Goal: Information Seeking & Learning: Check status

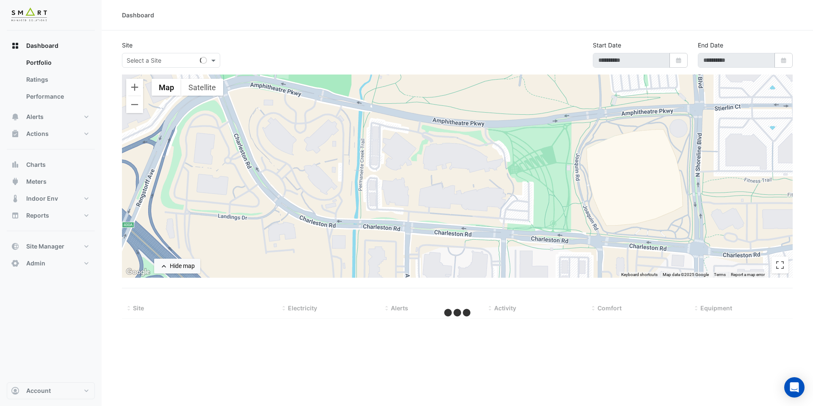
type input "**********"
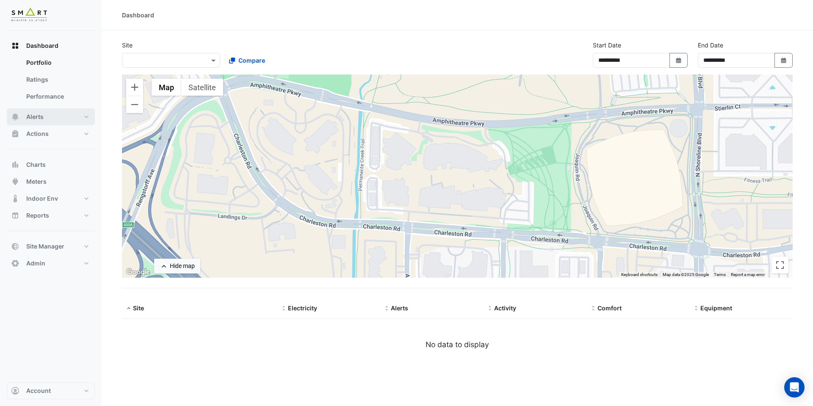
click at [34, 118] on span "Alerts" at bounding box center [34, 117] width 17 height 8
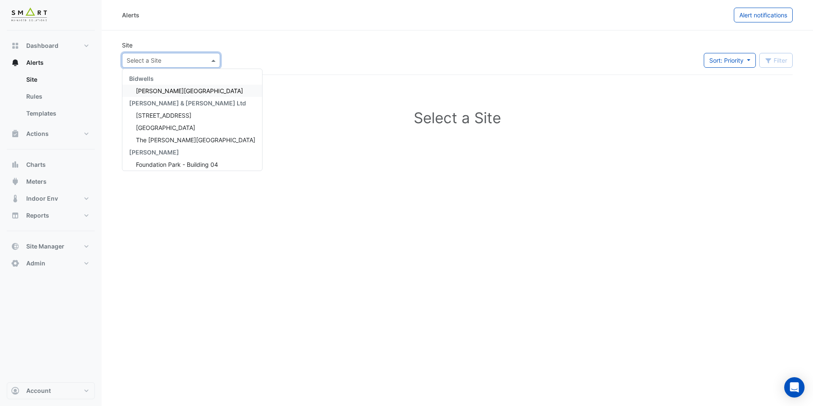
click at [155, 61] on input "text" at bounding box center [163, 60] width 72 height 9
click at [155, 116] on span "12 Hammersmith Grove" at bounding box center [163, 115] width 55 height 7
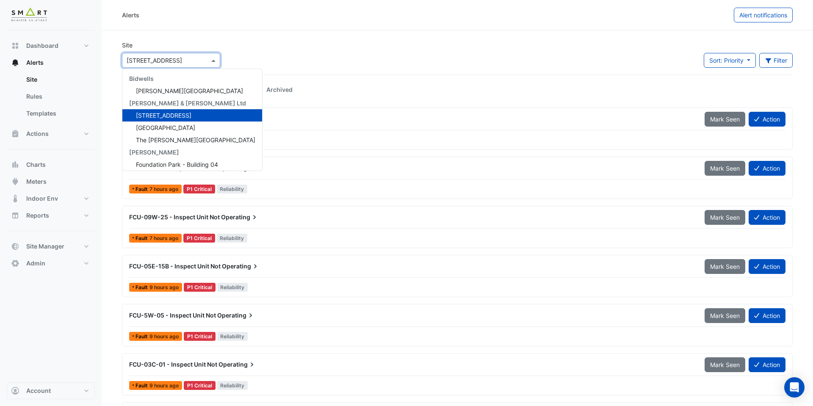
click at [193, 61] on input "text" at bounding box center [163, 60] width 72 height 9
click at [163, 128] on span "Thames Tower" at bounding box center [165, 127] width 59 height 7
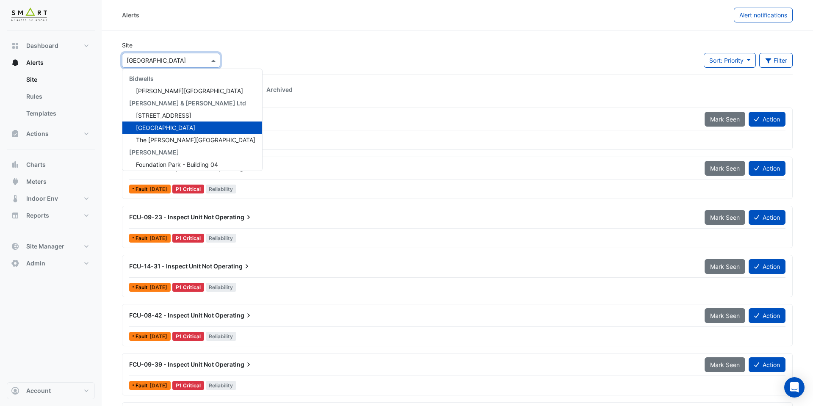
click at [205, 61] on div at bounding box center [170, 60] width 97 height 10
click at [169, 140] on span "The Porter Building" at bounding box center [195, 139] width 119 height 7
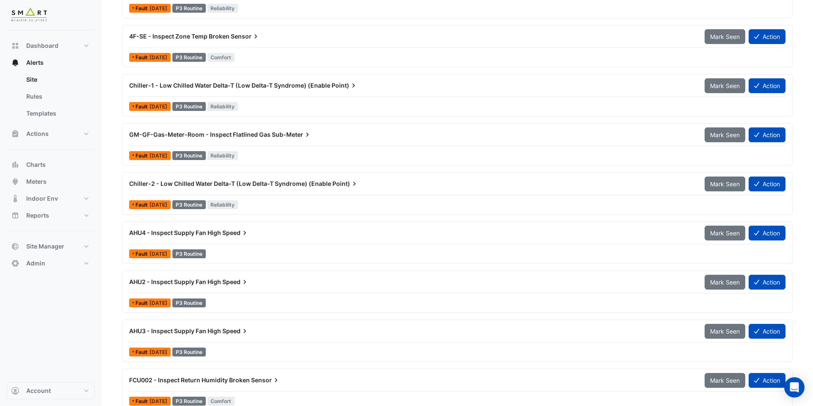
scroll to position [684, 0]
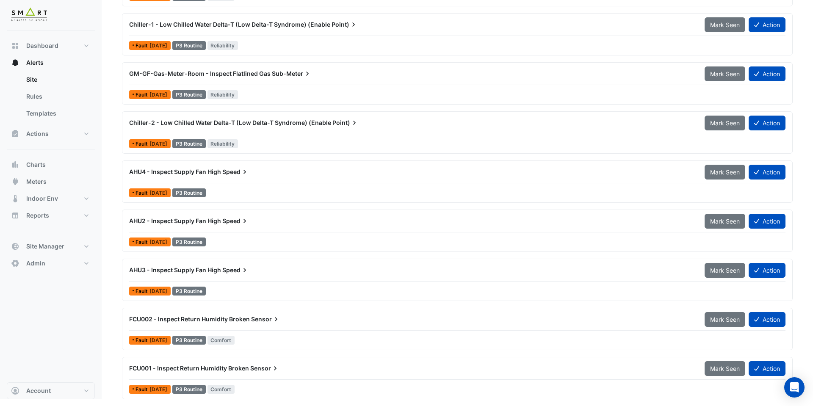
click at [216, 273] on span "AHU3 - Inspect Supply Fan High" at bounding box center [175, 269] width 92 height 7
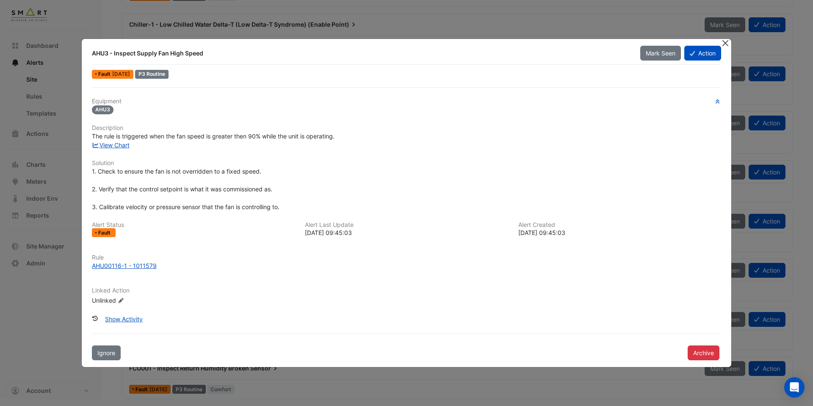
click at [724, 45] on button "Close" at bounding box center [725, 43] width 9 height 9
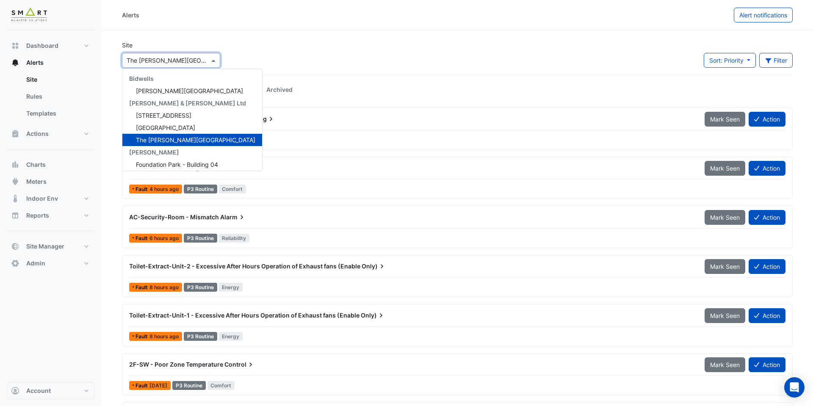
click at [197, 61] on input "text" at bounding box center [163, 60] width 72 height 9
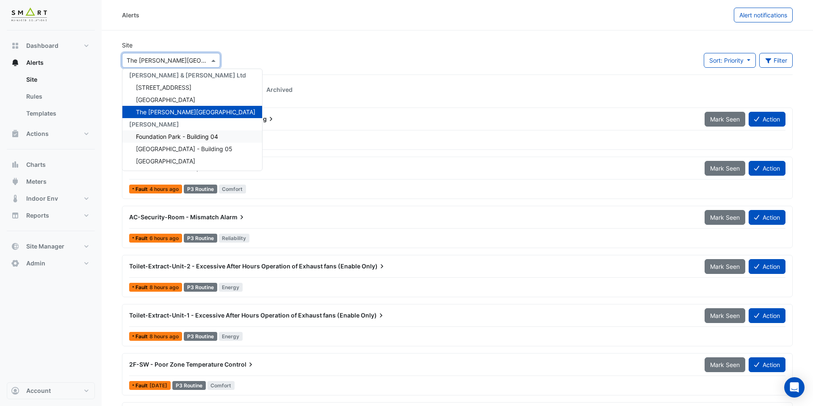
click at [186, 138] on span "Foundation Park - Building 04" at bounding box center [177, 136] width 82 height 7
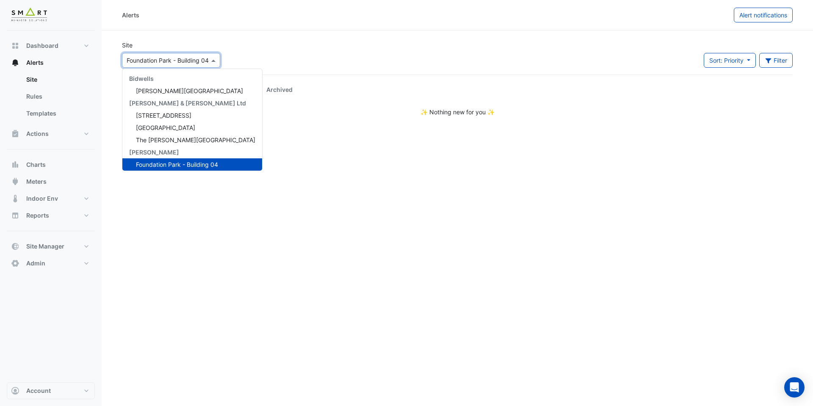
click at [196, 61] on input "text" at bounding box center [163, 60] width 72 height 9
click at [173, 116] on span "12 Hammersmith Grove" at bounding box center [163, 115] width 55 height 7
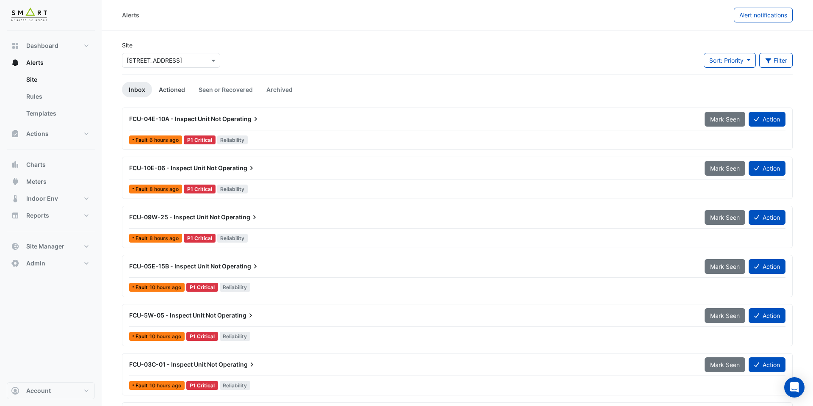
click at [176, 90] on link "Actioned" at bounding box center [172, 90] width 40 height 16
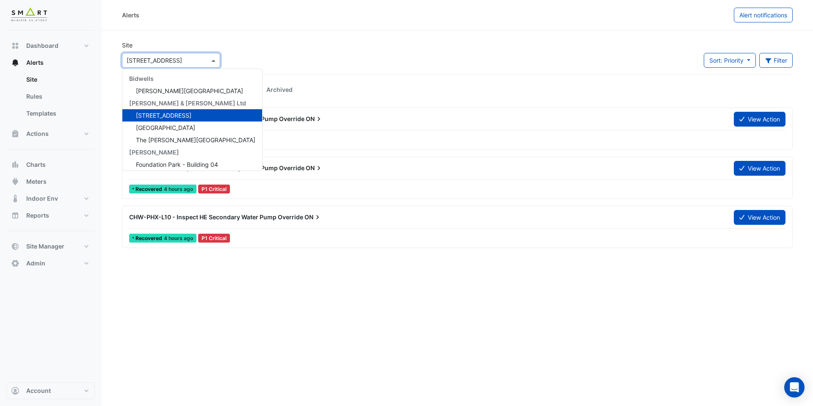
click at [186, 62] on input "text" at bounding box center [163, 60] width 72 height 9
click at [171, 126] on span "[GEOGRAPHIC_DATA]" at bounding box center [165, 127] width 59 height 7
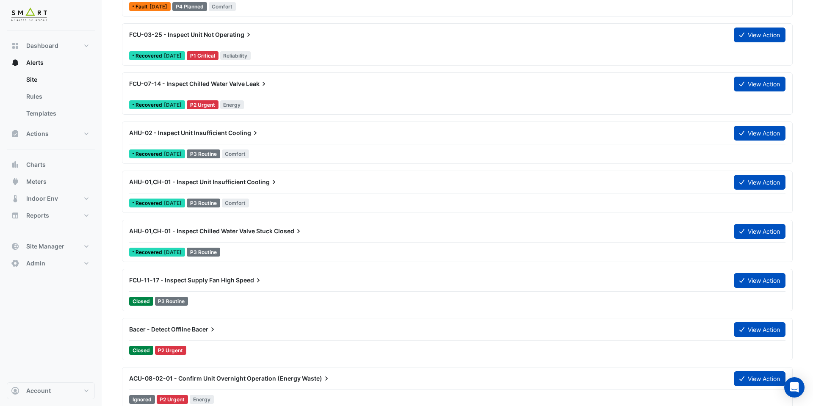
scroll to position [674, 0]
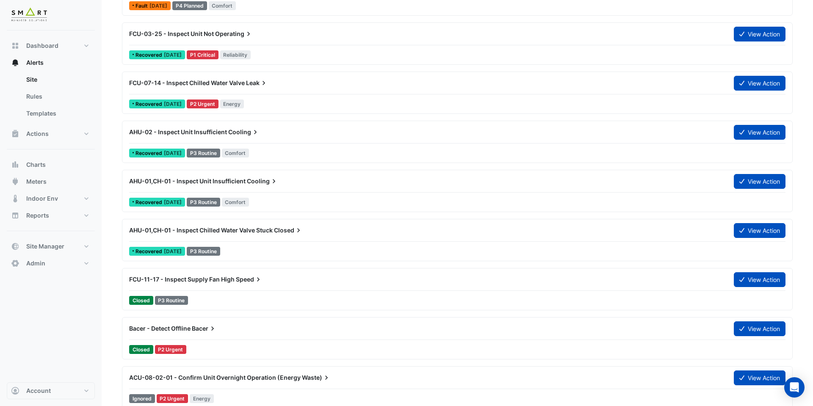
click at [251, 229] on span "AHU-01,CH-01 - Inspect Chilled Water Valve Stuck" at bounding box center [201, 230] width 144 height 7
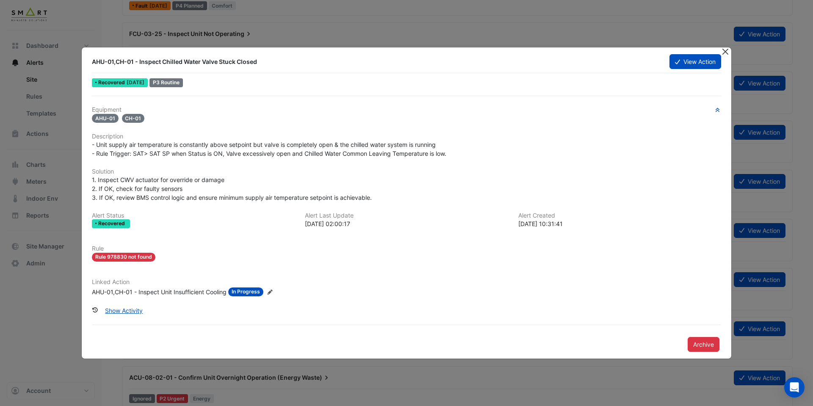
click at [724, 52] on button "Close" at bounding box center [725, 51] width 9 height 9
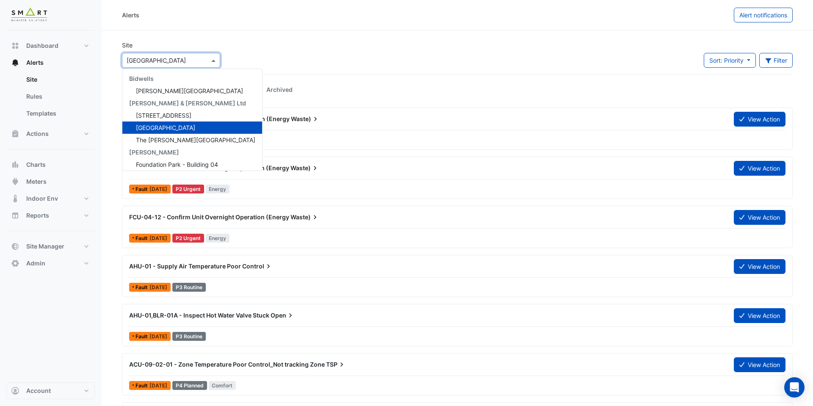
click at [201, 60] on div at bounding box center [170, 60] width 97 height 10
click at [183, 140] on span "The [PERSON_NAME][GEOGRAPHIC_DATA]" at bounding box center [195, 139] width 119 height 7
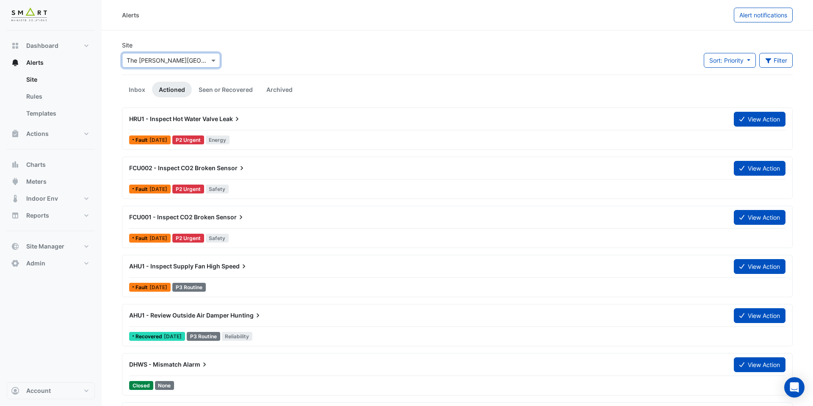
click at [218, 116] on span "HRU1 - Inspect Hot Water Valve" at bounding box center [173, 118] width 89 height 7
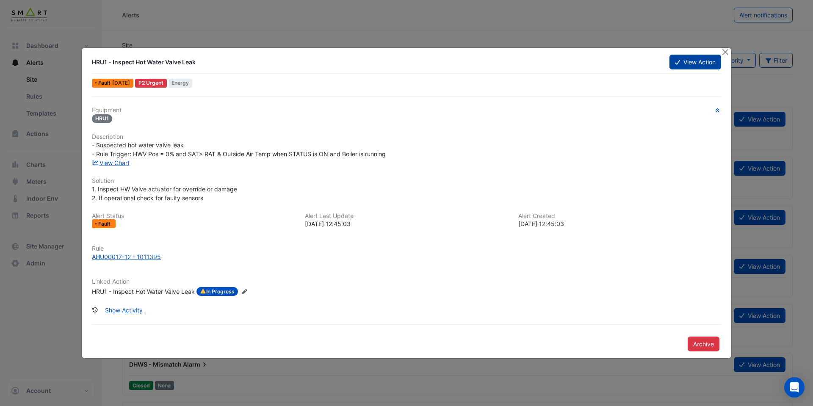
click at [691, 67] on button "View Action" at bounding box center [695, 62] width 52 height 15
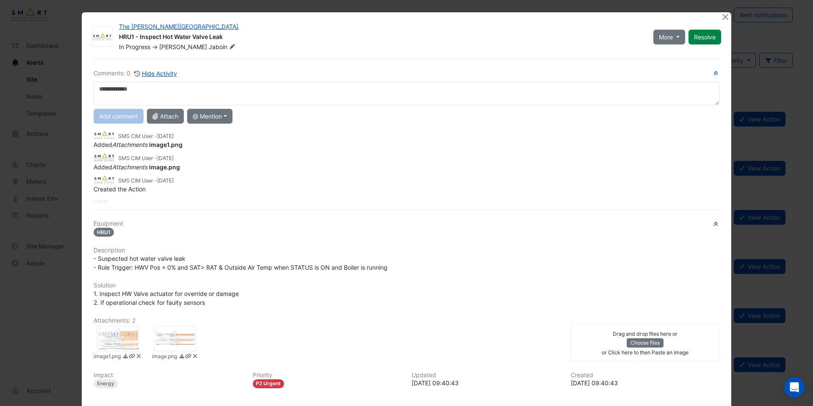
click at [131, 340] on div at bounding box center [118, 338] width 42 height 25
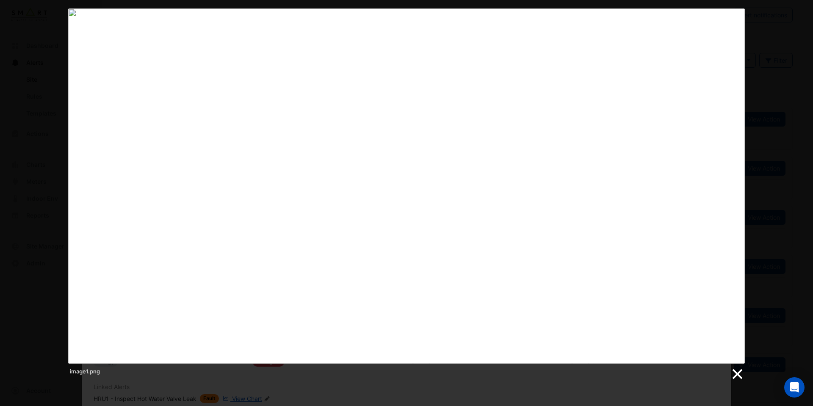
click at [735, 375] on link at bounding box center [736, 374] width 13 height 13
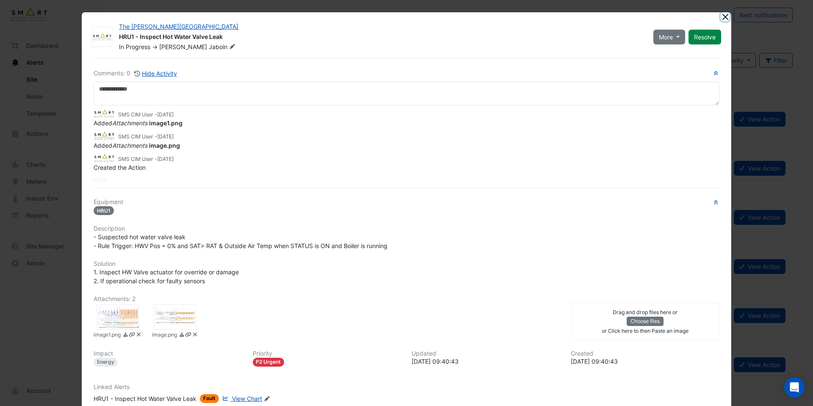
click at [727, 18] on button "Close" at bounding box center [725, 16] width 9 height 9
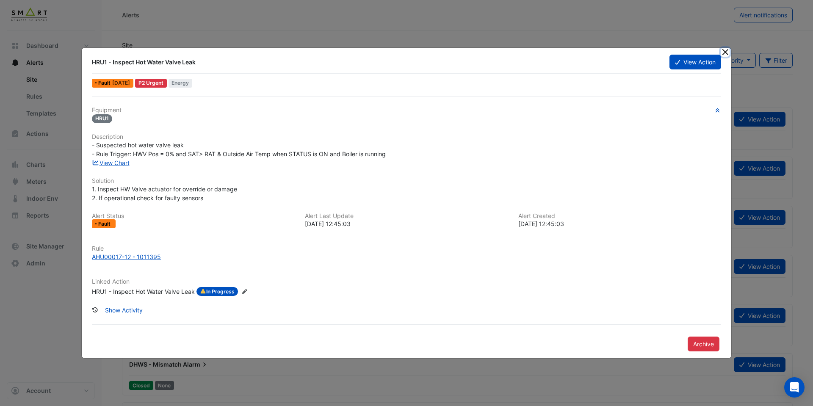
click at [729, 54] on button "Close" at bounding box center [725, 52] width 9 height 9
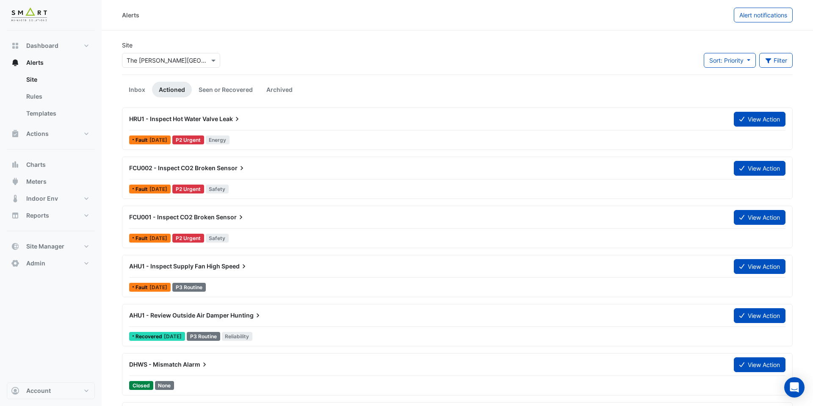
click at [199, 264] on span "AHU1 - Inspect Supply Fan High" at bounding box center [174, 266] width 91 height 7
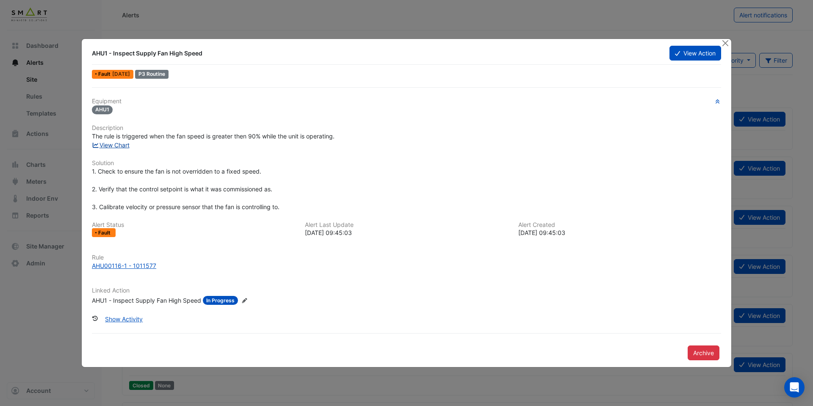
click at [124, 146] on link "View Chart" at bounding box center [111, 144] width 38 height 7
click at [689, 56] on button "View Action" at bounding box center [695, 53] width 52 height 15
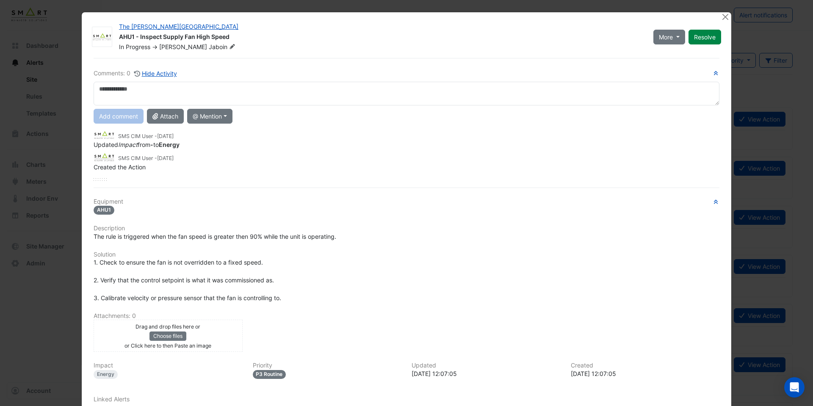
scroll to position [67, 0]
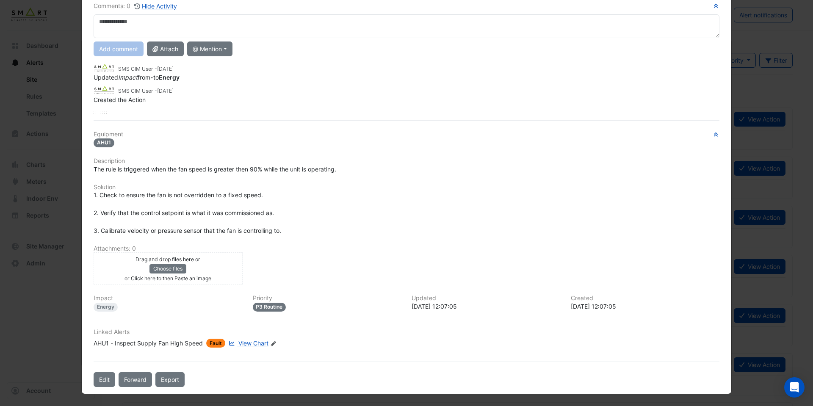
click at [247, 343] on span "View Chart" at bounding box center [253, 343] width 30 height 7
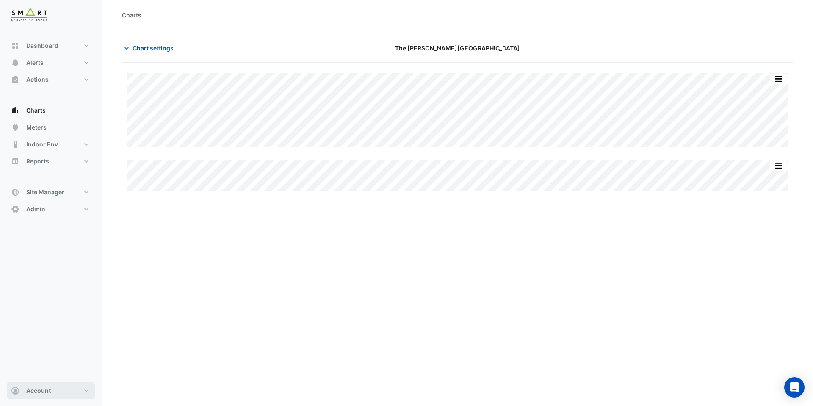
click at [49, 390] on span "Account" at bounding box center [38, 391] width 25 height 8
click at [37, 370] on link "Sign Out" at bounding box center [51, 369] width 80 height 17
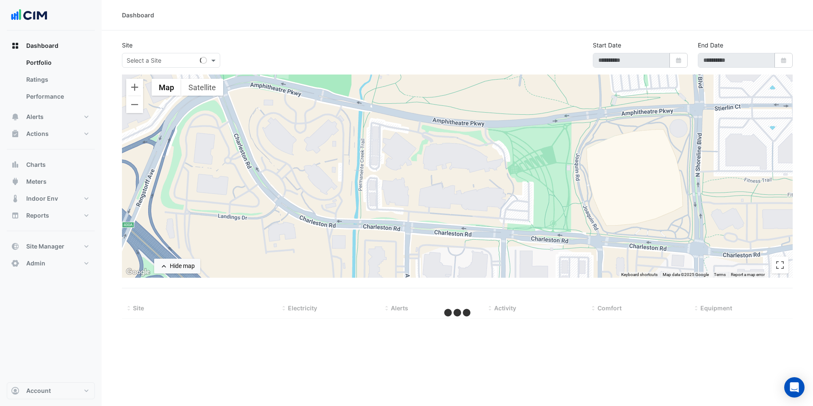
type input "**********"
select select "***"
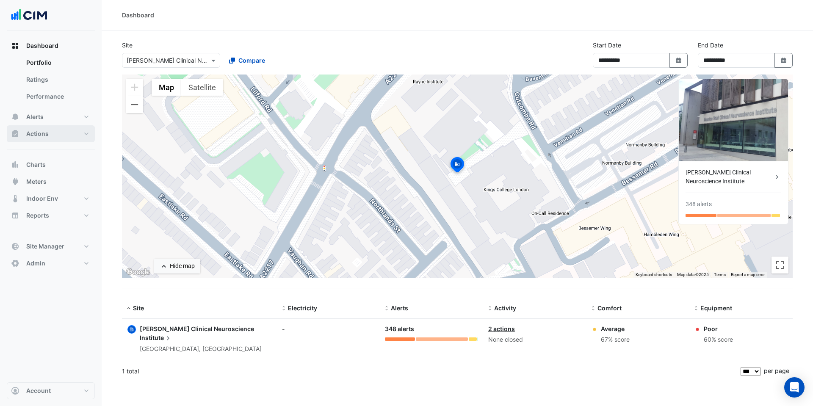
click at [45, 131] on span "Actions" at bounding box center [37, 134] width 22 height 8
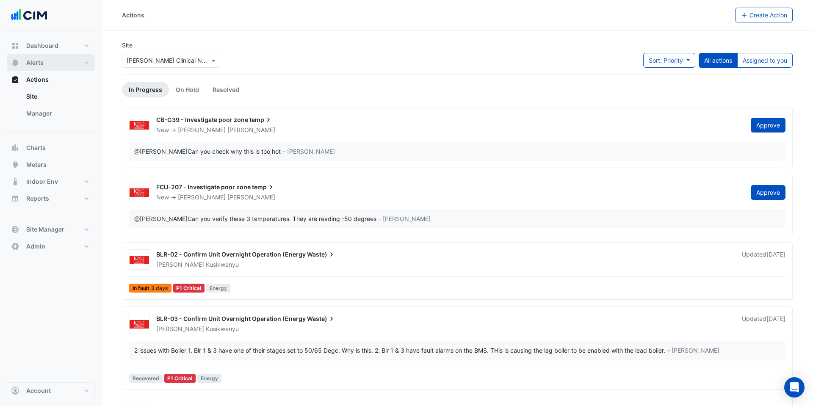
drag, startPoint x: 41, startPoint y: 61, endPoint x: 76, endPoint y: 62, distance: 35.2
click at [42, 61] on span "Alerts" at bounding box center [34, 62] width 17 height 8
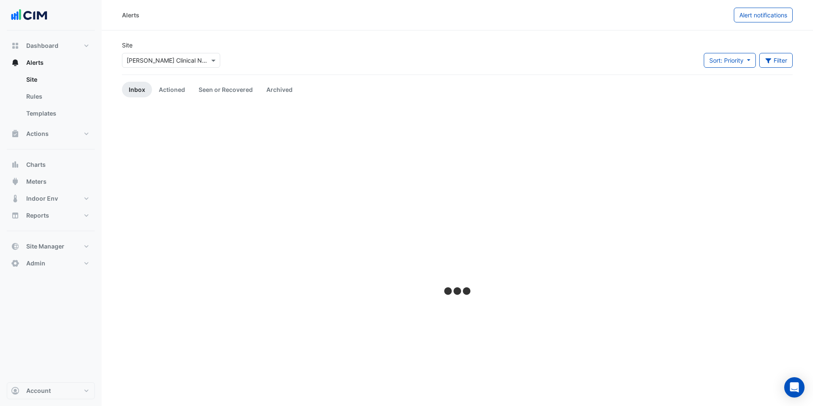
click at [204, 63] on div at bounding box center [170, 60] width 97 height 10
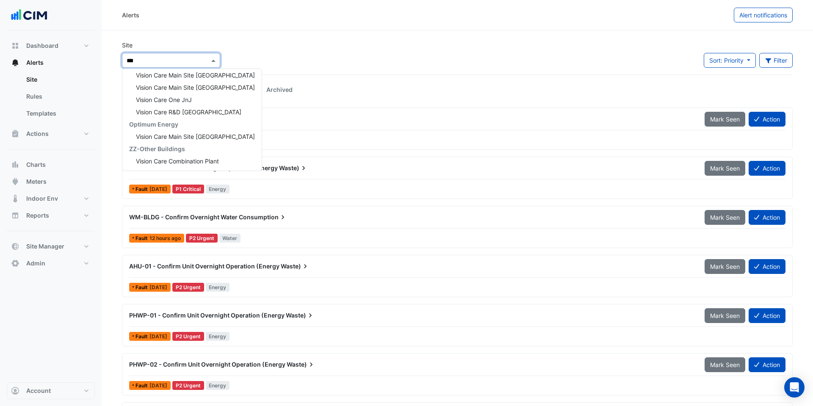
scroll to position [163, 0]
type input "******"
click at [209, 90] on span "Vision Care Main Site Limerick" at bounding box center [195, 87] width 119 height 7
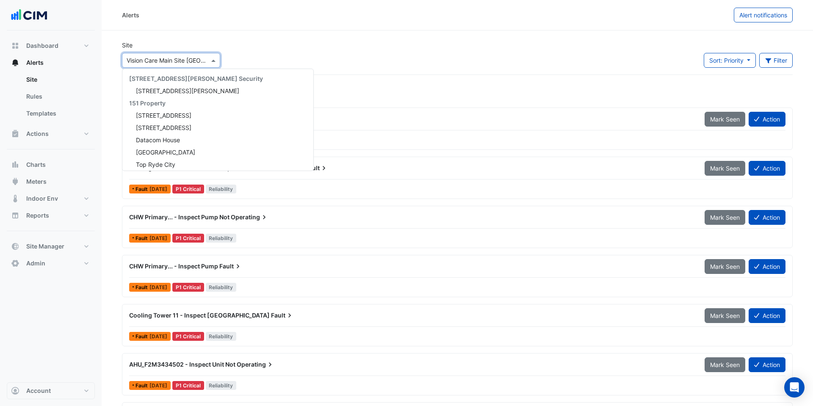
click at [209, 61] on span at bounding box center [214, 60] width 11 height 9
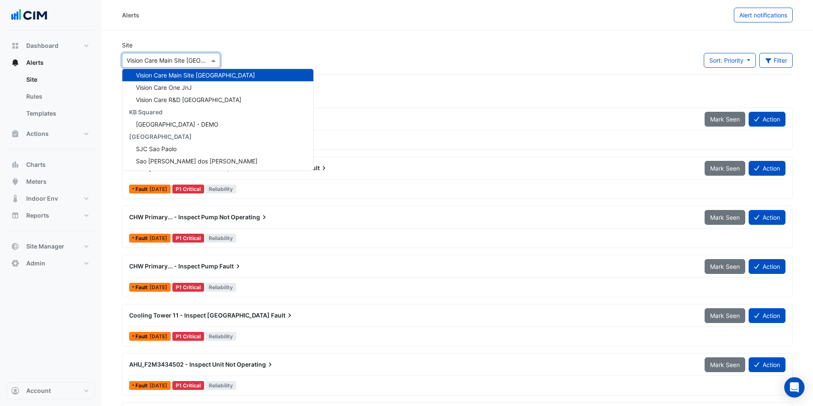
scroll to position [4, 0]
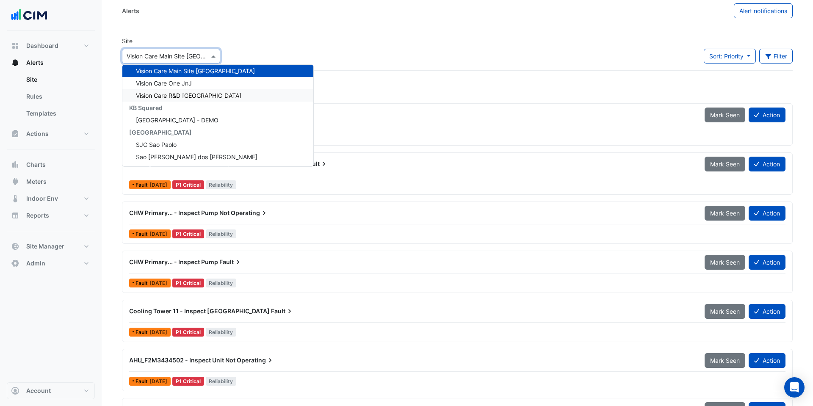
click at [197, 96] on span "Vision Care R&D Jacksonville" at bounding box center [188, 95] width 105 height 7
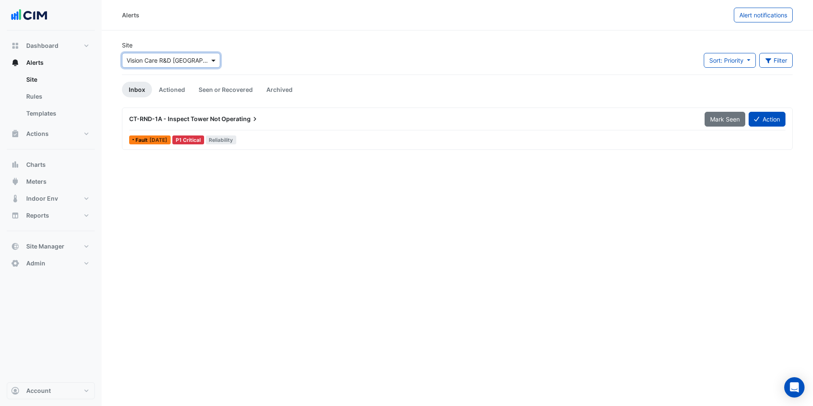
click at [211, 61] on span at bounding box center [214, 60] width 11 height 9
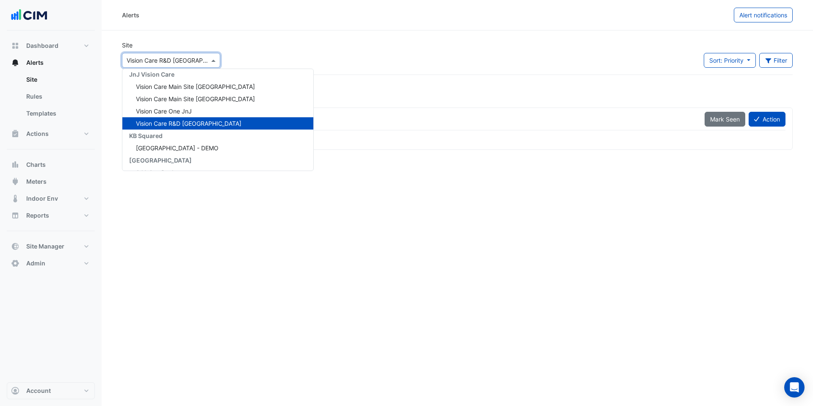
scroll to position [8145, 0]
click at [204, 86] on span "Vision Care Main Site Jacksonville" at bounding box center [195, 86] width 119 height 7
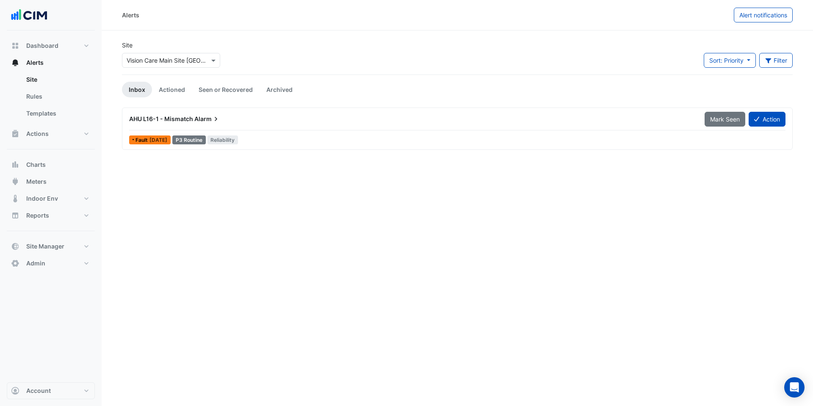
click at [489, 258] on div "Alerts Alert notifications Site × Vision Care Main Site Jacksonville Sort: Prio…" at bounding box center [457, 203] width 711 height 406
click at [171, 91] on link "Actioned" at bounding box center [172, 90] width 40 height 16
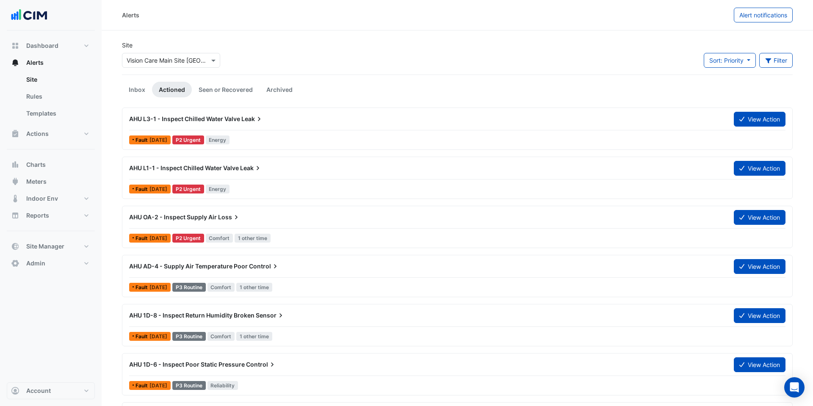
click at [252, 123] on div "AHU L3-1 - Inspect Chilled Water Valve Leak" at bounding box center [426, 118] width 605 height 15
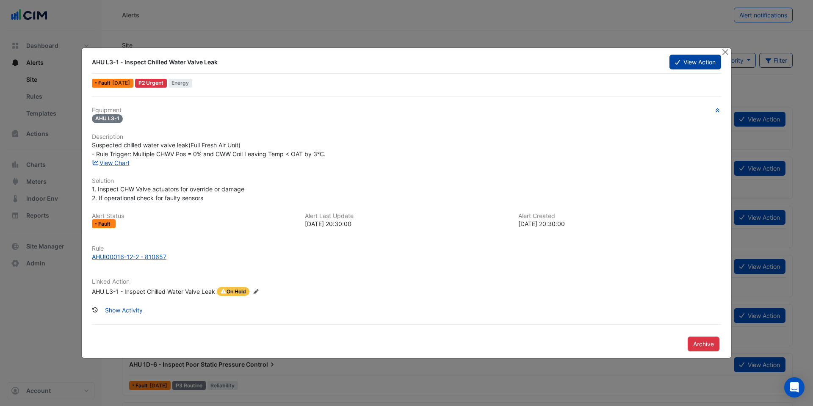
click at [699, 63] on button "View Action" at bounding box center [695, 62] width 52 height 15
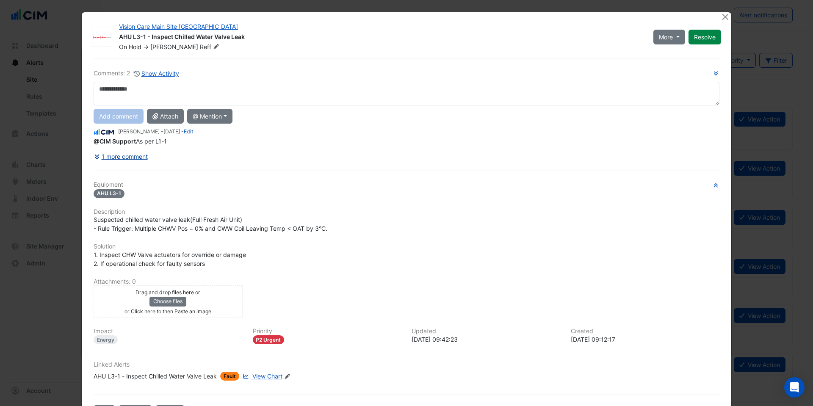
click at [101, 155] on button "1 more comment" at bounding box center [121, 156] width 55 height 15
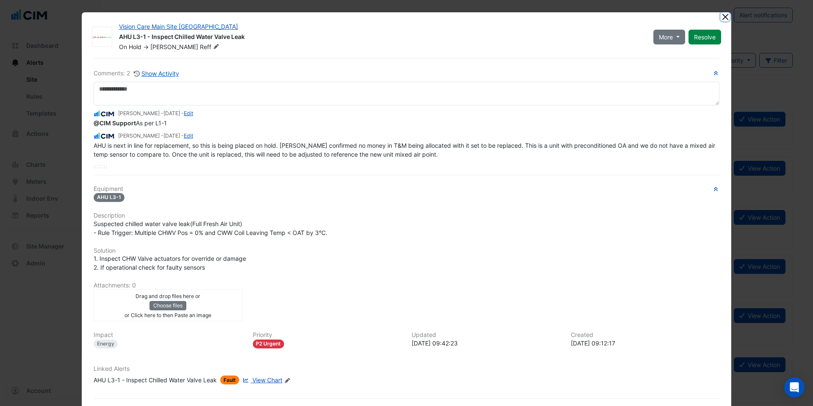
click at [726, 20] on button "Close" at bounding box center [725, 16] width 9 height 9
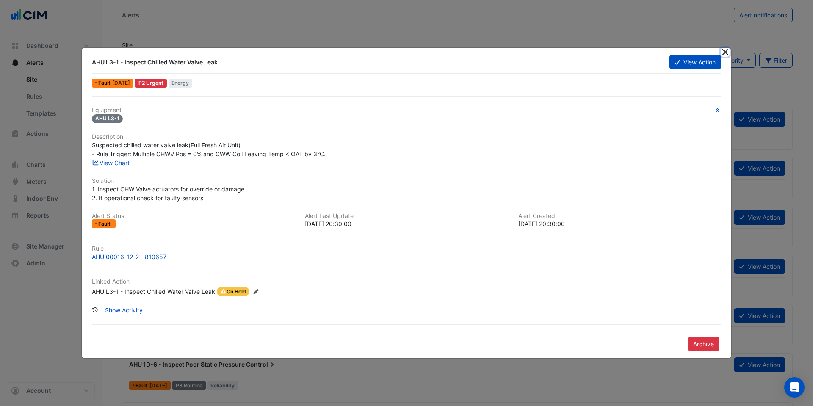
click at [725, 52] on button "Close" at bounding box center [725, 52] width 9 height 9
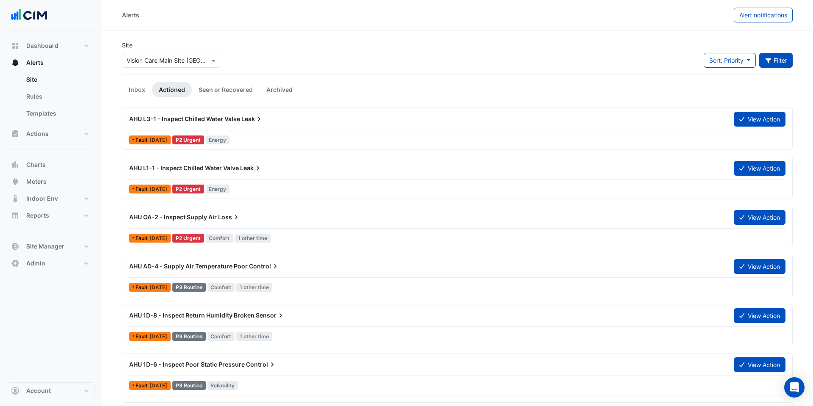
click at [767, 60] on icon "button" at bounding box center [768, 60] width 6 height 5
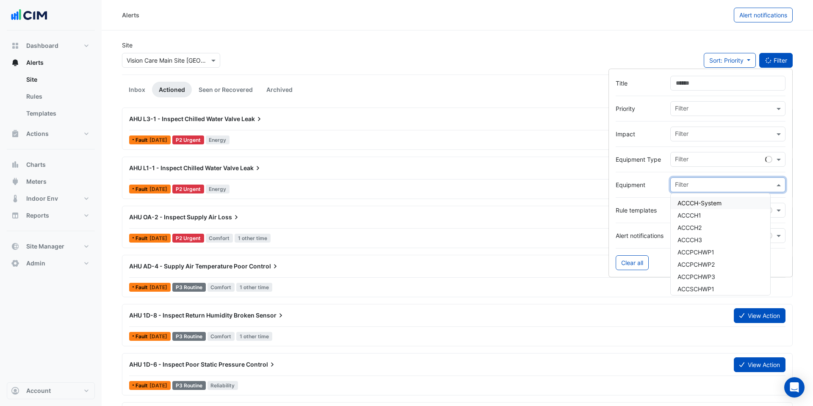
click at [698, 187] on input "text" at bounding box center [725, 185] width 100 height 9
click at [698, 207] on span "AHU OA-6" at bounding box center [691, 207] width 29 height 7
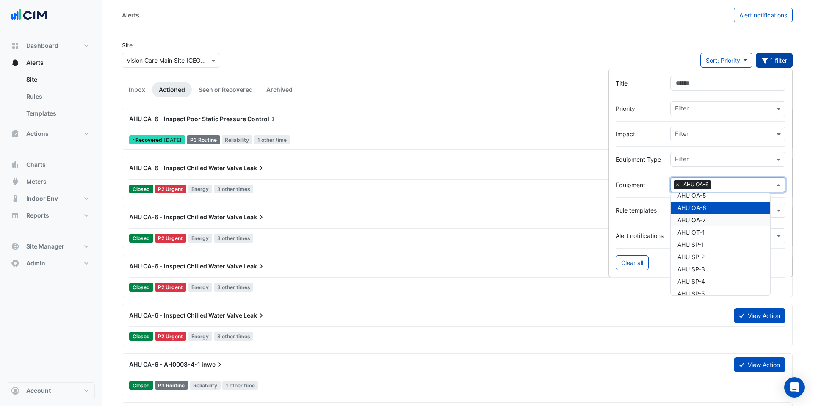
click at [370, 159] on div "AHU OA-6 - Inspect Chilled Water Valve Leak View Action Closed P2 Urgent Energy…" at bounding box center [457, 178] width 671 height 42
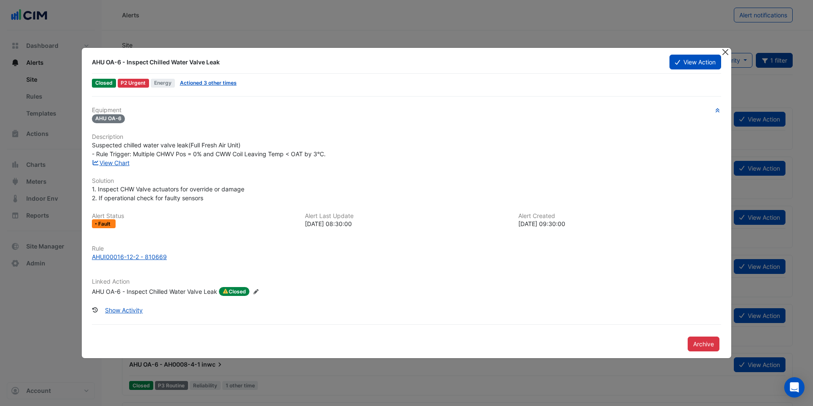
click at [724, 53] on button "Close" at bounding box center [725, 52] width 9 height 9
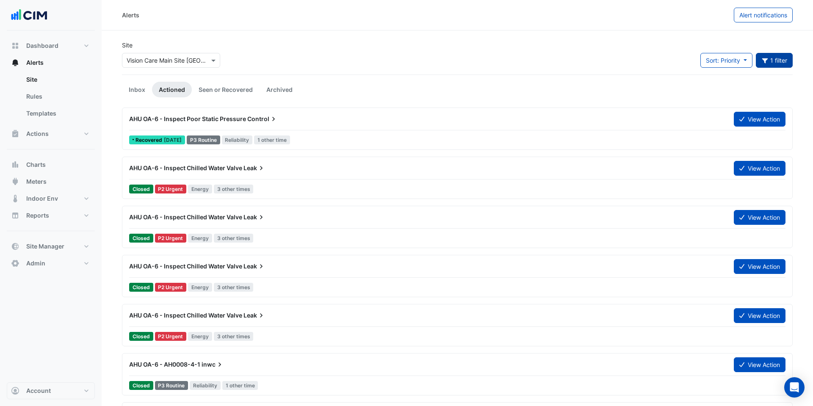
click at [278, 123] on div "AHU OA-6 - Inspect Poor Static Pressure Control" at bounding box center [426, 118] width 605 height 15
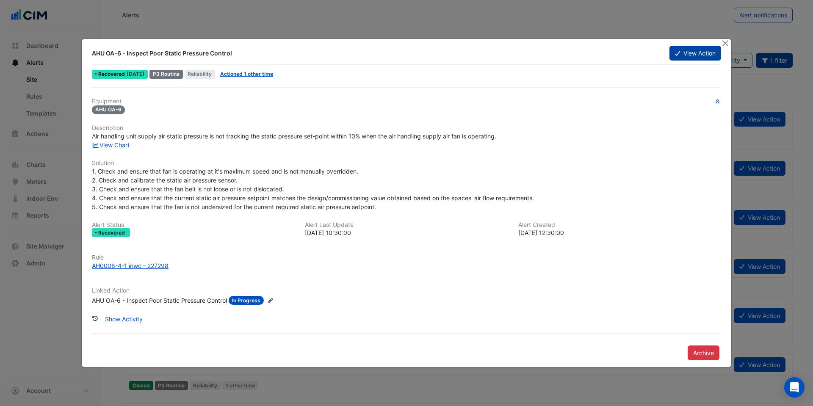
click at [687, 53] on button "View Action" at bounding box center [695, 53] width 52 height 15
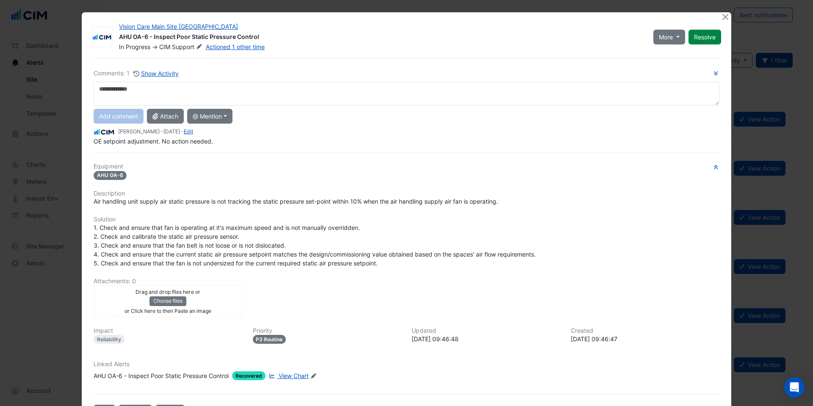
click at [303, 376] on span "View Chart" at bounding box center [294, 375] width 30 height 7
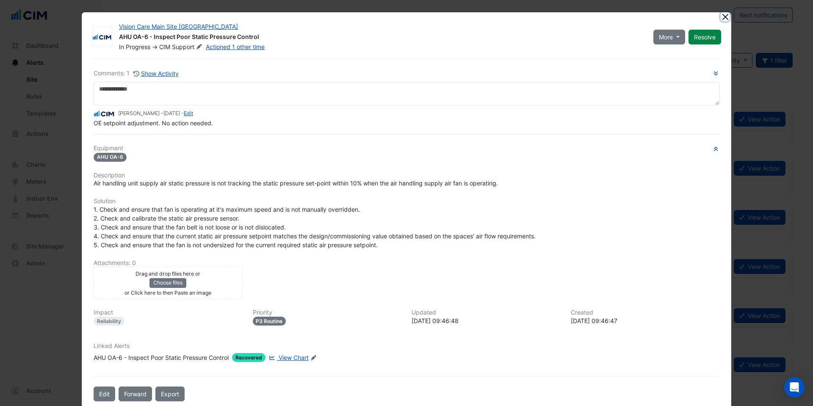
click at [727, 16] on button "Close" at bounding box center [725, 16] width 9 height 9
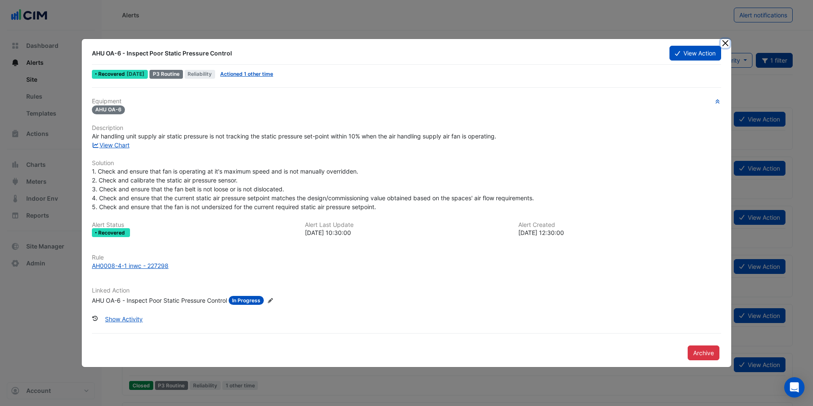
click at [726, 46] on button "Close" at bounding box center [725, 43] width 9 height 9
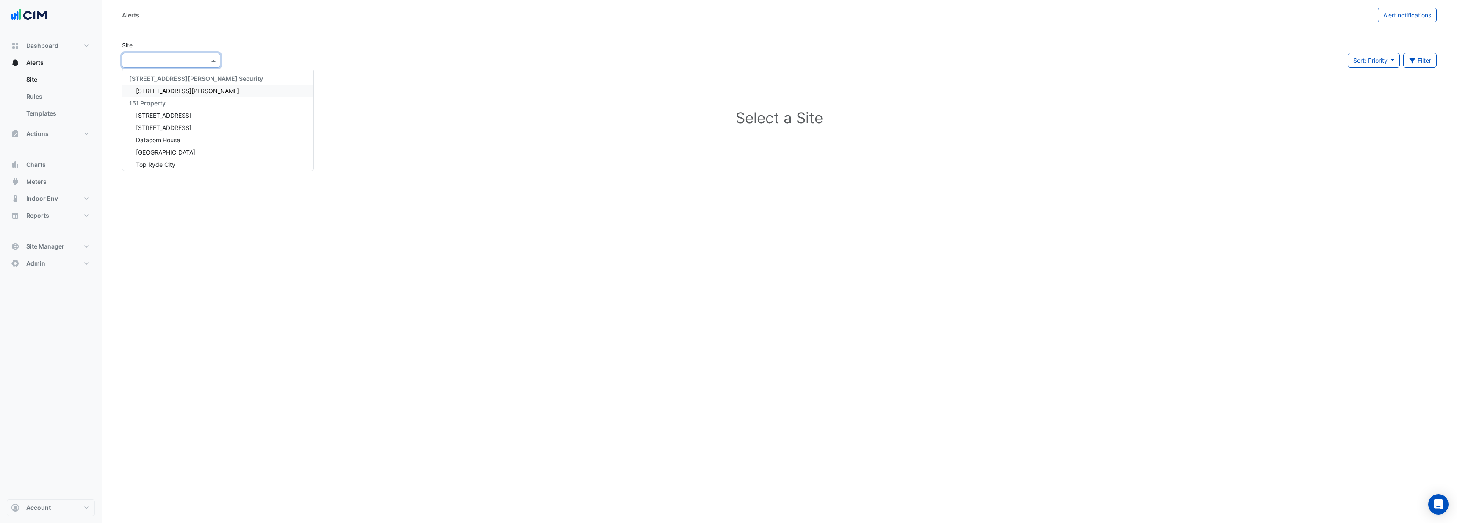
click at [211, 63] on span at bounding box center [214, 60] width 11 height 9
type input "*********"
click at [39, 62] on span "Alerts" at bounding box center [34, 62] width 17 height 8
click at [54, 406] on button "Account" at bounding box center [51, 507] width 88 height 17
click at [49, 406] on link "Sign Out" at bounding box center [51, 486] width 80 height 17
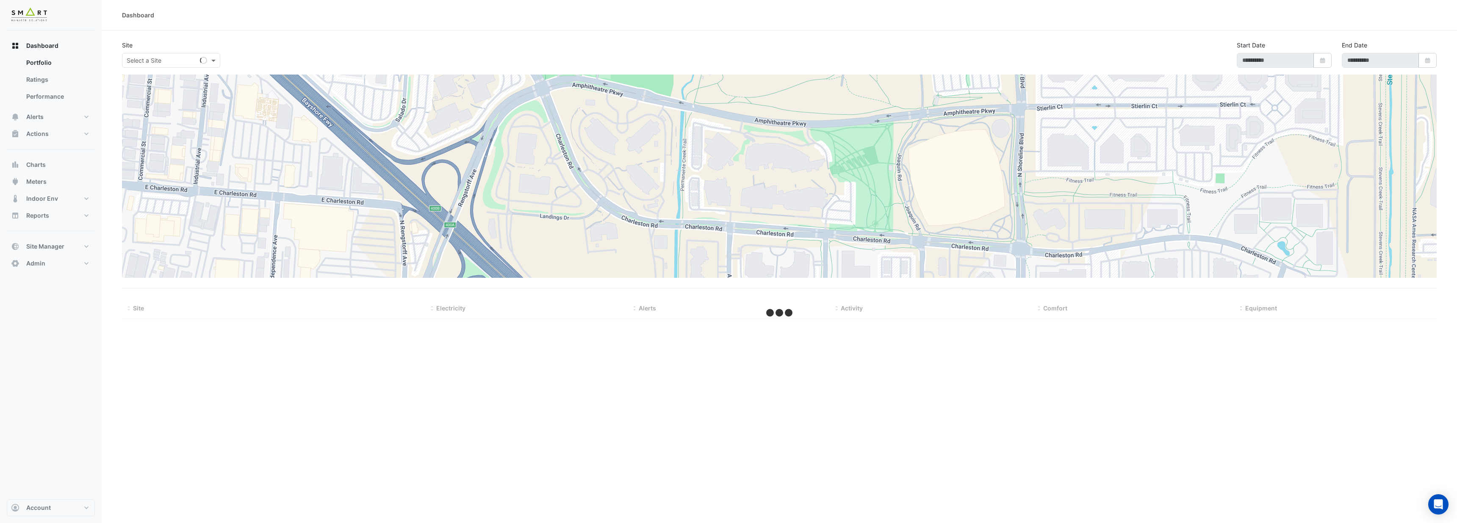
type input "**********"
select select "***"
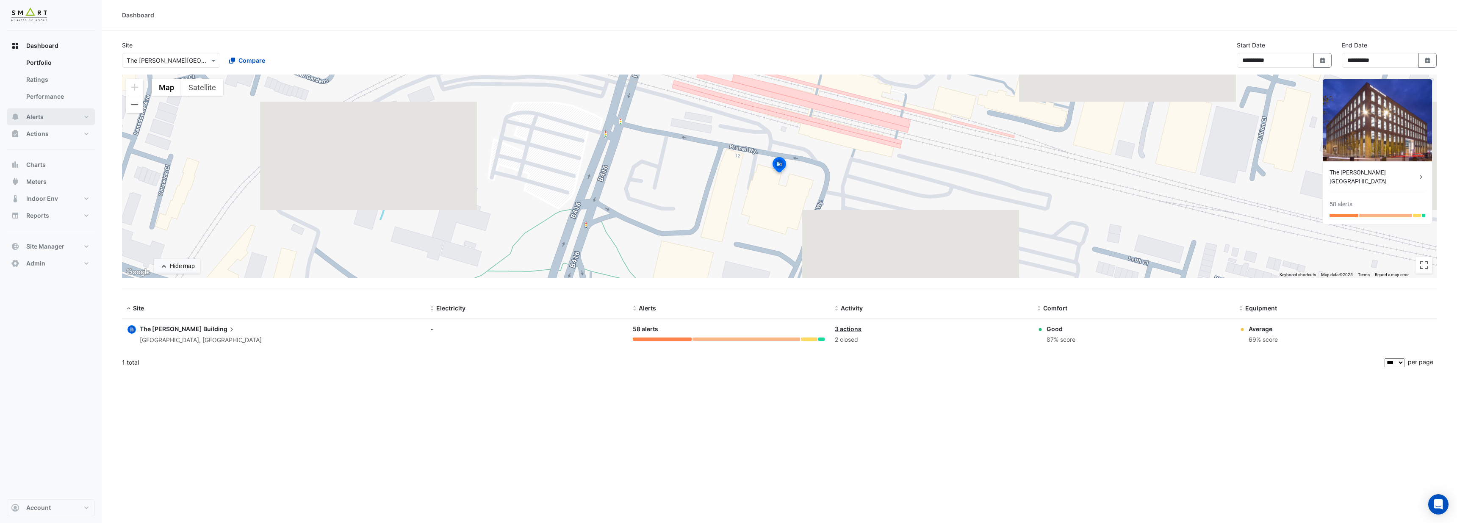
click at [33, 116] on span "Alerts" at bounding box center [34, 117] width 17 height 8
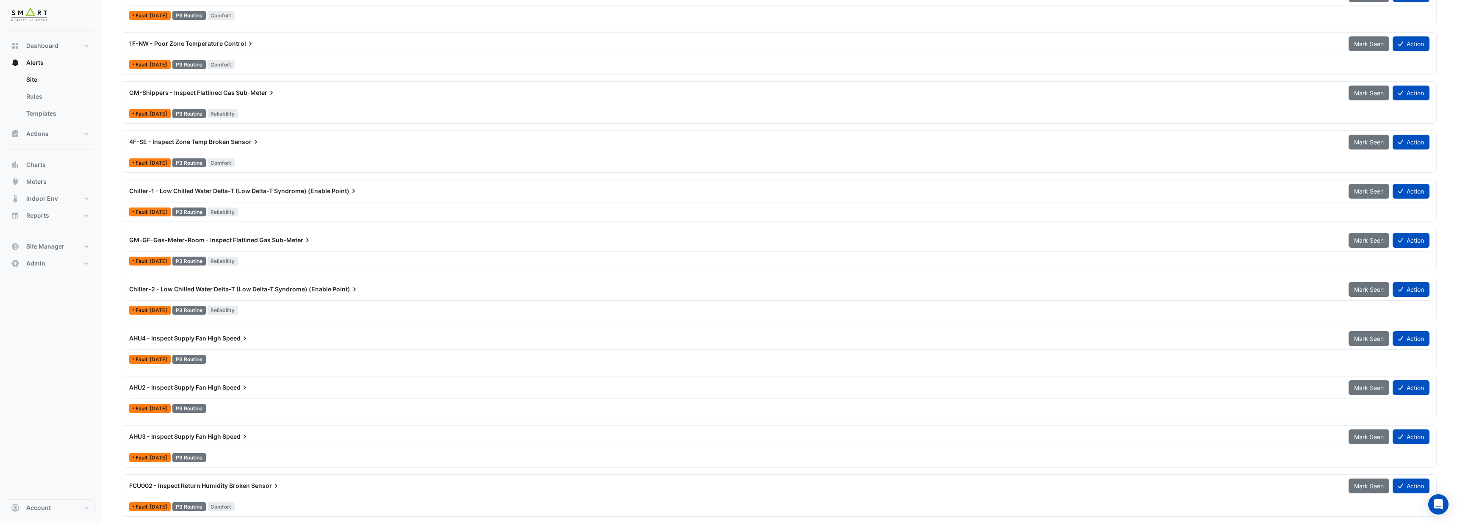
scroll to position [517, 0]
click at [282, 190] on span "Chiller-1 - Low Chilled Water Delta-T (Low Delta-T Syndrome) (Enable" at bounding box center [229, 191] width 201 height 7
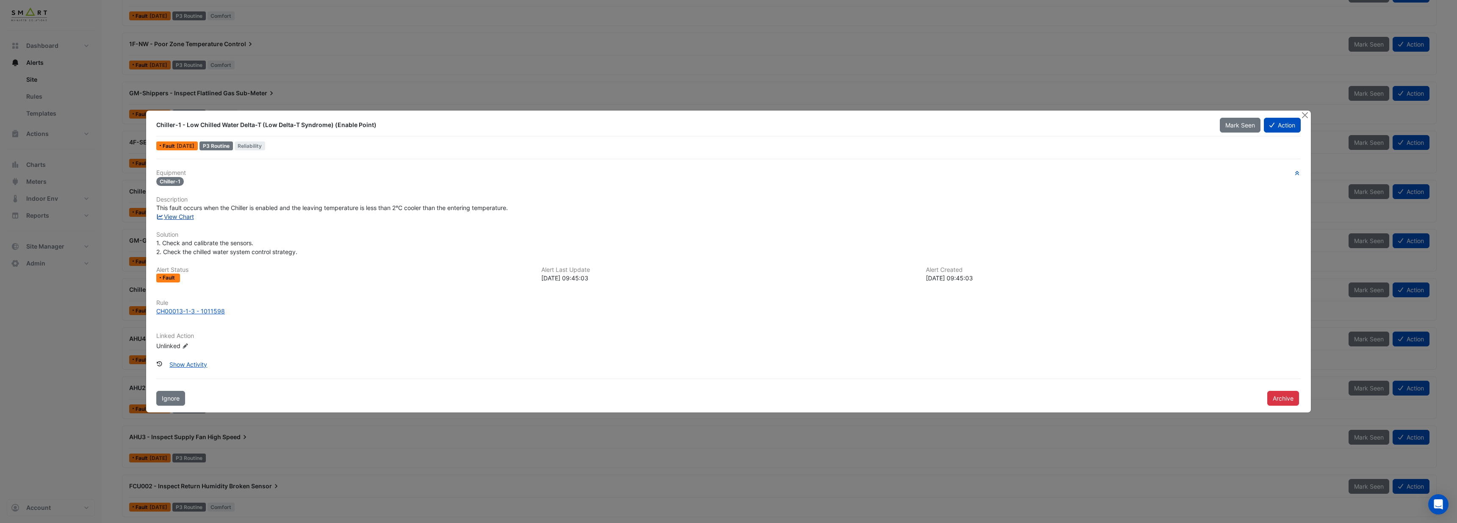
click at [184, 218] on link "View Chart" at bounding box center [175, 216] width 38 height 7
click at [1304, 116] on button "Close" at bounding box center [1304, 115] width 9 height 9
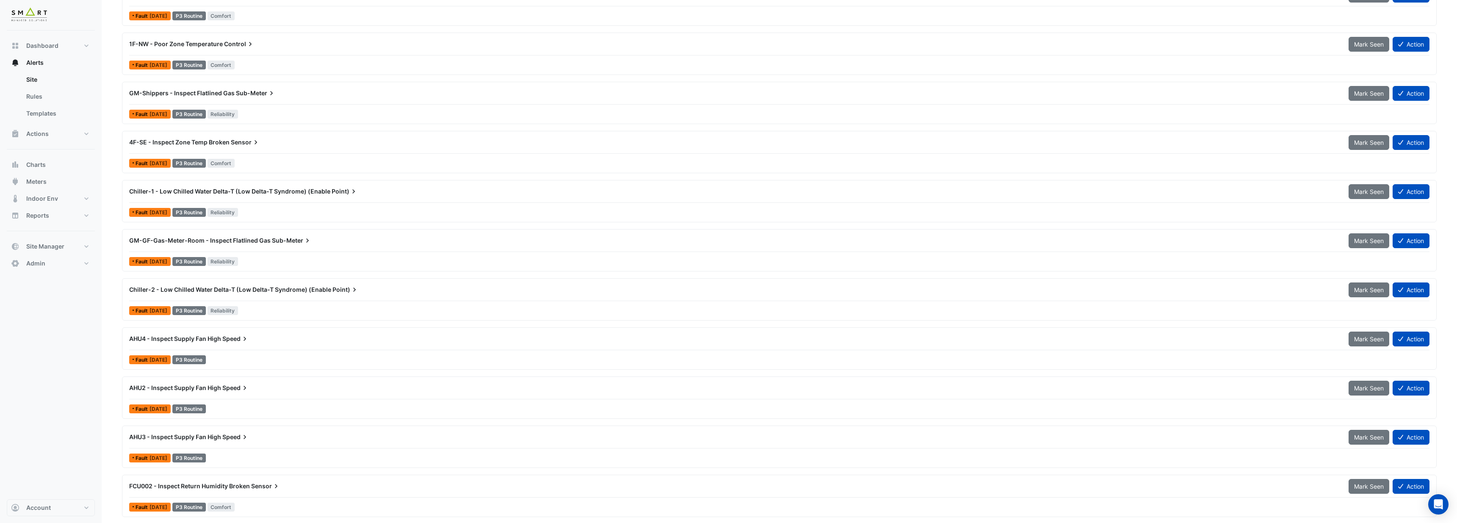
click at [220, 339] on span "AHU4 - Inspect Supply Fan High" at bounding box center [175, 338] width 92 height 7
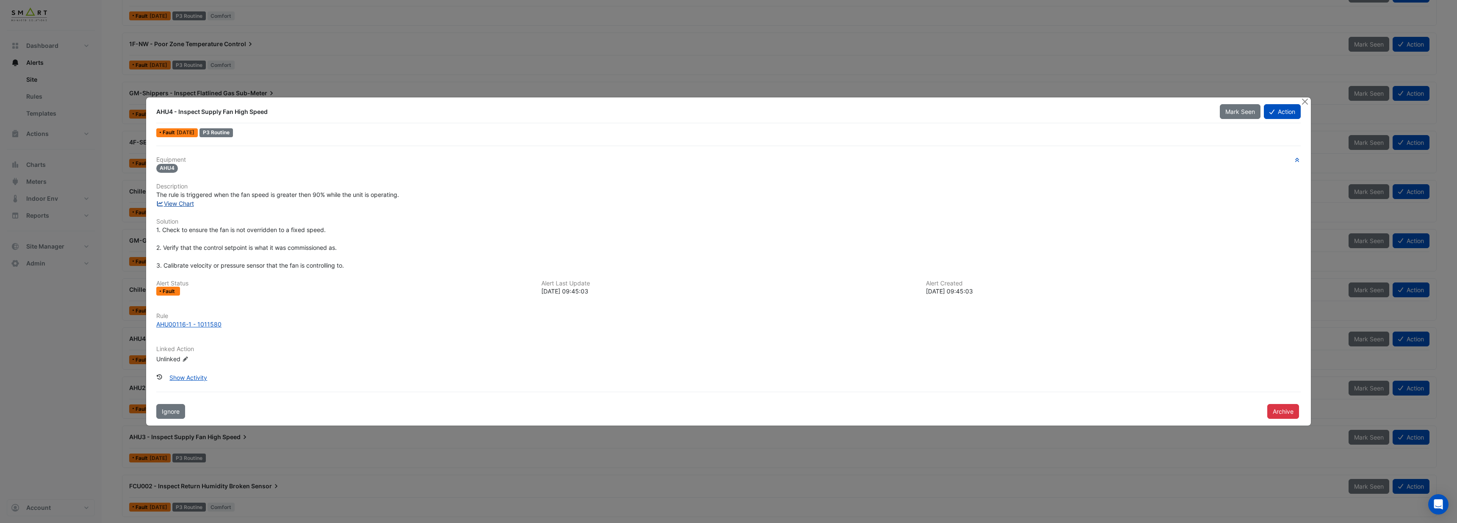
click at [190, 203] on link "View Chart" at bounding box center [175, 203] width 38 height 7
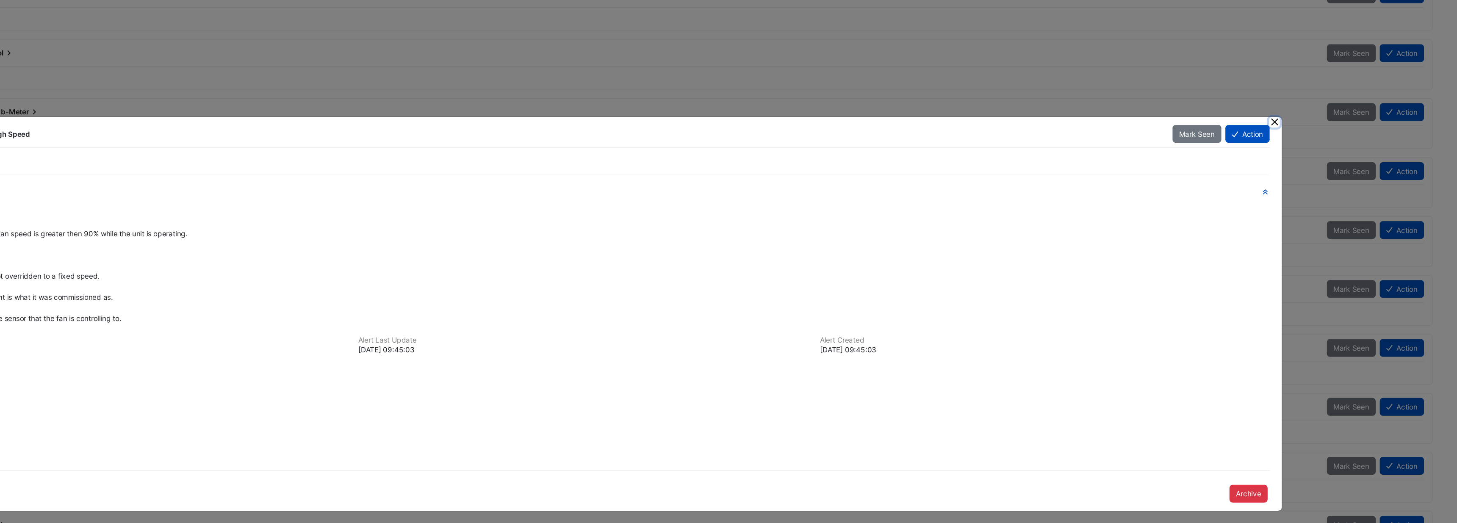
click at [1304, 102] on button "Close" at bounding box center [1304, 101] width 9 height 9
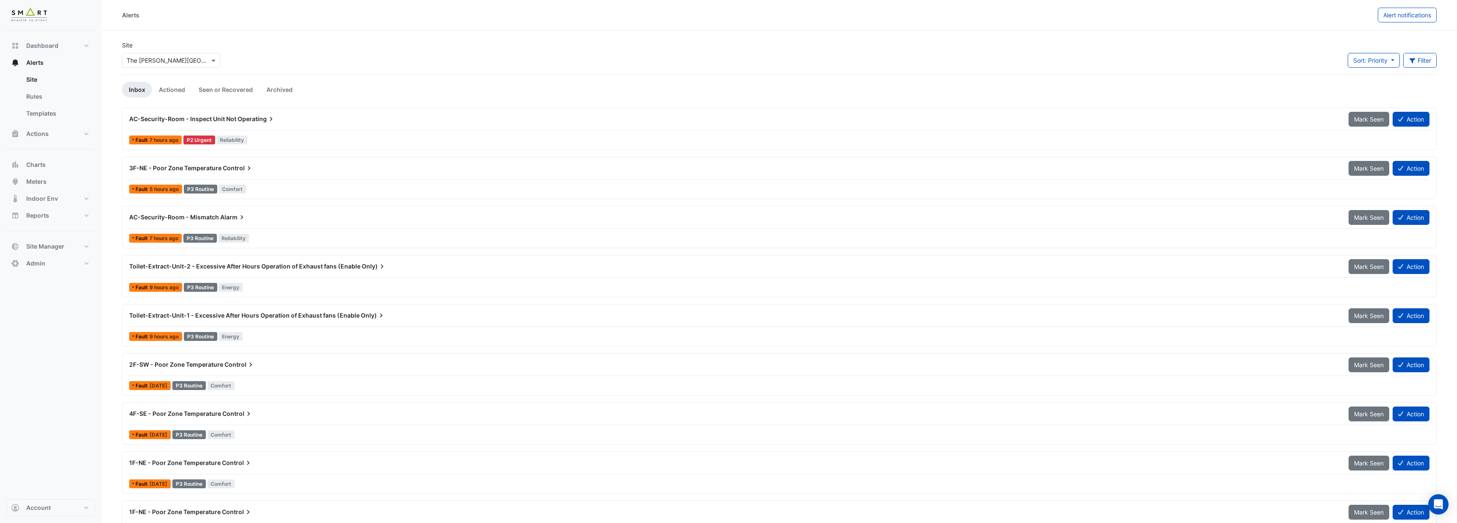
click at [279, 119] on div "AC-Security-Room - Inspect Unit Not Operating" at bounding box center [733, 119] width 1209 height 8
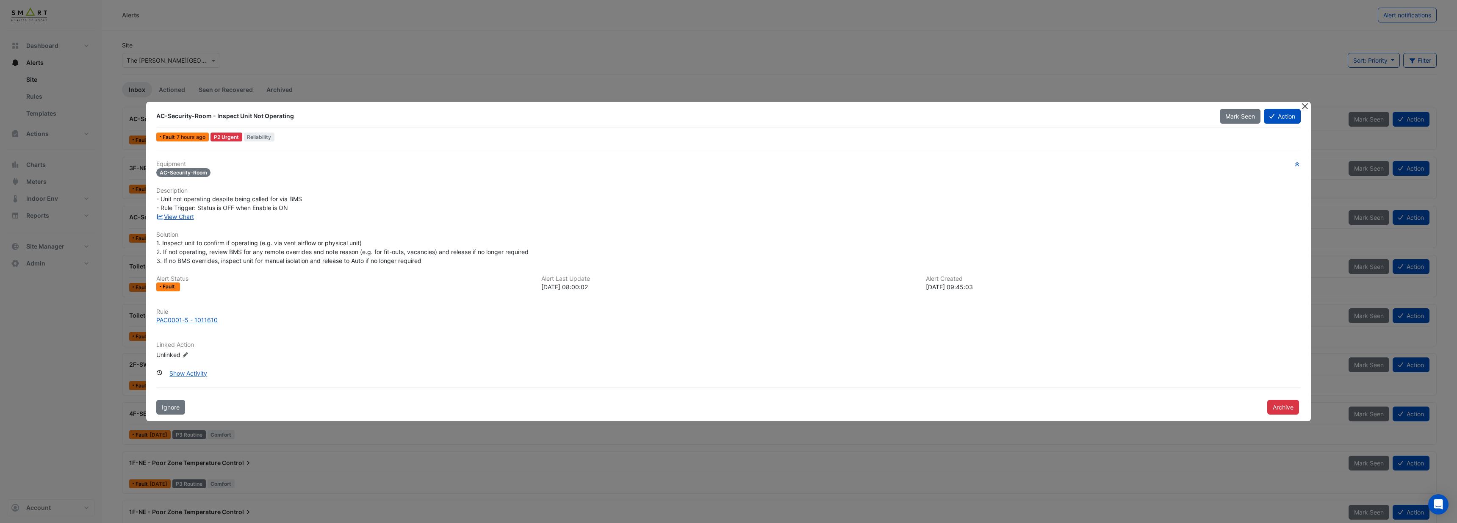
click at [1304, 107] on button "Close" at bounding box center [1304, 106] width 9 height 9
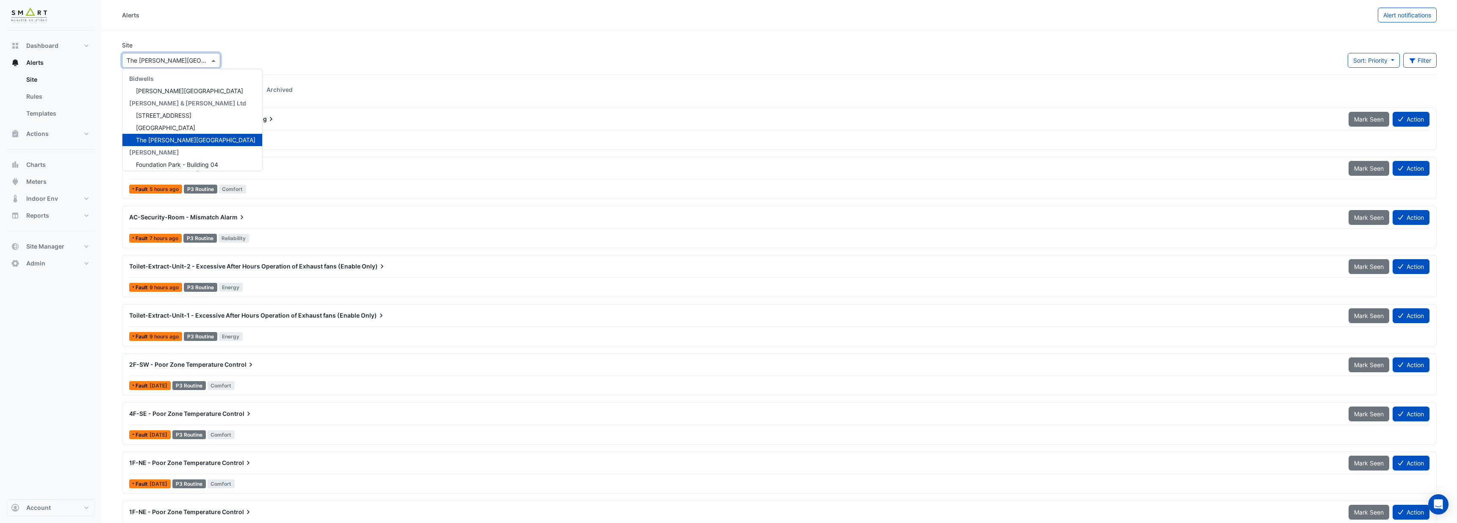
click at [207, 58] on div at bounding box center [170, 60] width 97 height 10
click at [180, 126] on div "[GEOGRAPHIC_DATA]" at bounding box center [192, 128] width 140 height 12
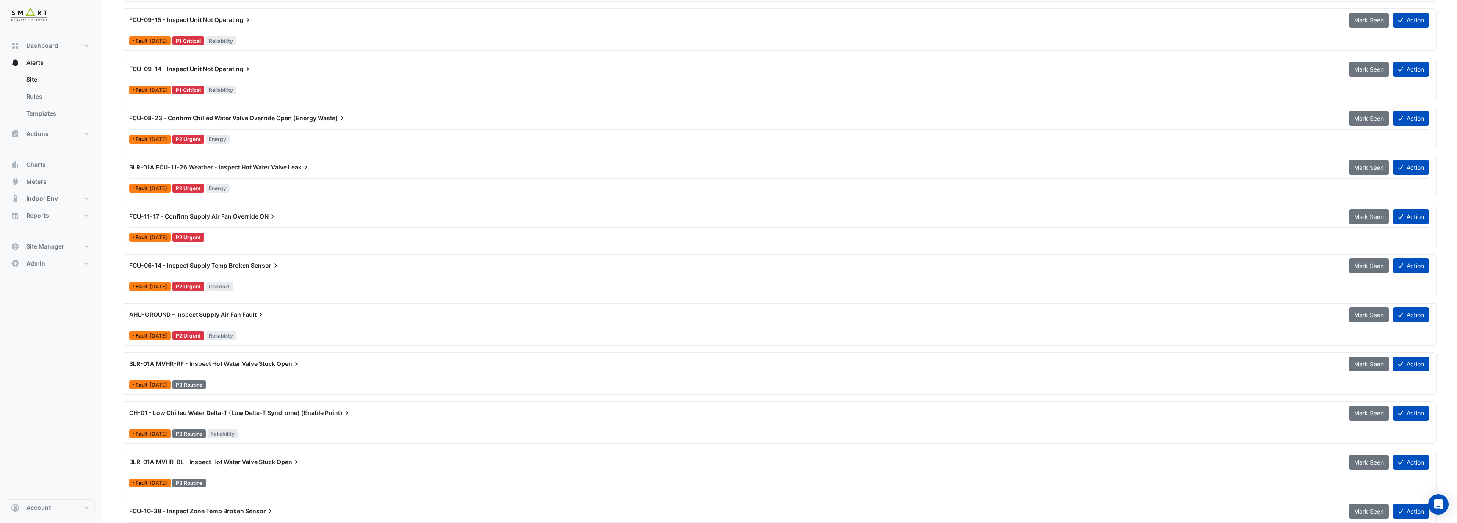
scroll to position [740, 0]
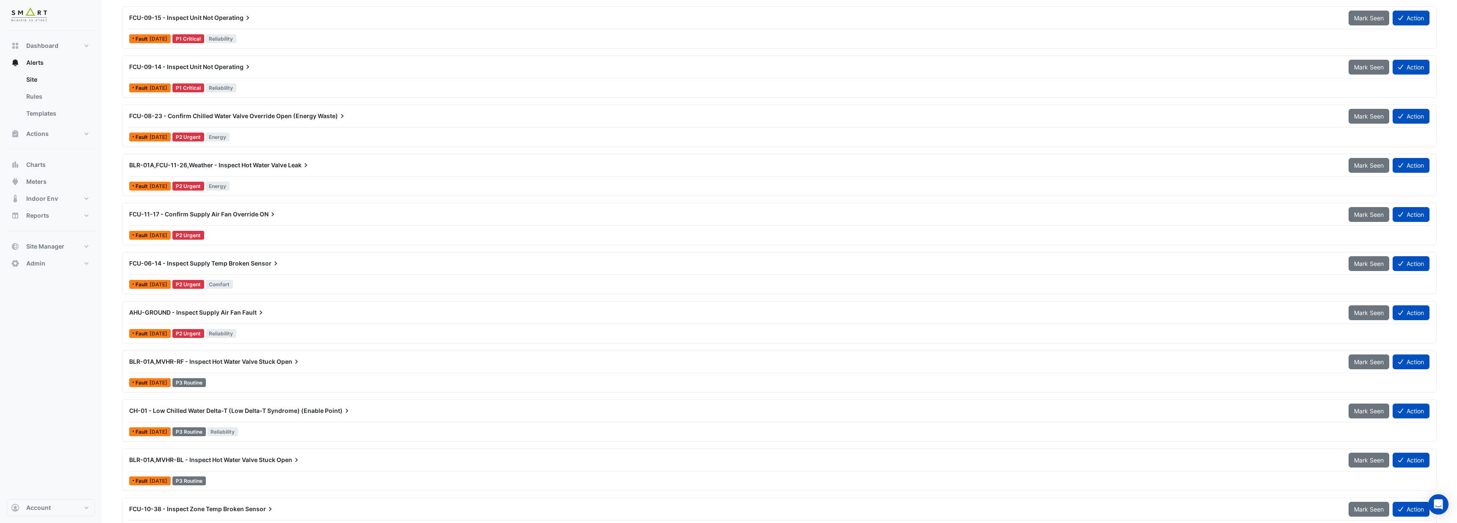
click at [261, 163] on span "BLR-01A,FCU-11-26,Weather - Inspect Hot Water Valve" at bounding box center [208, 164] width 158 height 7
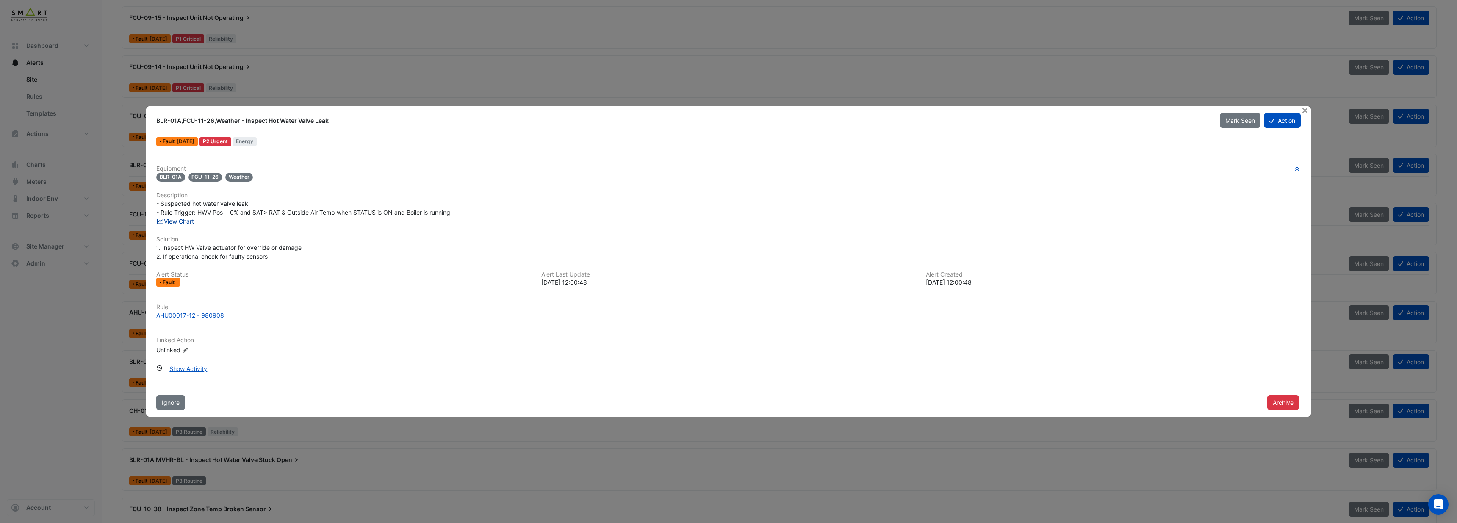
click at [193, 221] on link "View Chart" at bounding box center [175, 221] width 38 height 7
click at [1304, 111] on button "Close" at bounding box center [1304, 110] width 9 height 9
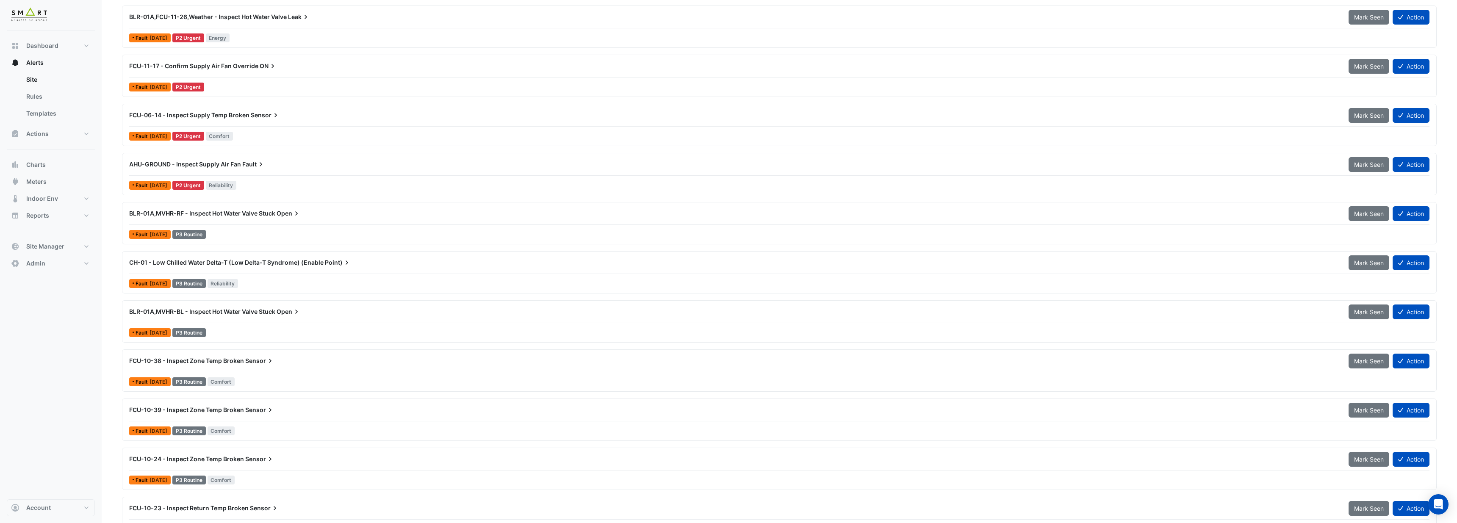
scroll to position [911, 0]
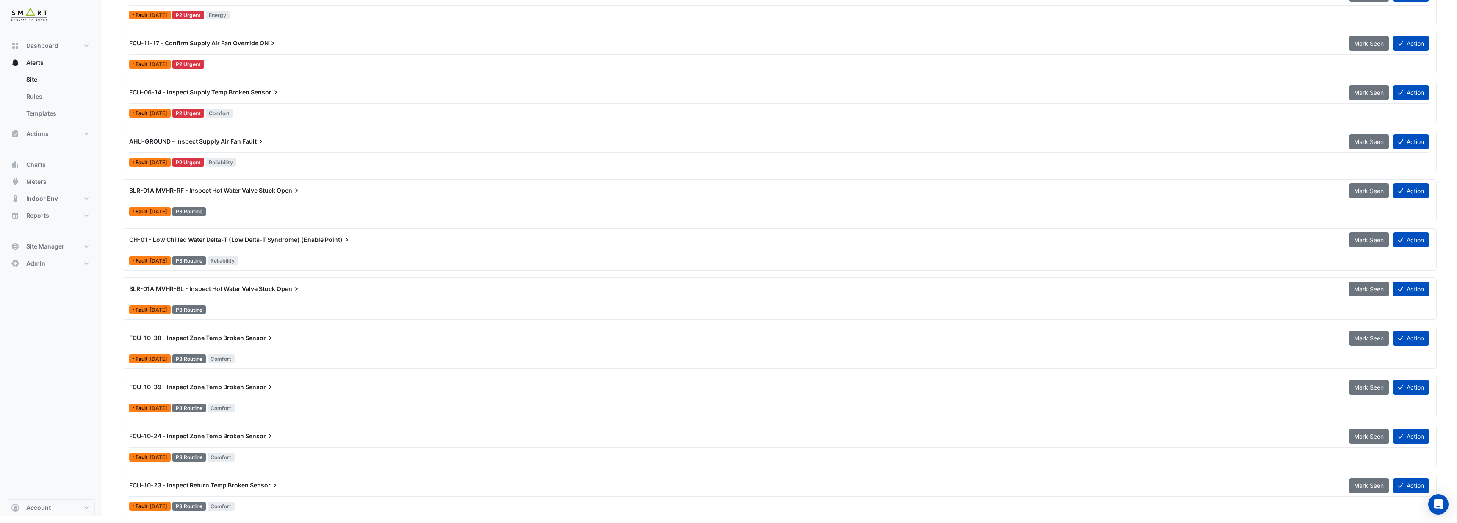
click at [249, 290] on span "BLR-01A,MVHR-BL - Inspect Hot Water Valve Stuck" at bounding box center [202, 288] width 146 height 7
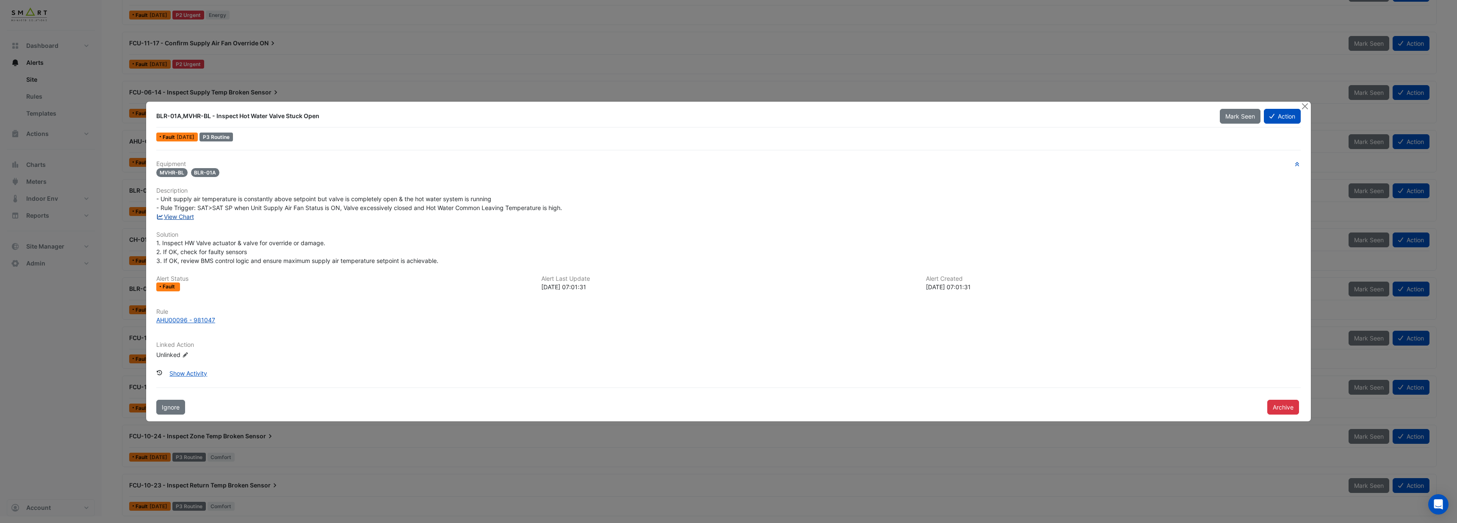
click at [179, 218] on link "View Chart" at bounding box center [175, 216] width 38 height 7
click at [185, 219] on link "View Chart" at bounding box center [175, 216] width 38 height 7
click at [1309, 107] on div at bounding box center [1305, 107] width 11 height 10
click at [1308, 108] on button "Close" at bounding box center [1304, 106] width 9 height 9
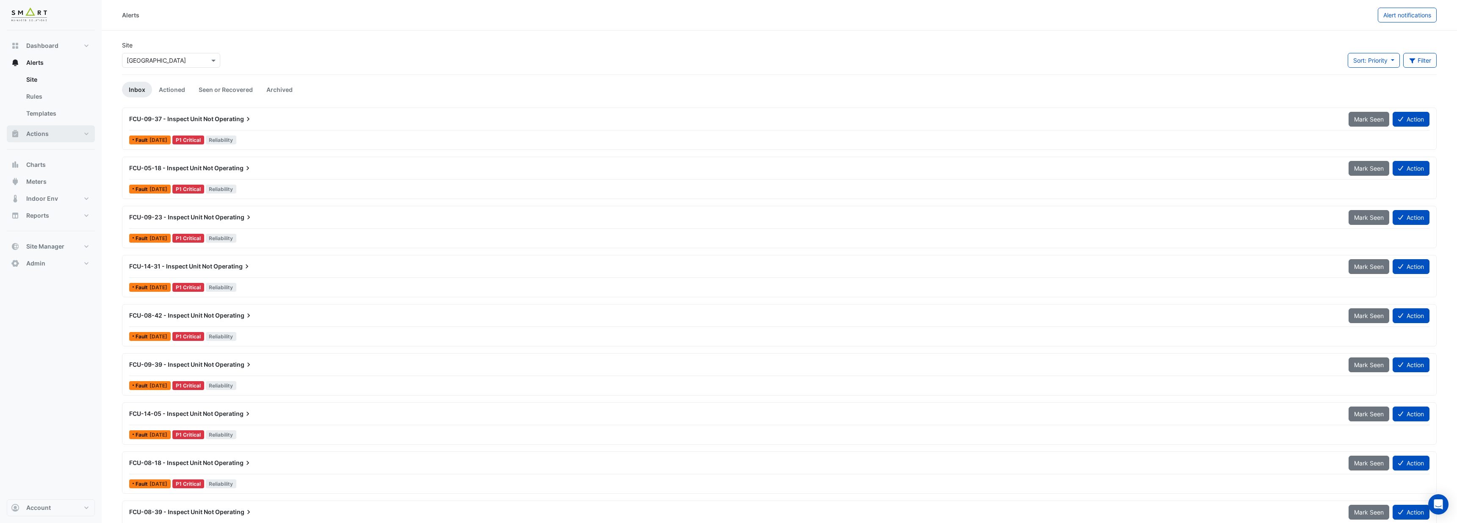
click at [33, 131] on span "Actions" at bounding box center [37, 134] width 22 height 8
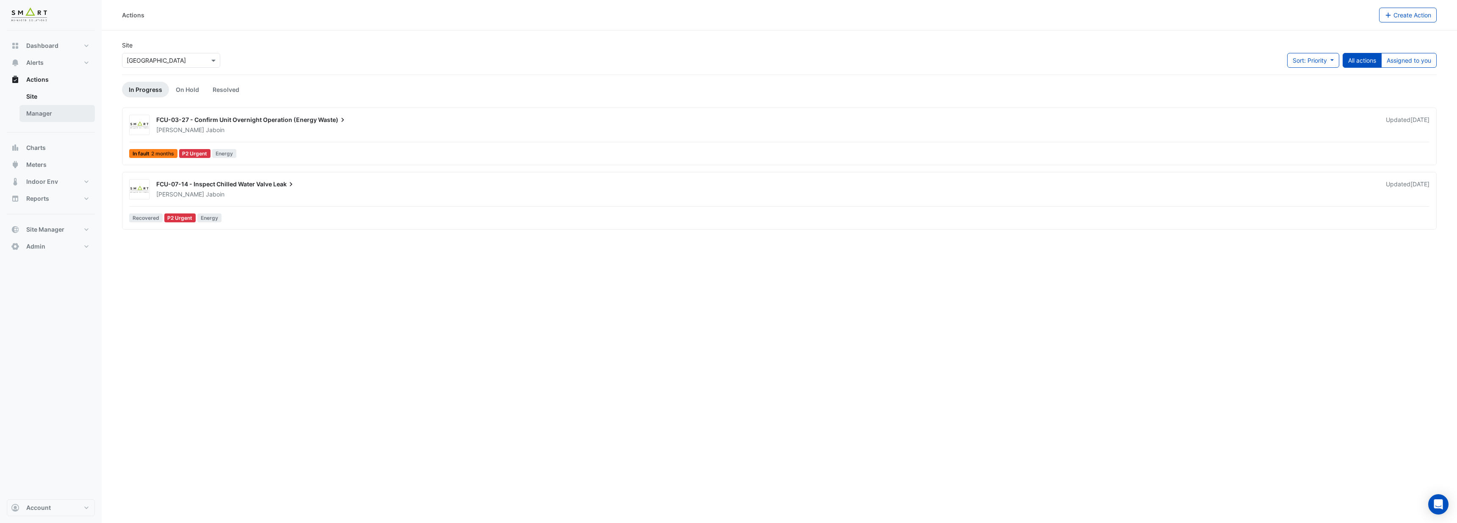
click at [46, 115] on link "Manager" at bounding box center [56, 113] width 75 height 17
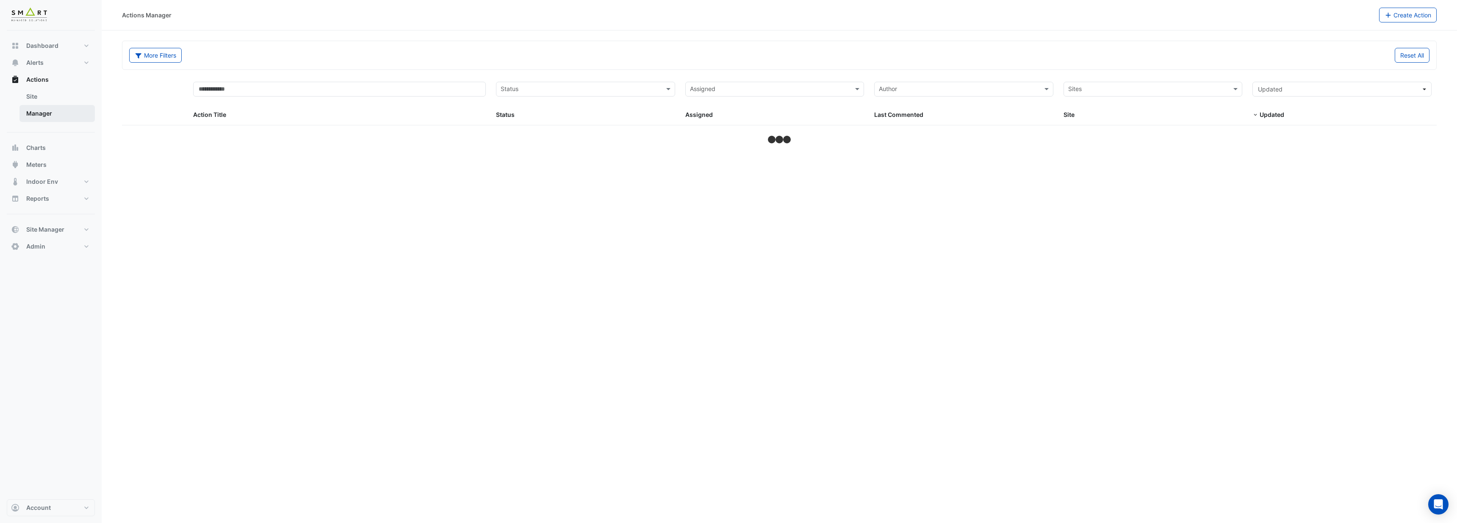
select select "***"
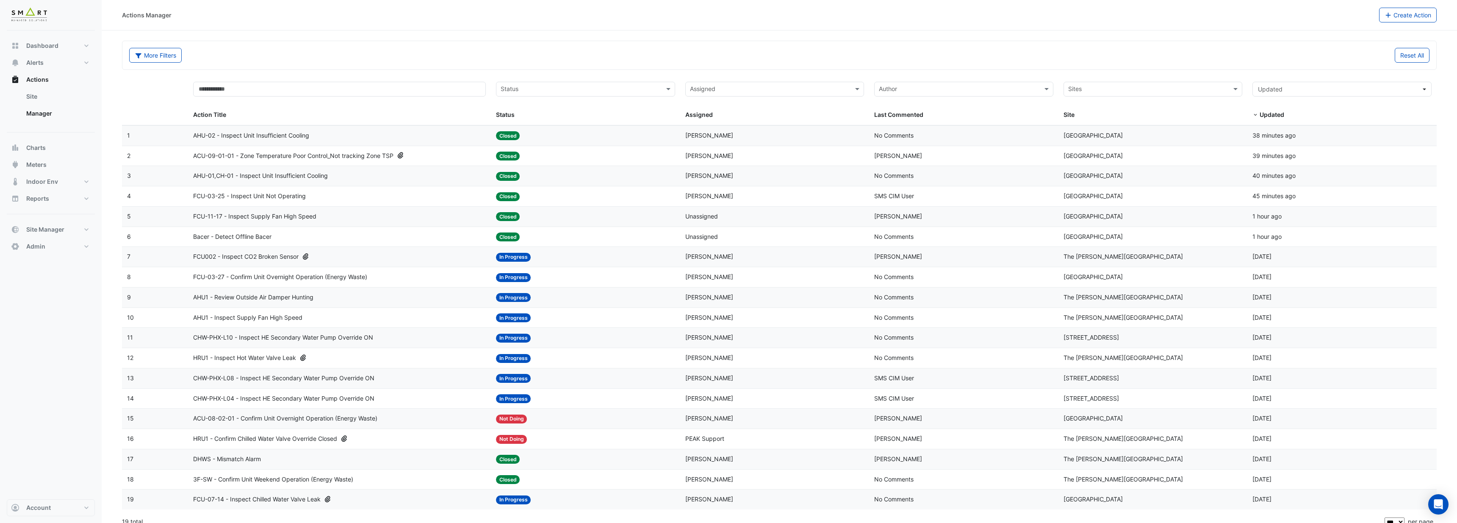
scroll to position [9, 0]
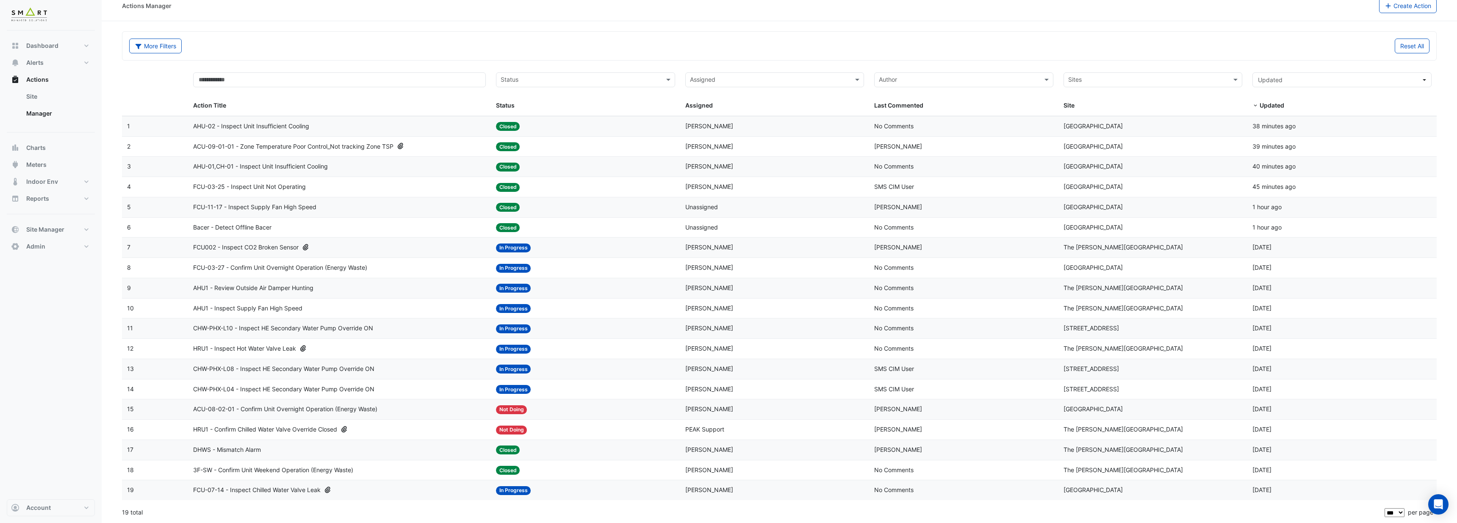
click at [288, 125] on span "AHU-02 - Inspect Unit Insufficient Cooling" at bounding box center [251, 127] width 116 height 10
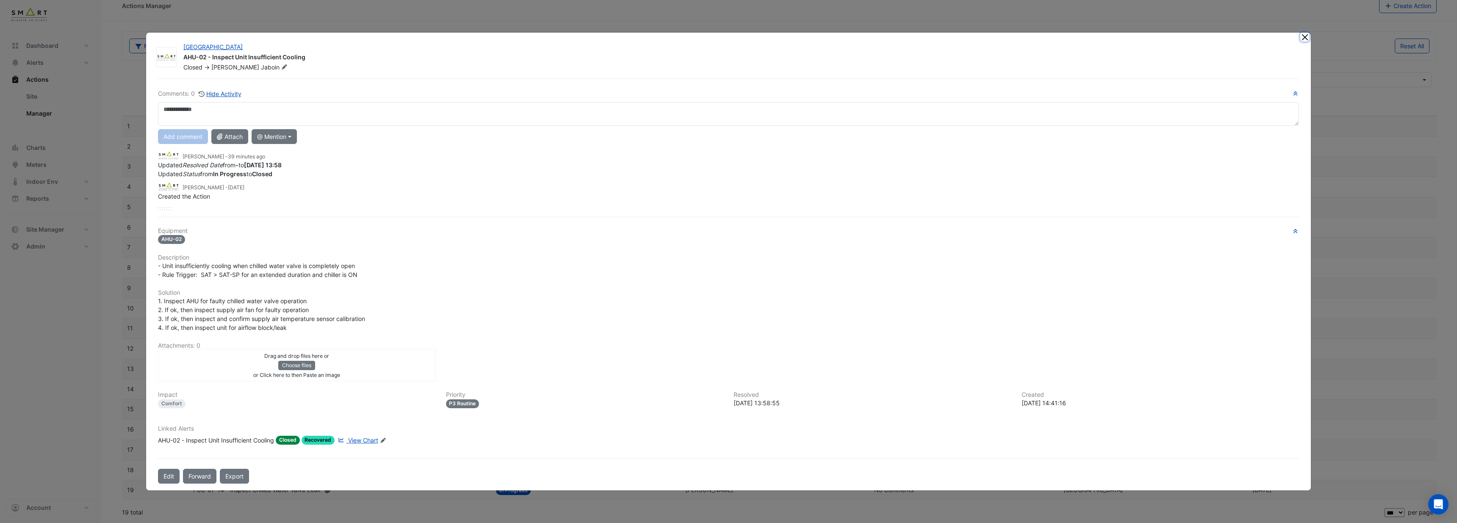
click at [1305, 39] on button "Close" at bounding box center [1304, 37] width 9 height 9
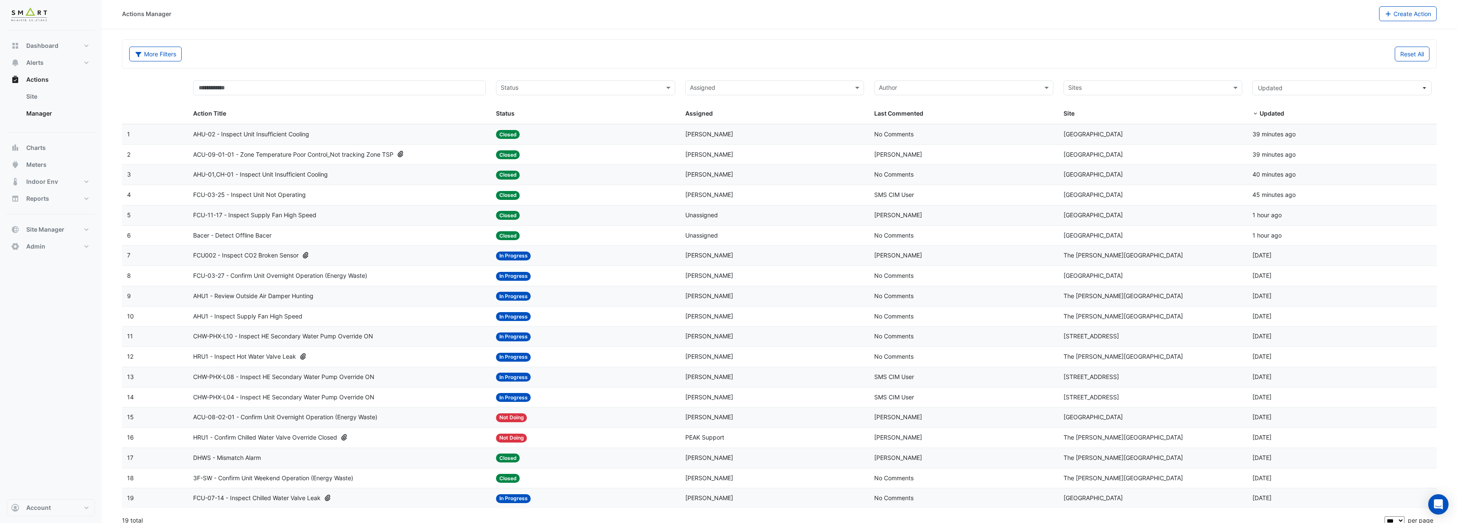
scroll to position [0, 0]
click at [288, 356] on span "HRU1 - Inspect Hot Water Valve Leak" at bounding box center [244, 358] width 103 height 10
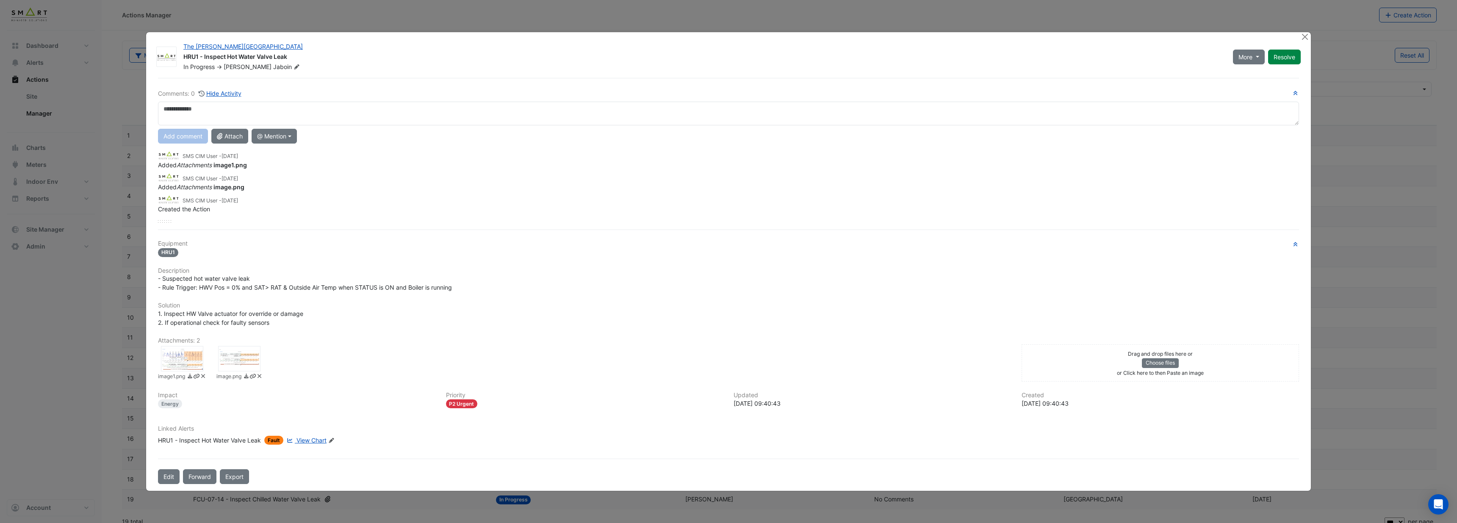
click at [180, 361] on div at bounding box center [182, 358] width 42 height 25
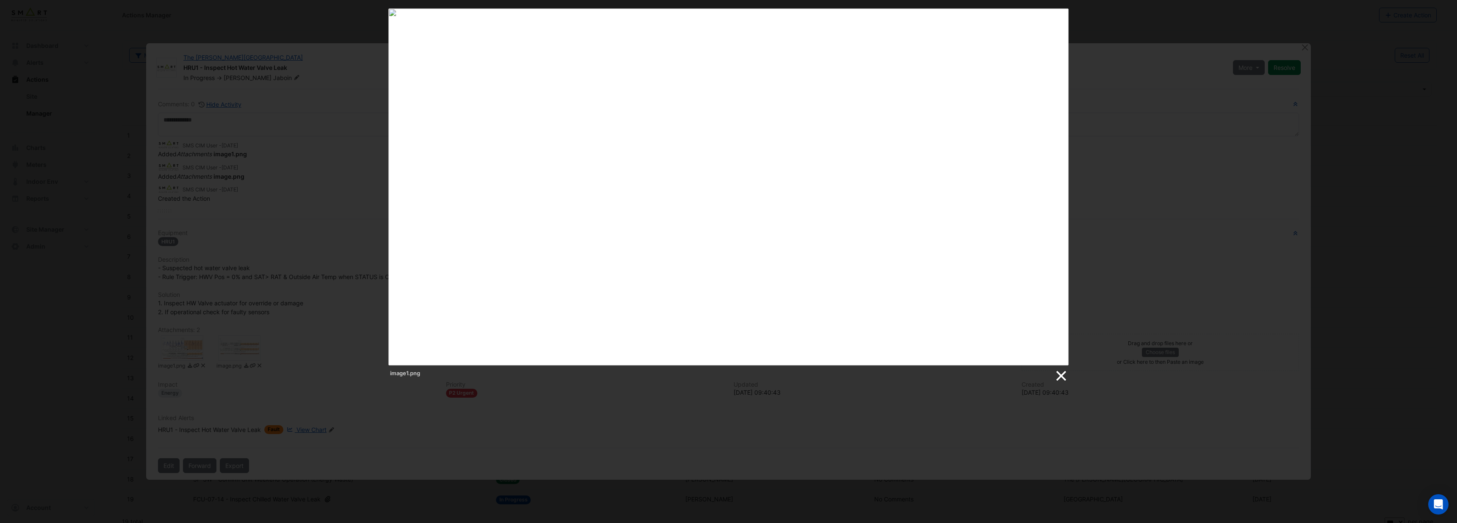
click at [1060, 375] on link at bounding box center [1060, 376] width 13 height 13
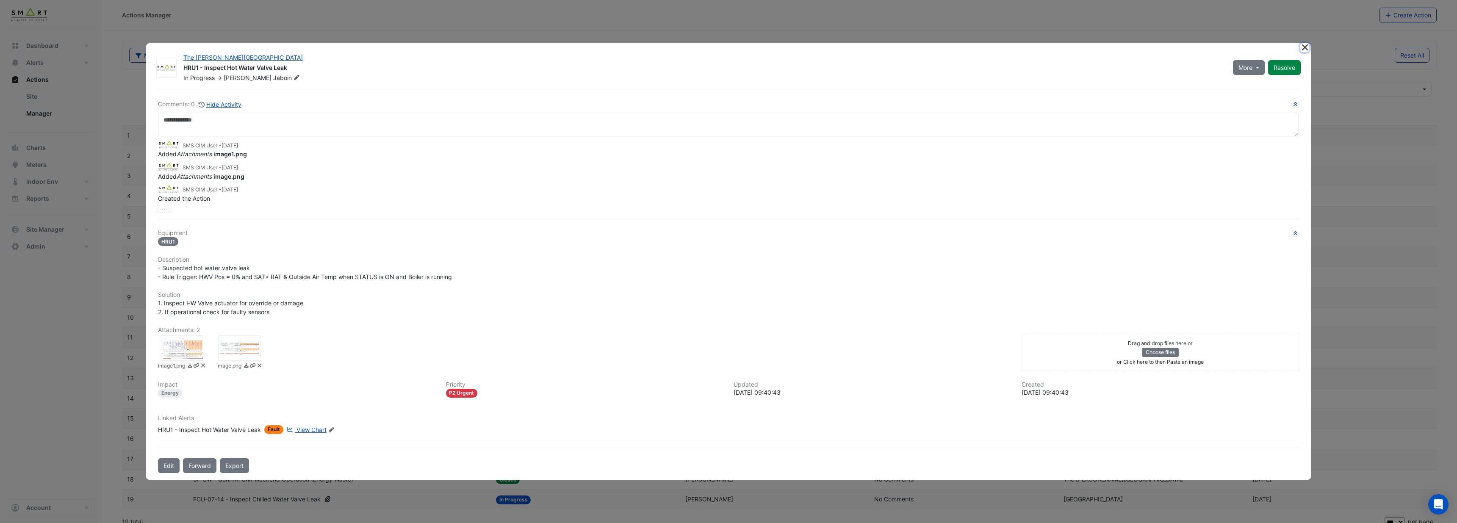
click at [1307, 48] on button "Close" at bounding box center [1304, 47] width 9 height 9
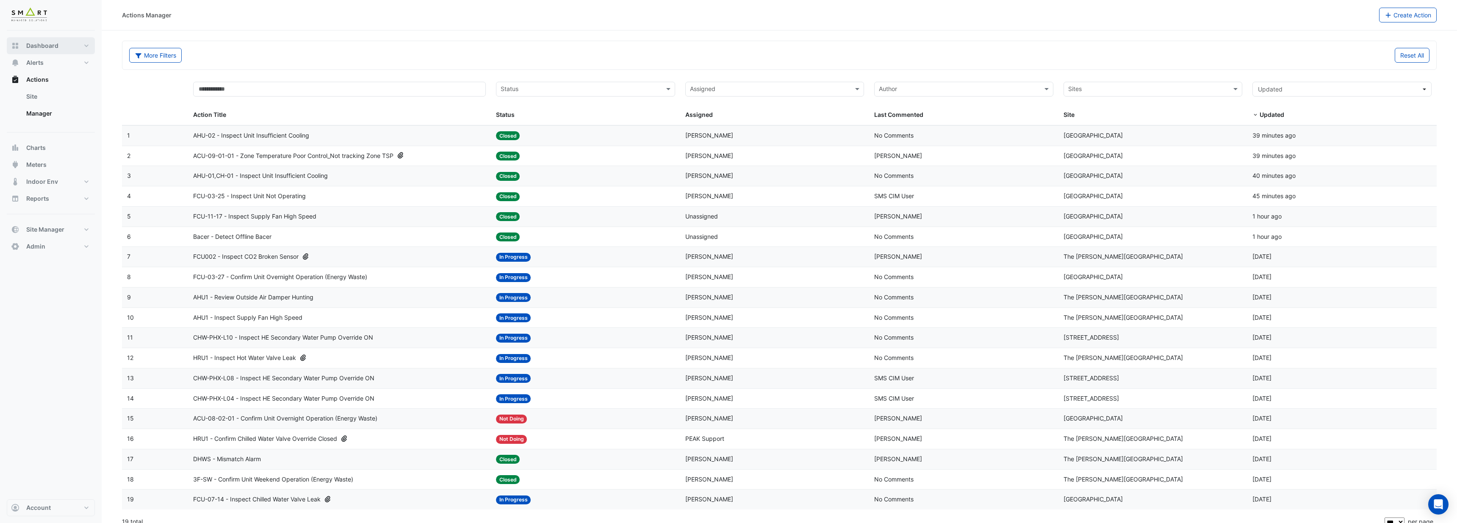
click at [45, 44] on span "Dashboard" at bounding box center [42, 45] width 32 height 8
select select "***"
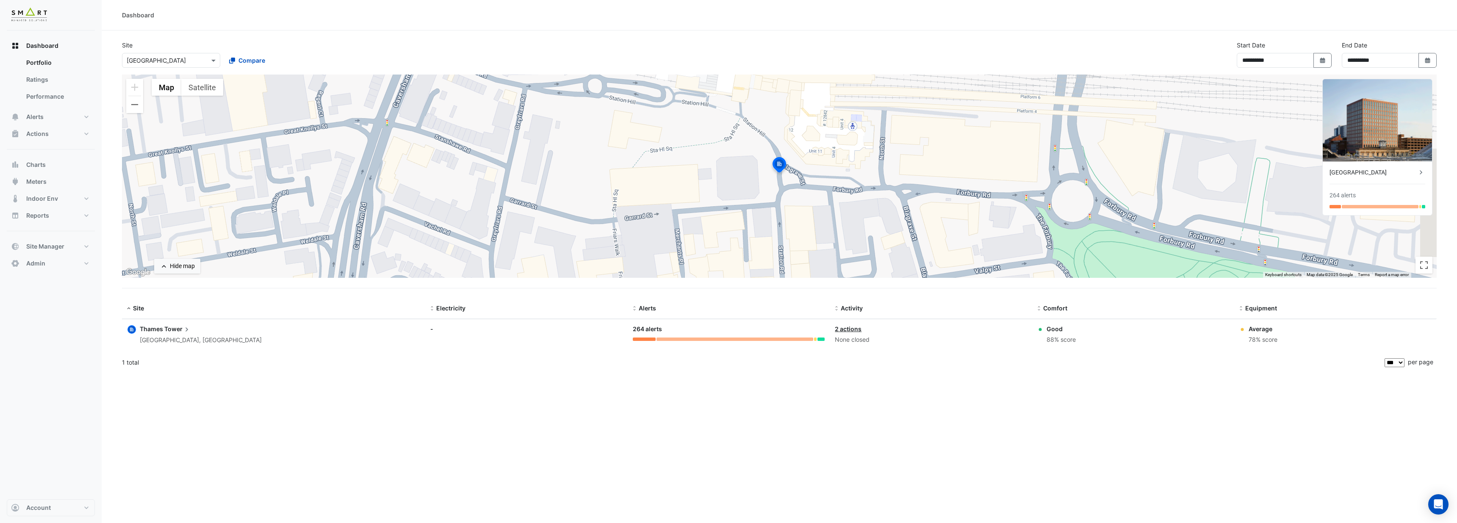
click at [180, 60] on input "text" at bounding box center [163, 60] width 72 height 9
click at [169, 140] on span "The Porter Building" at bounding box center [195, 139] width 119 height 7
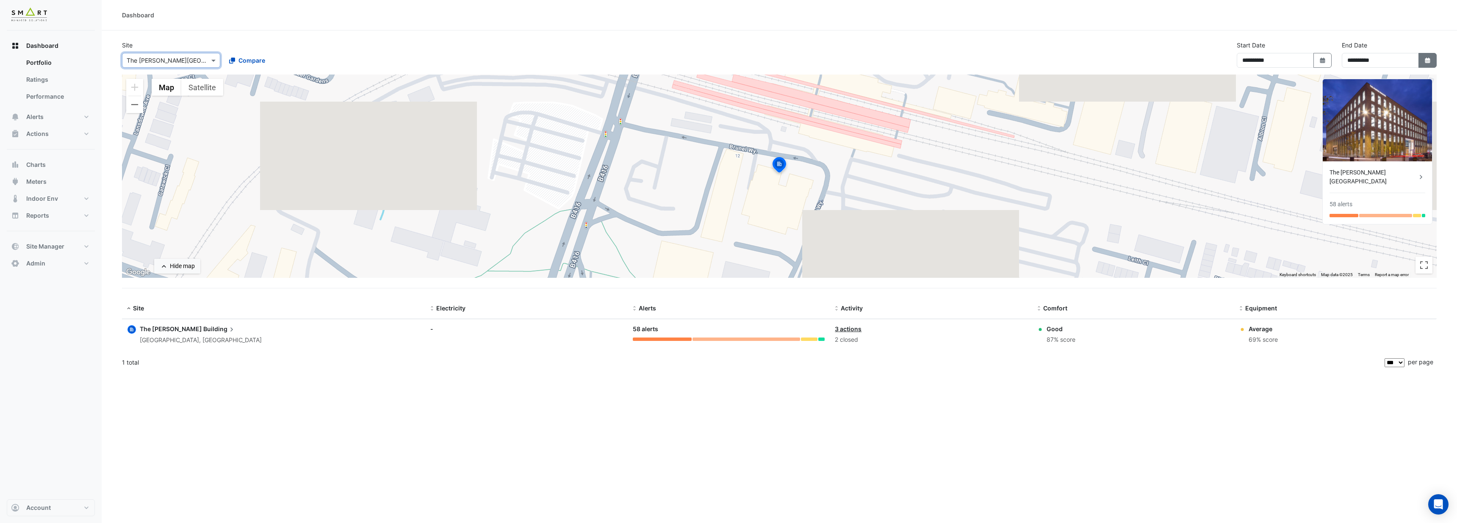
click at [1426, 65] on button "Select Date" at bounding box center [1427, 60] width 19 height 15
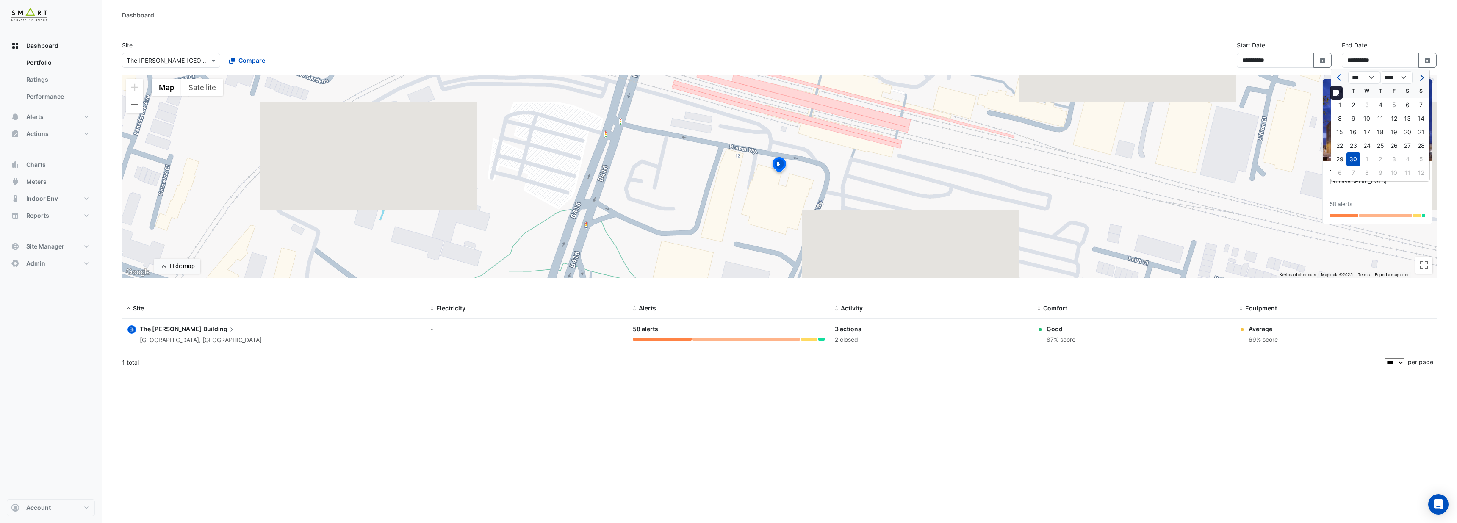
click at [1424, 79] on button "Next month" at bounding box center [1420, 78] width 10 height 14
select select "**"
click at [1398, 119] on div "10" at bounding box center [1394, 119] width 14 height 14
type input "**********"
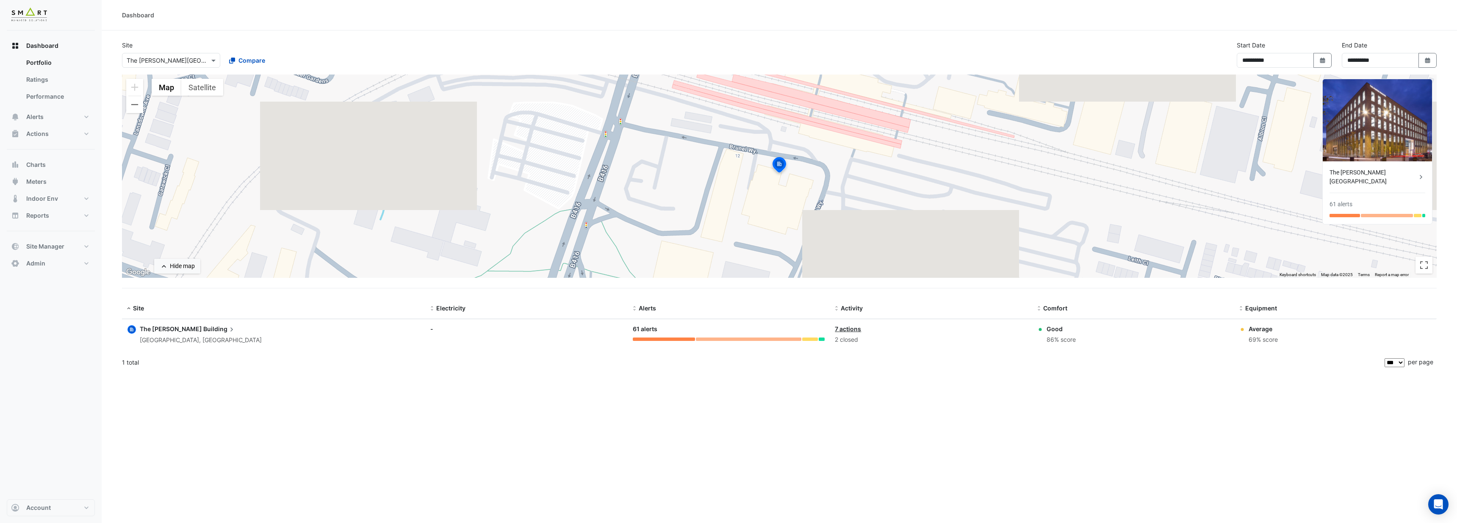
click at [1368, 174] on div "The Porter Building" at bounding box center [1372, 177] width 87 height 18
click at [683, 376] on ngb-offcanvas-backdrop at bounding box center [728, 261] width 1457 height 523
click at [851, 330] on link "7 actions" at bounding box center [848, 328] width 26 height 7
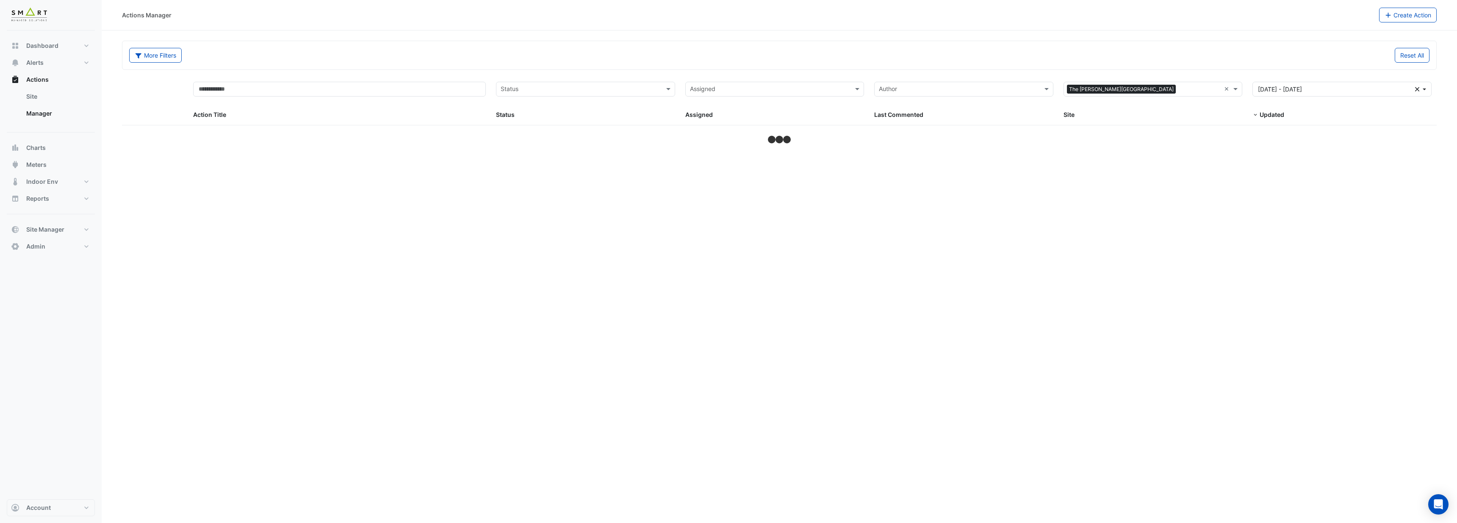
select select "***"
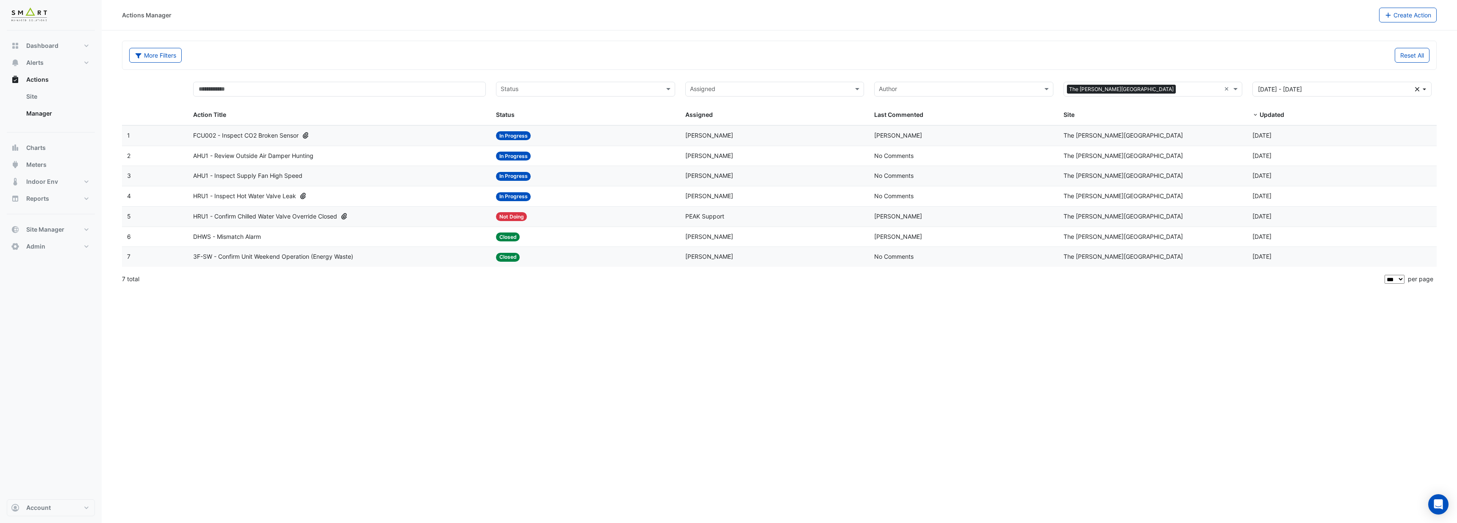
select select "***"
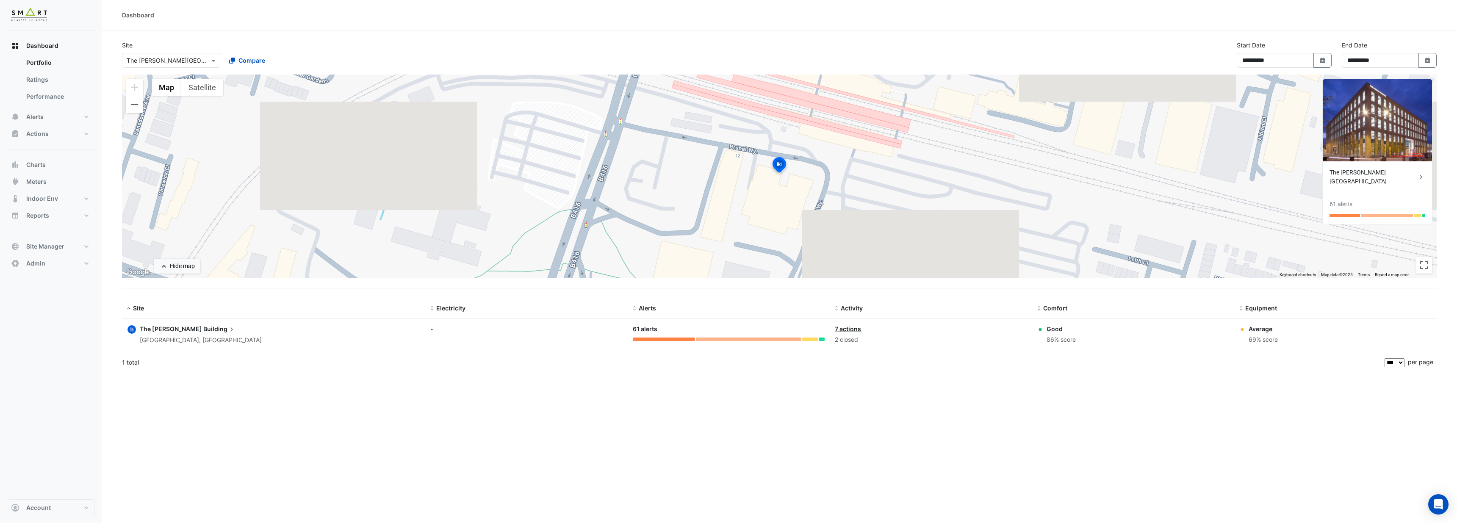
click at [851, 331] on link "7 actions" at bounding box center [848, 328] width 26 height 7
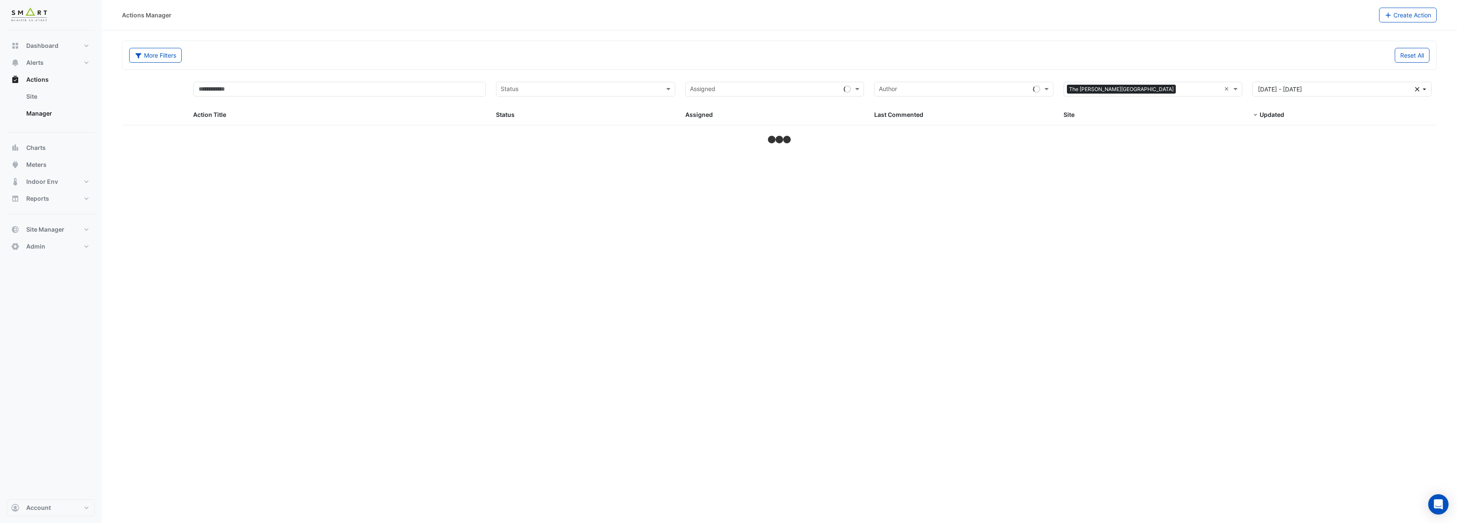
select select "***"
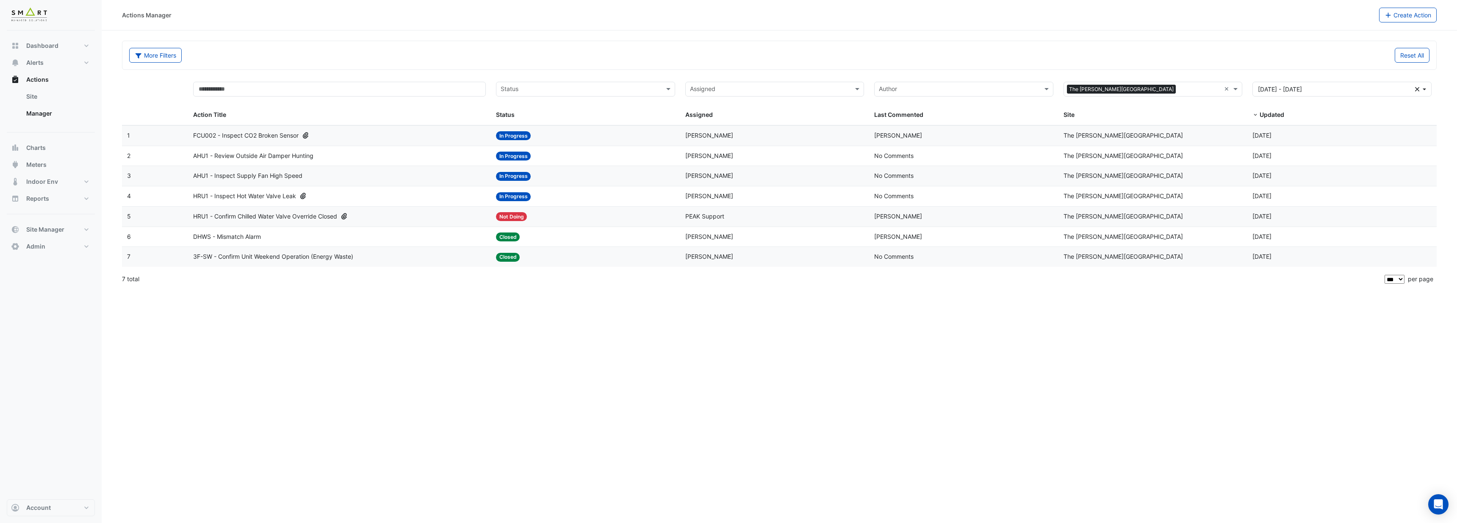
click at [278, 198] on span "HRU1 - Inspect Hot Water Valve Leak" at bounding box center [244, 196] width 103 height 10
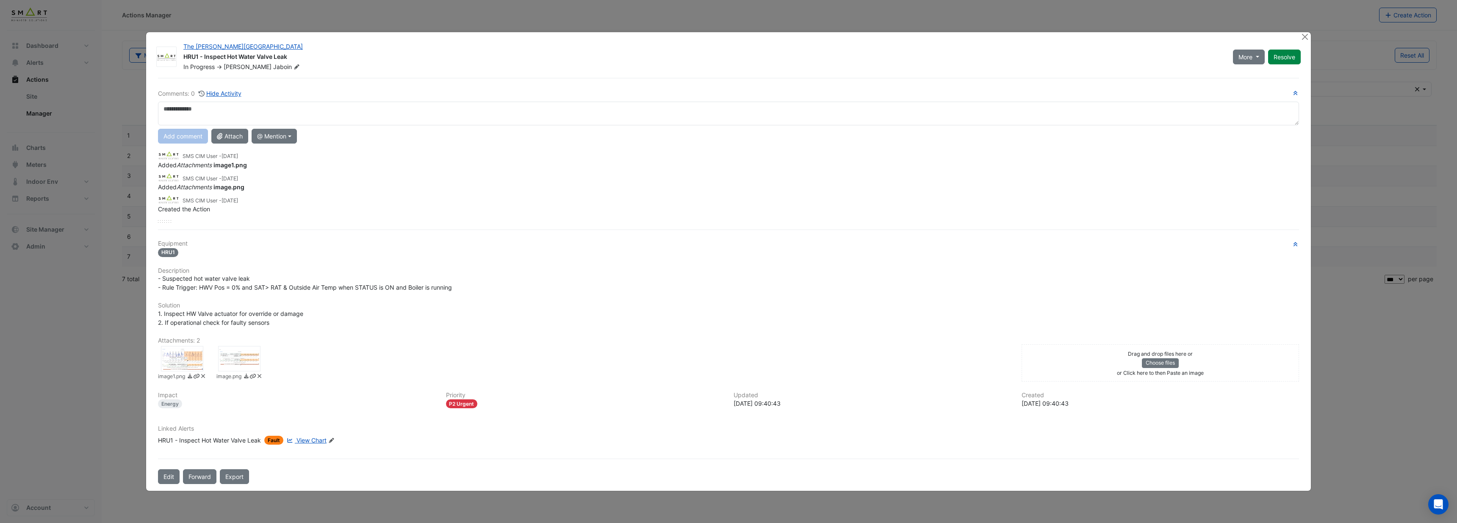
click at [195, 361] on div at bounding box center [182, 358] width 42 height 25
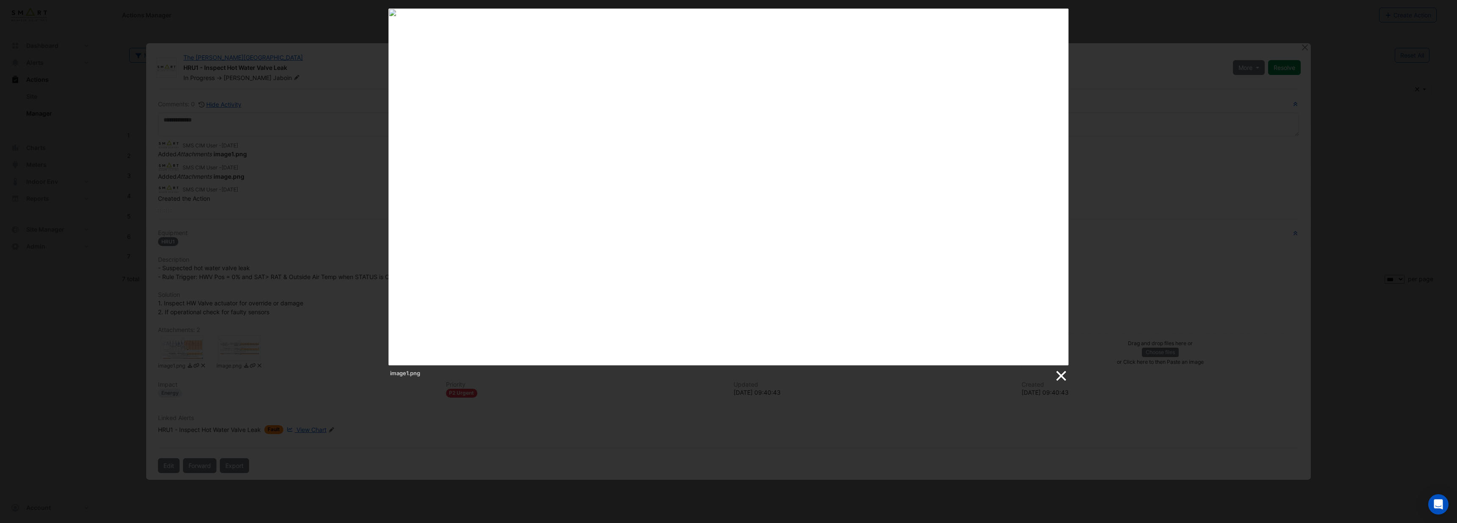
click at [1058, 374] on link at bounding box center [1060, 376] width 13 height 13
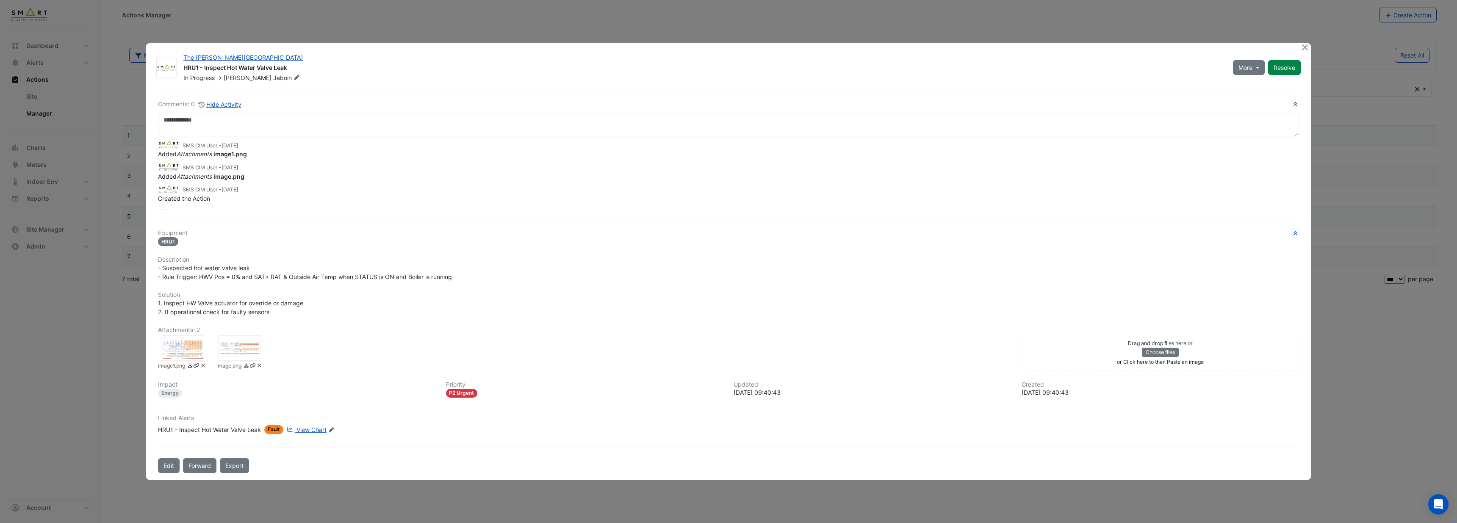
click at [313, 431] on span "View Chart" at bounding box center [311, 429] width 30 height 7
click at [369, 26] on ngb-modal-window "The Porter Building HRU1 - Inspect Hot Water Valve Leak In Progress -> Adrien J…" at bounding box center [728, 261] width 1457 height 523
click at [1305, 44] on button "Close" at bounding box center [1304, 47] width 9 height 9
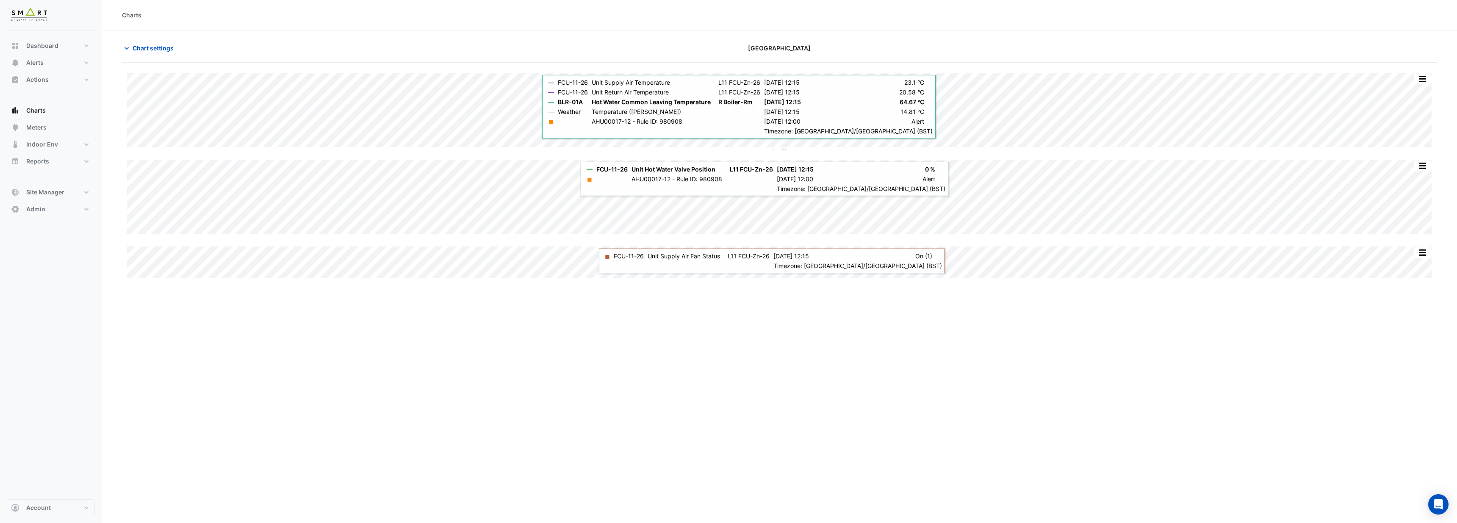
type input "**********"
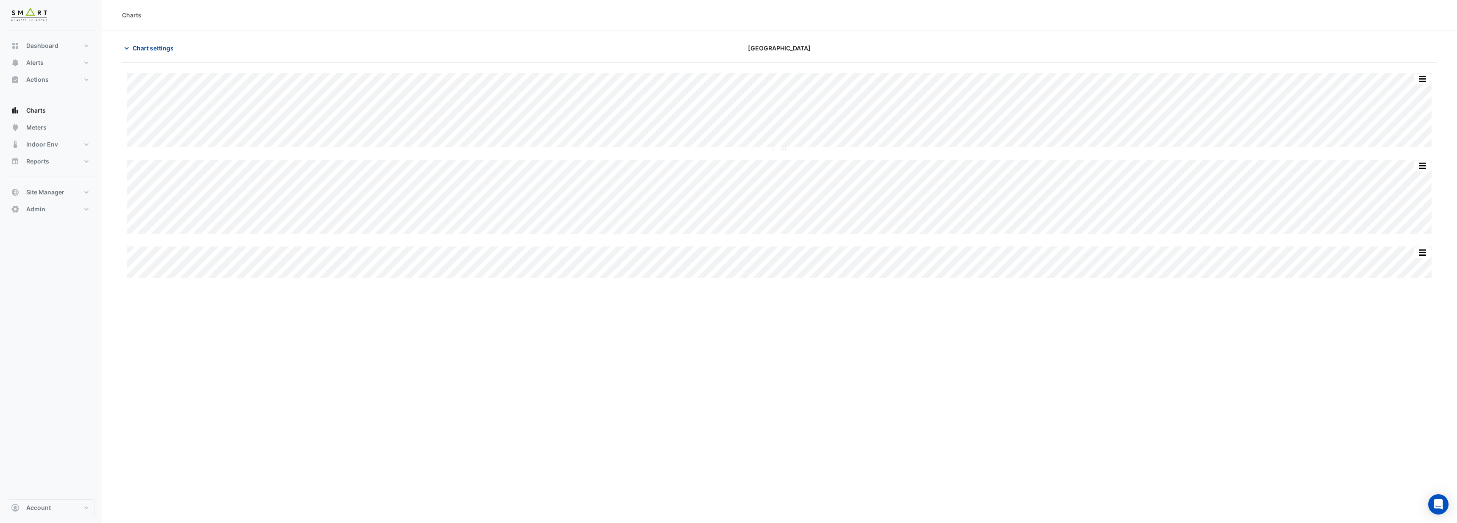
click at [160, 46] on span "Chart settings" at bounding box center [153, 48] width 41 height 9
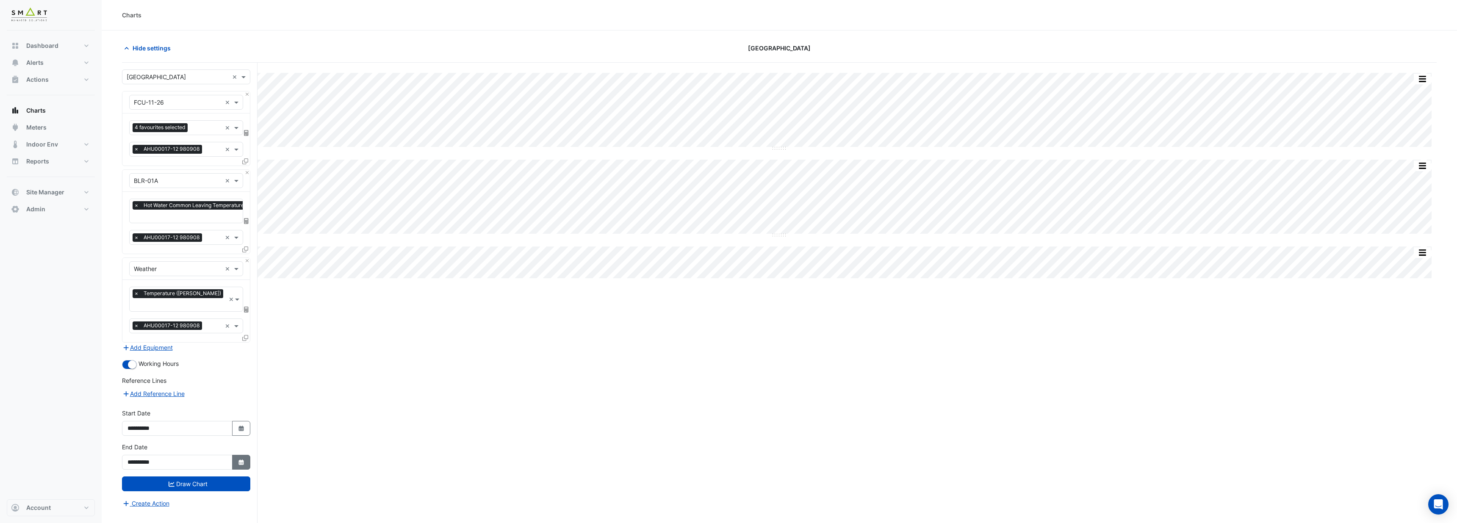
click at [238, 457] on button "Select Date" at bounding box center [241, 462] width 19 height 15
click at [220, 339] on button "Next month" at bounding box center [218, 339] width 10 height 14
select select "**"
click at [189, 381] on div "10" at bounding box center [191, 380] width 14 height 14
type input "**********"
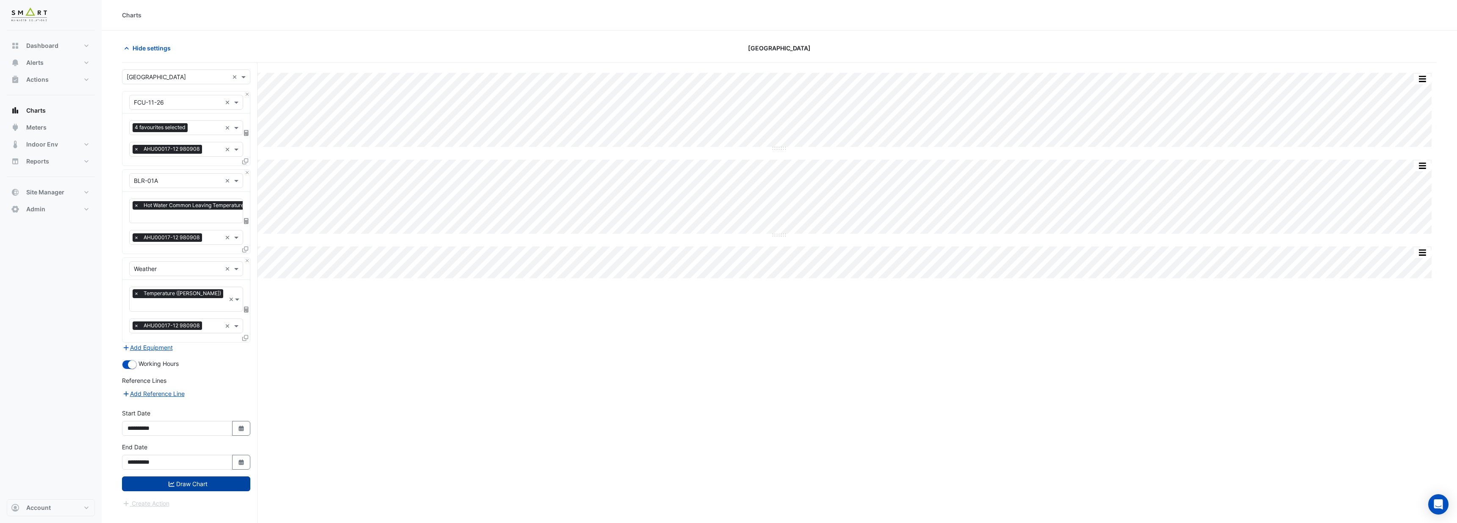
click at [200, 476] on button "Draw Chart" at bounding box center [186, 483] width 128 height 15
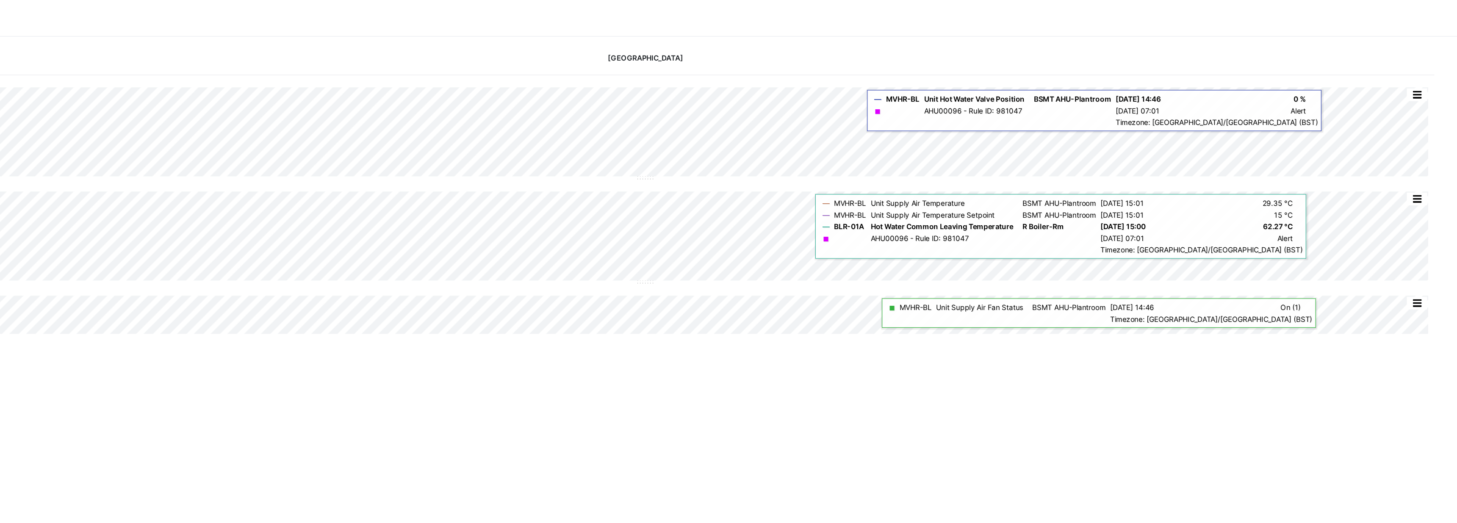
type input "**********"
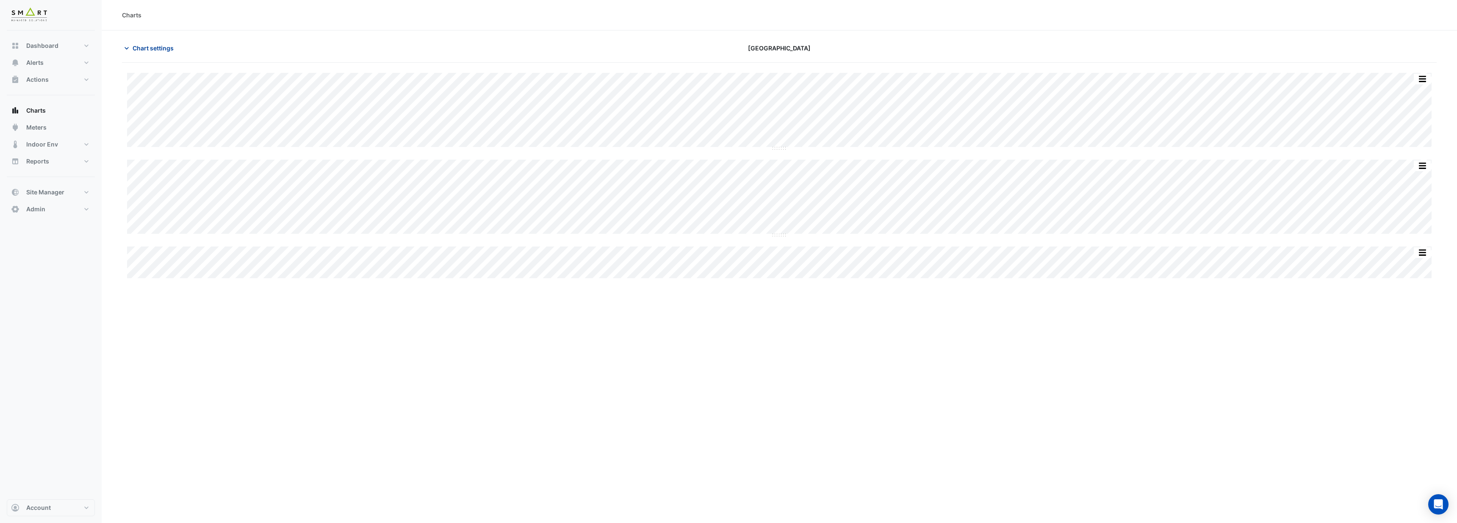
click at [158, 50] on span "Chart settings" at bounding box center [153, 48] width 41 height 9
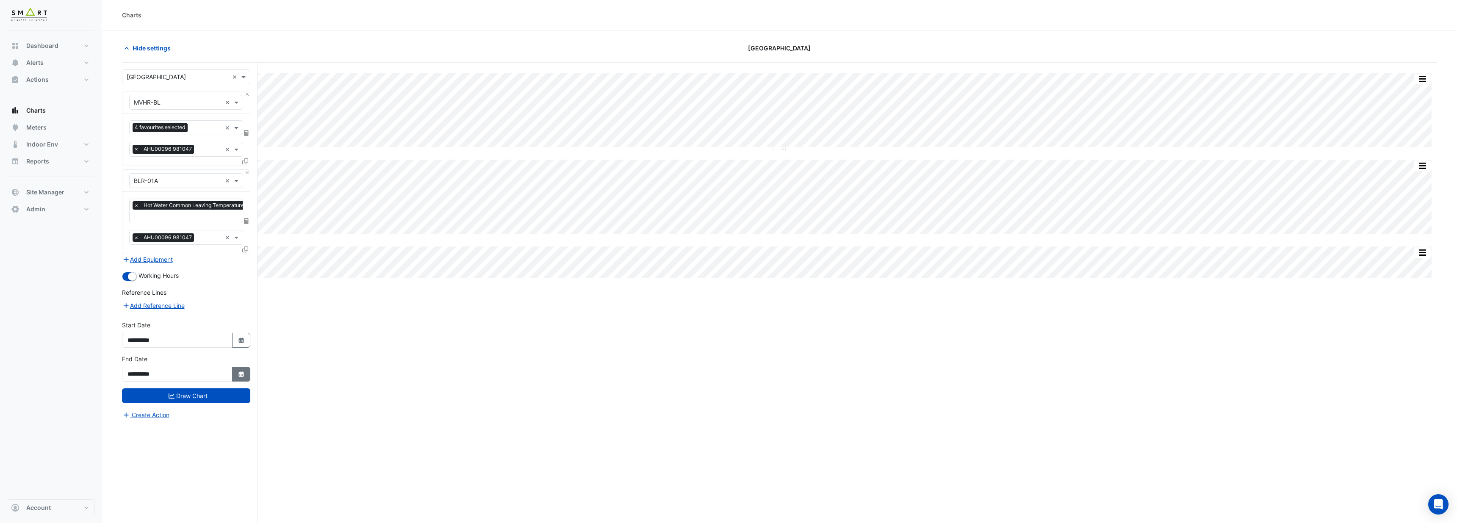
click at [238, 376] on fa-icon "Select Date" at bounding box center [242, 373] width 8 height 7
click at [167, 263] on select "*** *** *** *** *** ***" at bounding box center [161, 260] width 32 height 13
select select "**"
click at [145, 254] on select "*** *** *** *** *** ***" at bounding box center [161, 260] width 32 height 13
click at [190, 304] on div "10" at bounding box center [191, 302] width 14 height 14
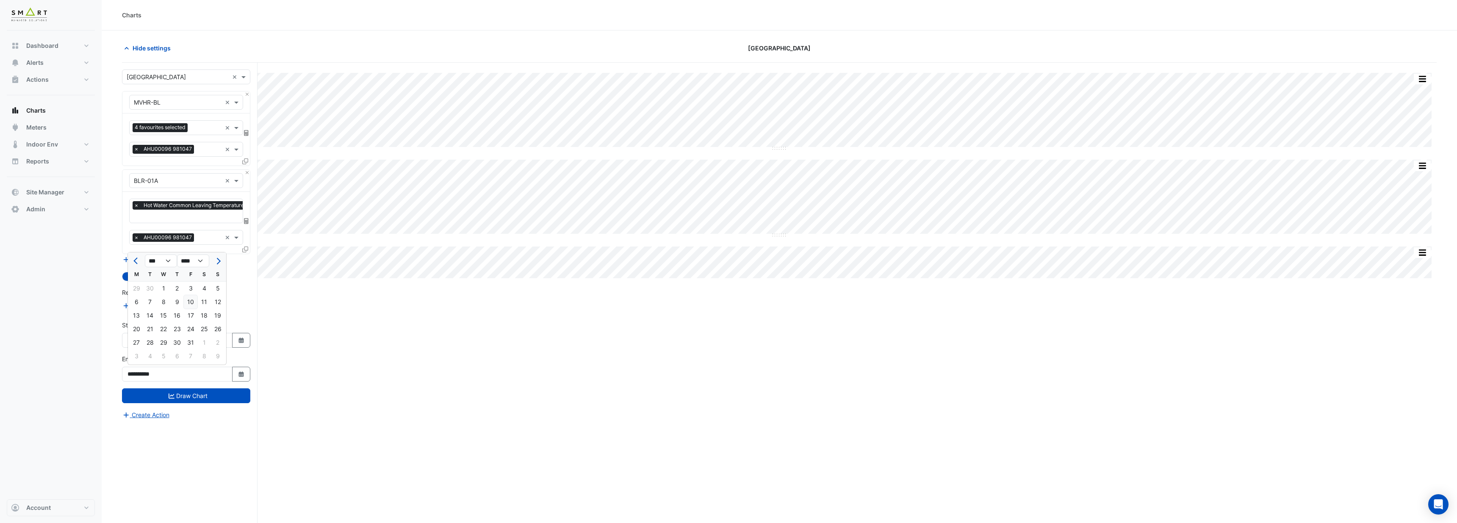
type input "**********"
click at [214, 399] on button "Draw Chart" at bounding box center [186, 395] width 128 height 15
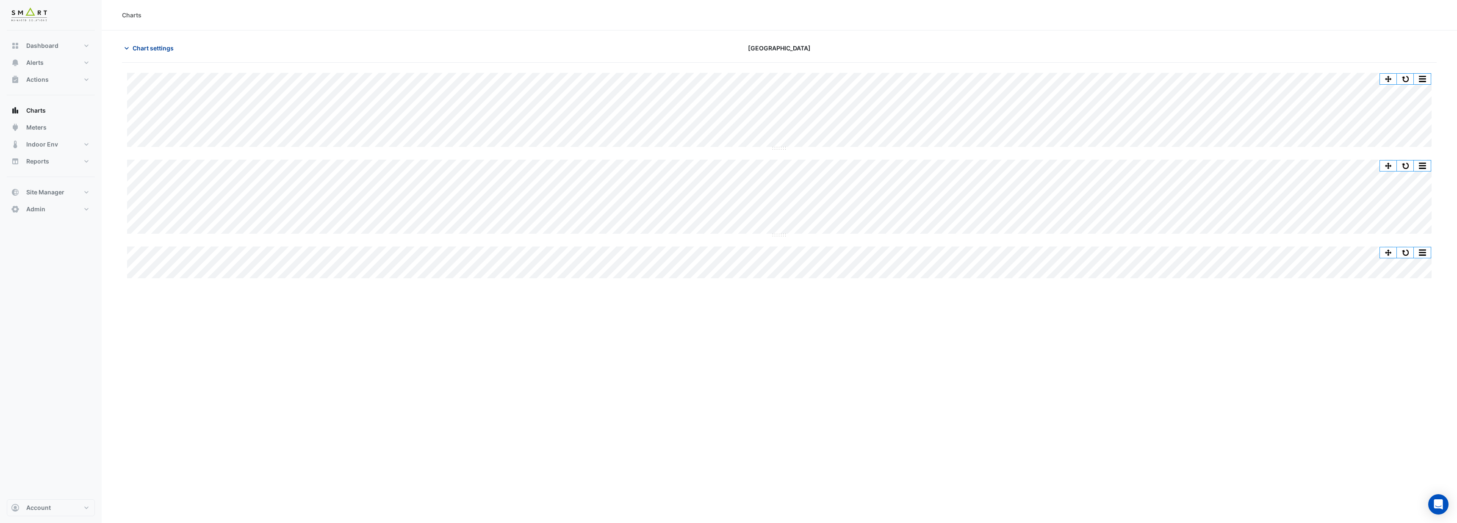
click at [160, 49] on span "Chart settings" at bounding box center [153, 48] width 41 height 9
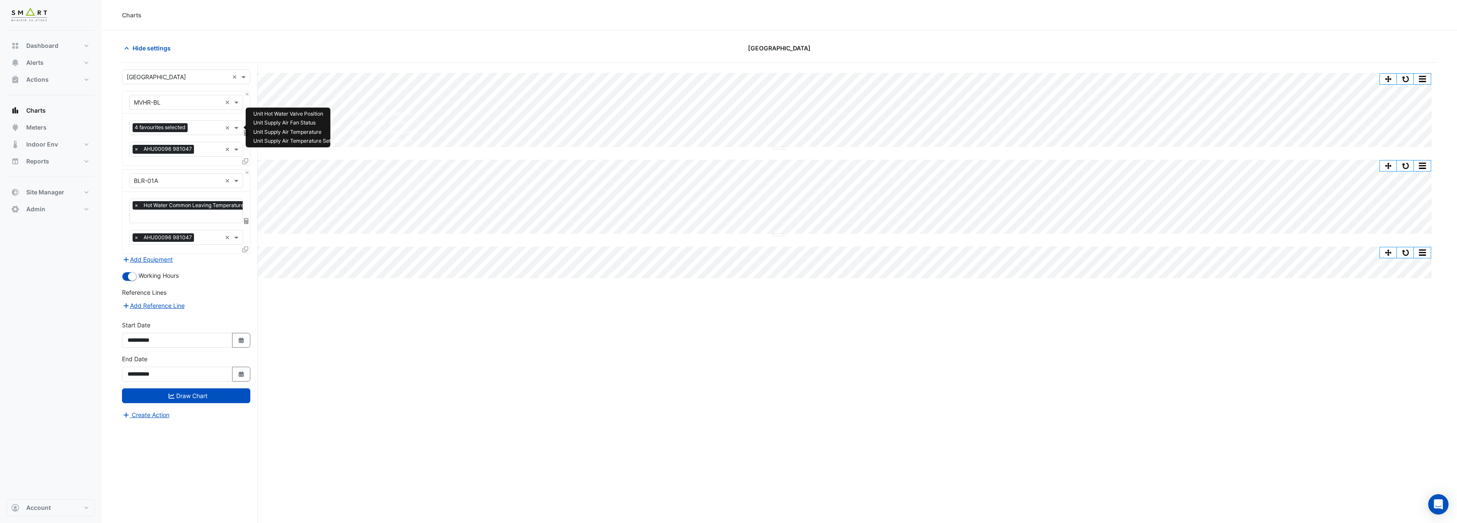
click at [214, 133] on div at bounding box center [206, 128] width 32 height 11
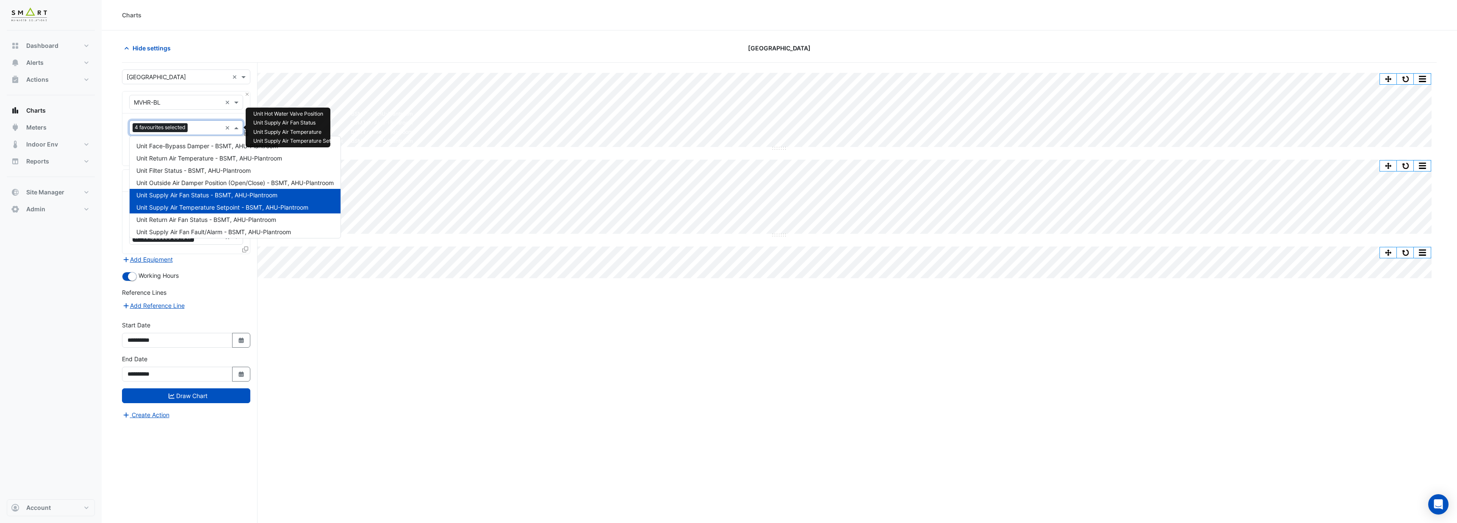
type input "*"
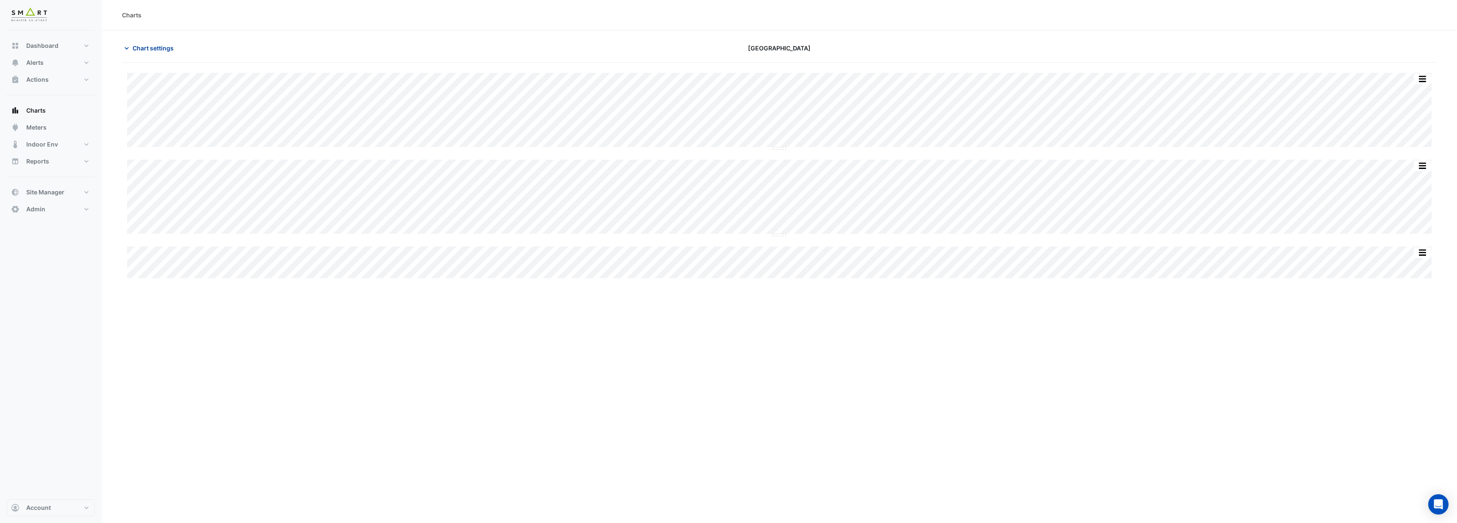
type input "**********"
click at [150, 49] on span "Chart settings" at bounding box center [153, 48] width 41 height 9
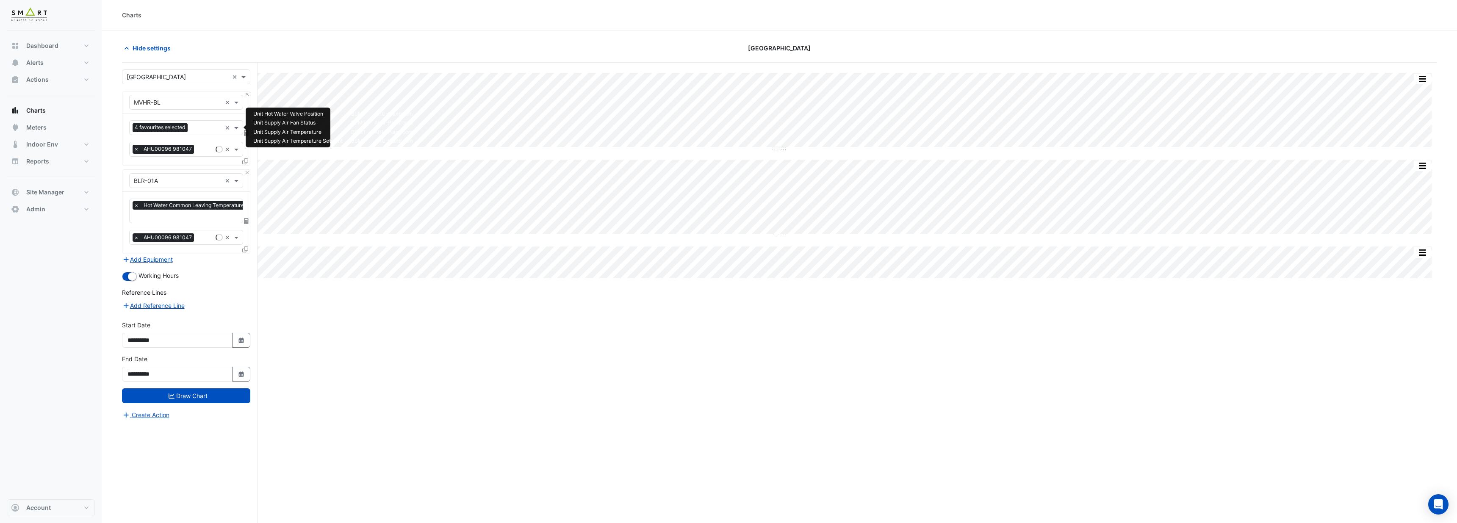
click at [209, 130] on input "text" at bounding box center [206, 128] width 30 height 9
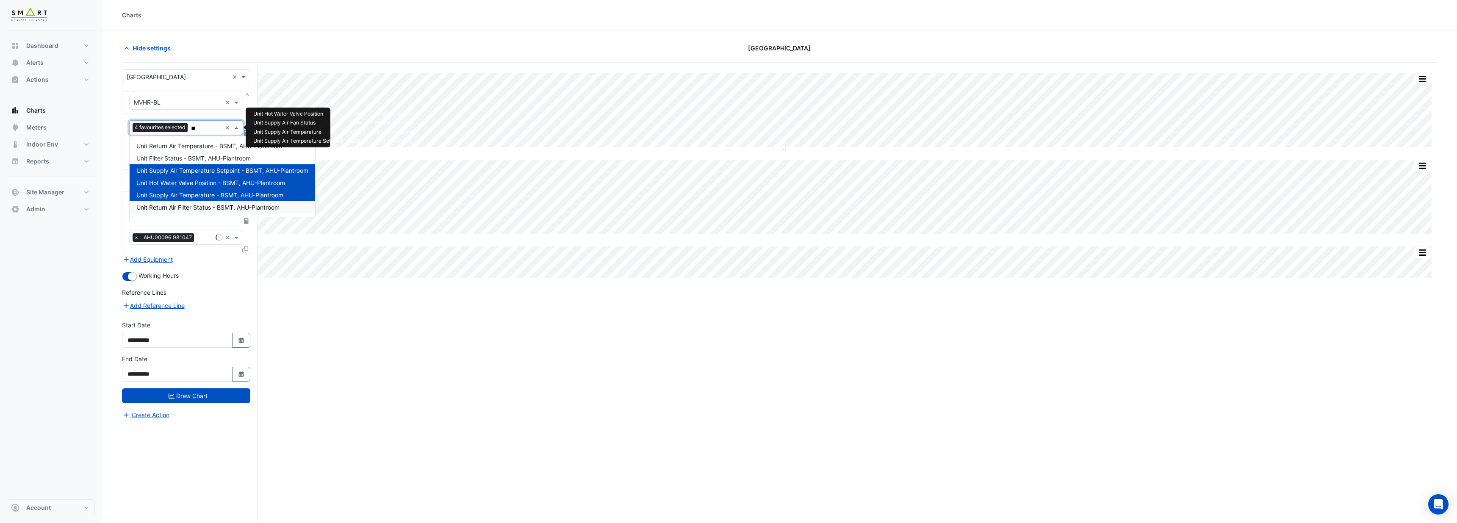
type input "***"
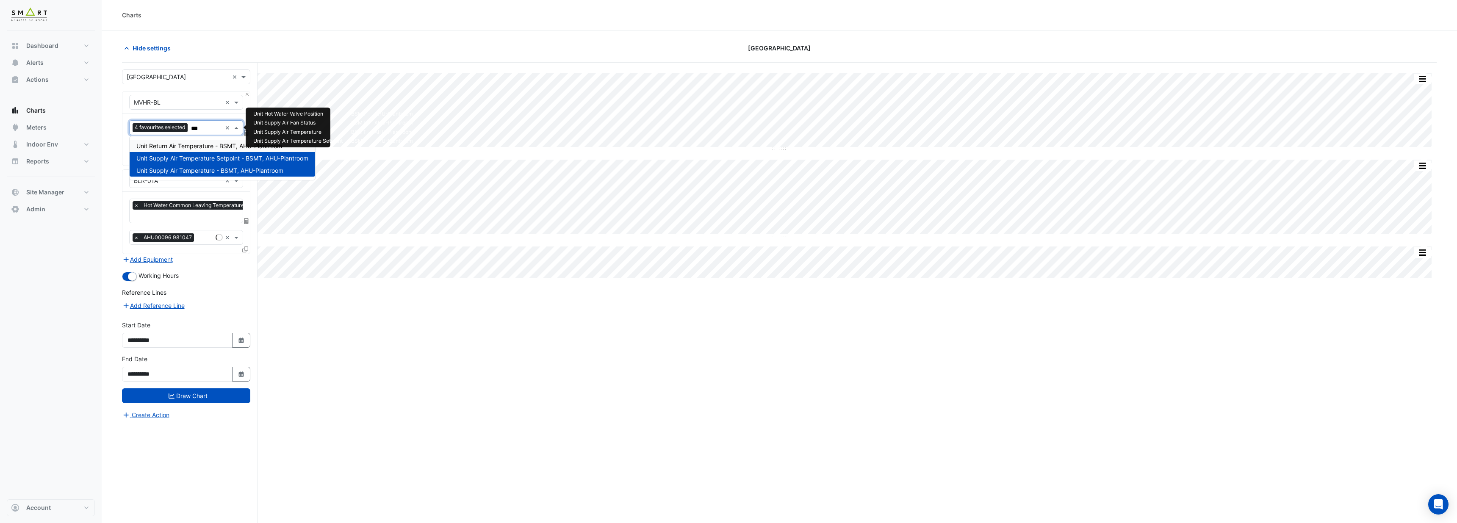
click at [197, 145] on span "Unit Return Air Temperature - BSMT, AHU-Plantroom" at bounding box center [209, 145] width 146 height 7
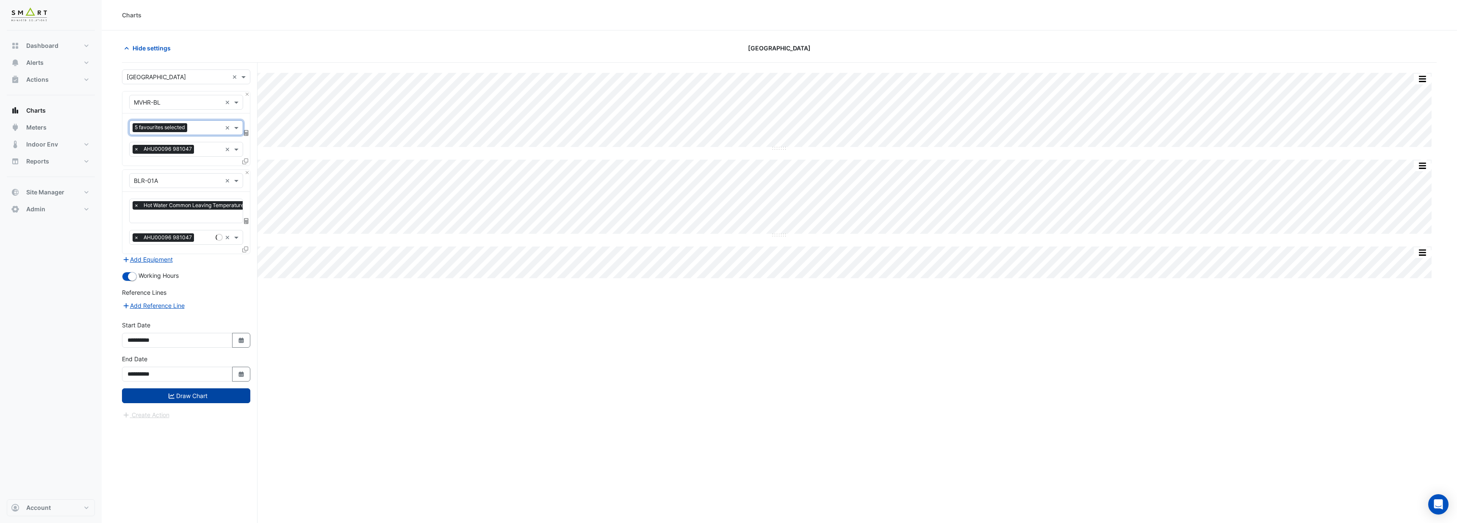
click at [209, 396] on button "Draw Chart" at bounding box center [186, 395] width 128 height 15
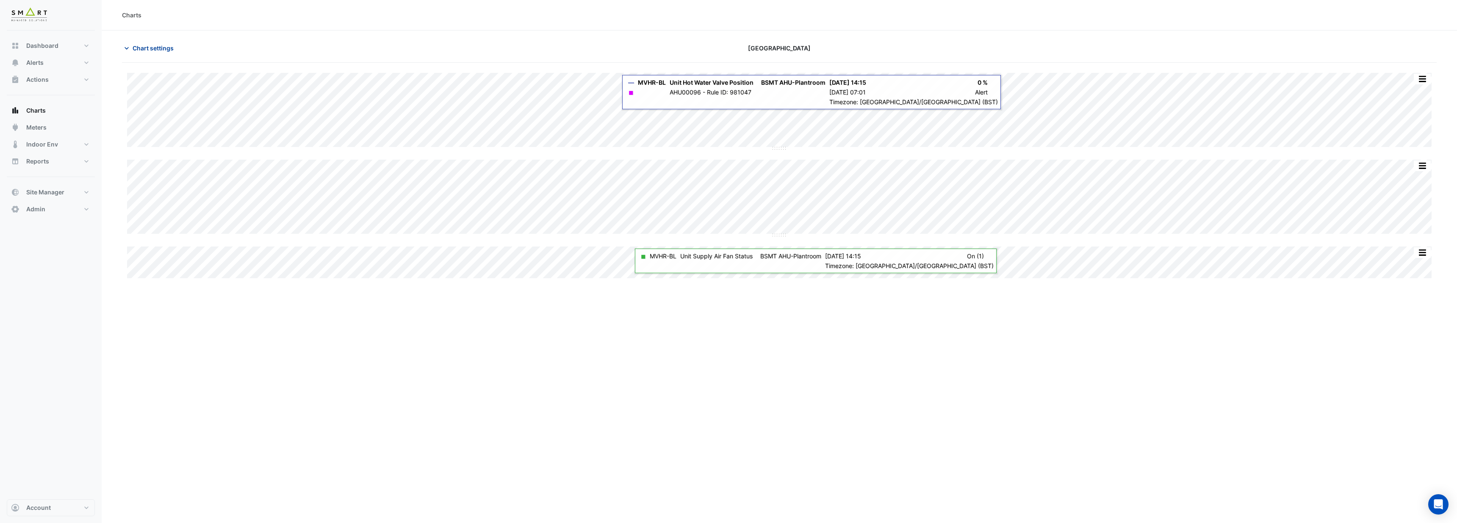
click at [148, 50] on span "Chart settings" at bounding box center [153, 48] width 41 height 9
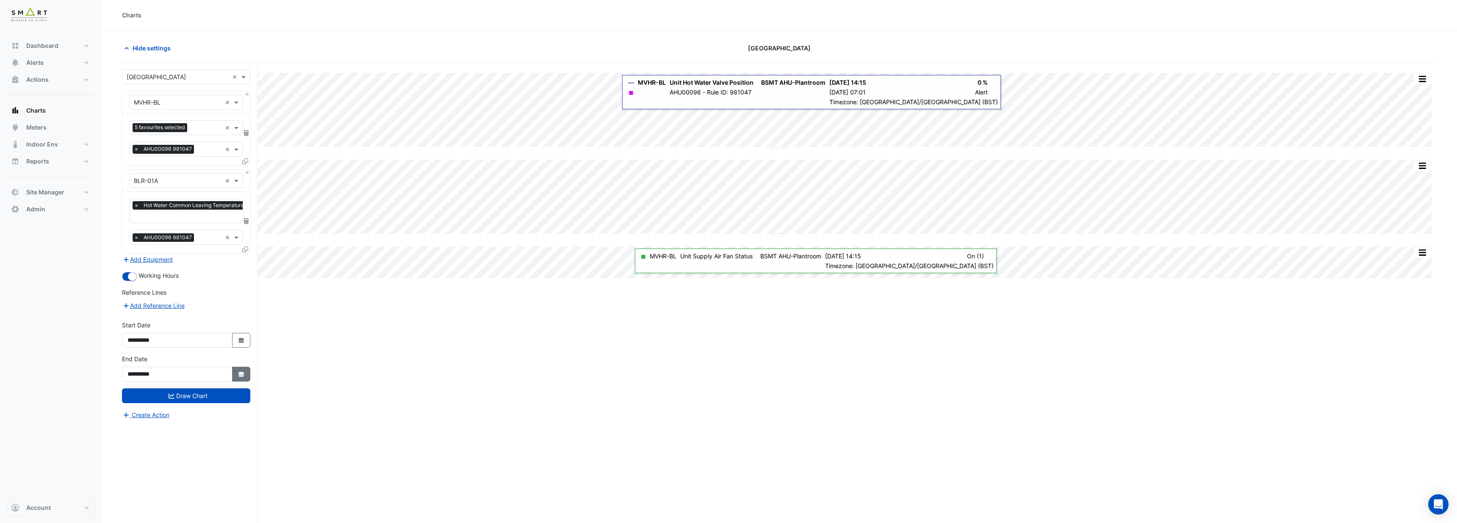
click at [246, 375] on button "Select Date" at bounding box center [241, 374] width 19 height 15
click at [169, 260] on select "*** *** *** *** *** ***" at bounding box center [161, 260] width 32 height 13
select select "**"
click at [145, 254] on select "*** *** *** *** *** ***" at bounding box center [161, 260] width 32 height 13
click at [193, 303] on div "10" at bounding box center [191, 302] width 14 height 14
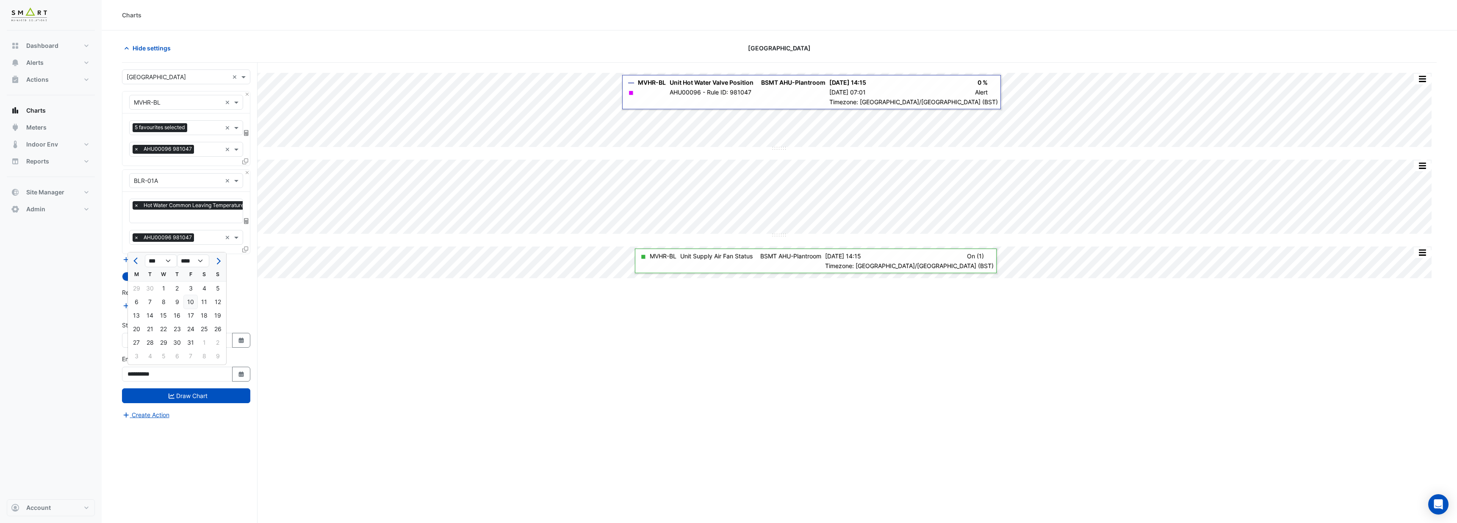
type input "**********"
click at [241, 340] on icon "button" at bounding box center [240, 340] width 5 height 6
select select "*"
select select "****"
click at [171, 228] on select "*** *** *** *** *** *** *** *** *** ***" at bounding box center [161, 227] width 32 height 13
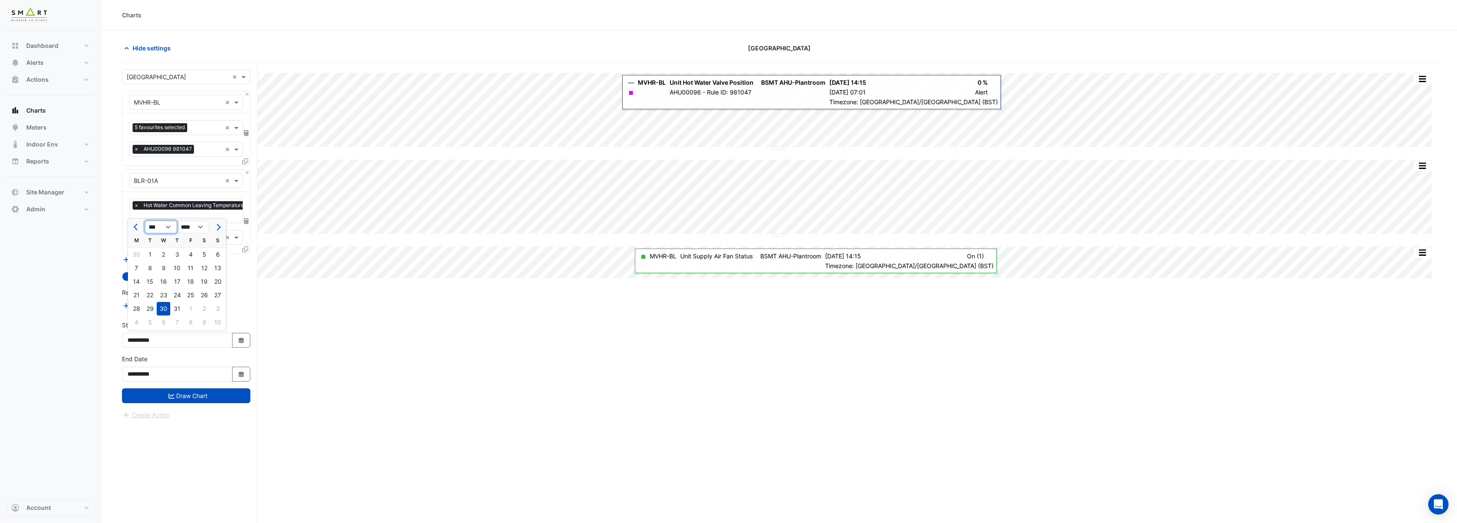
select select "**"
click at [145, 221] on select "*** *** *** *** *** *** *** *** *** ***" at bounding box center [161, 227] width 32 height 13
click at [163, 254] on div "1" at bounding box center [164, 255] width 14 height 14
type input "**********"
click at [201, 402] on button "Draw Chart" at bounding box center [186, 395] width 128 height 15
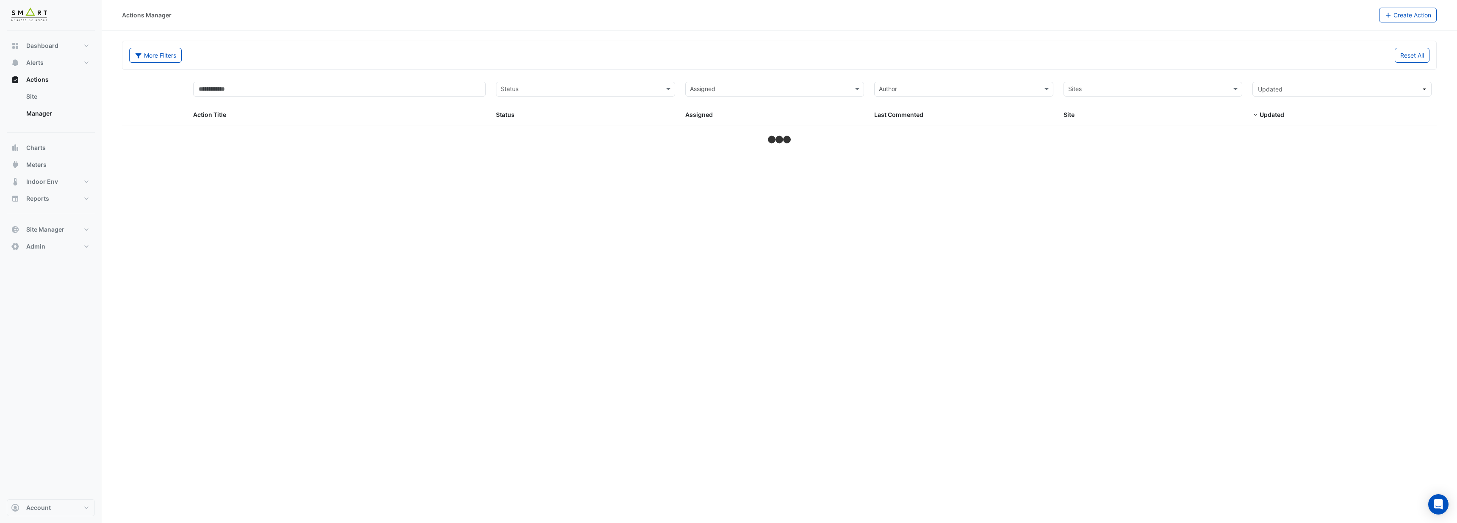
select select "***"
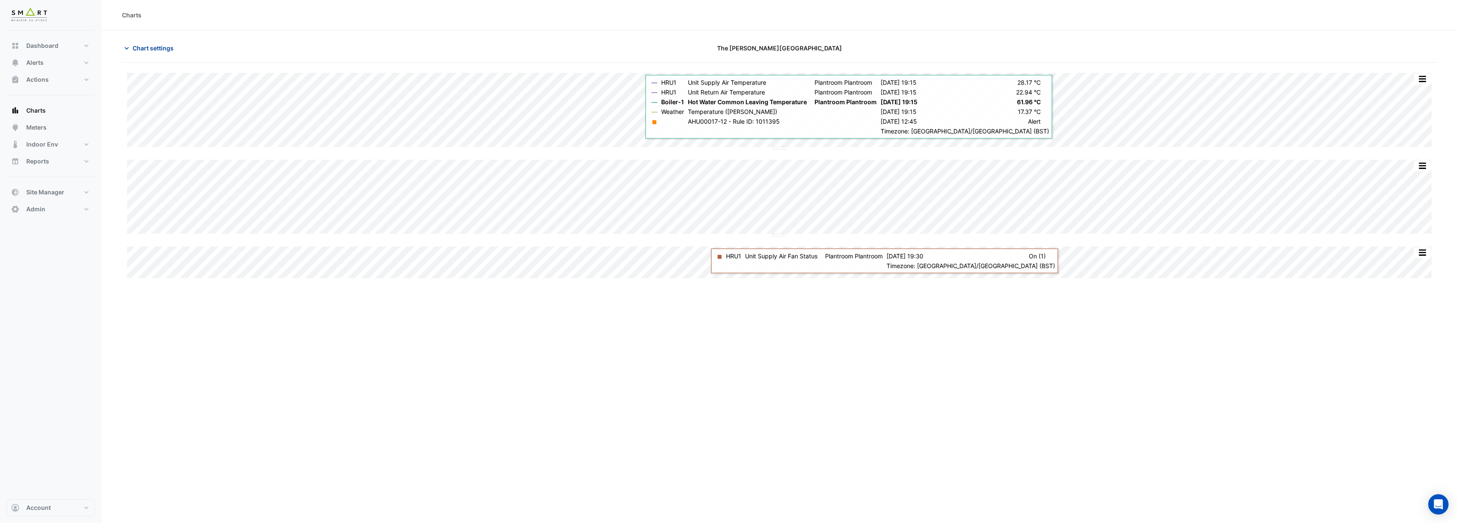
click at [155, 50] on span "Chart settings" at bounding box center [153, 48] width 41 height 9
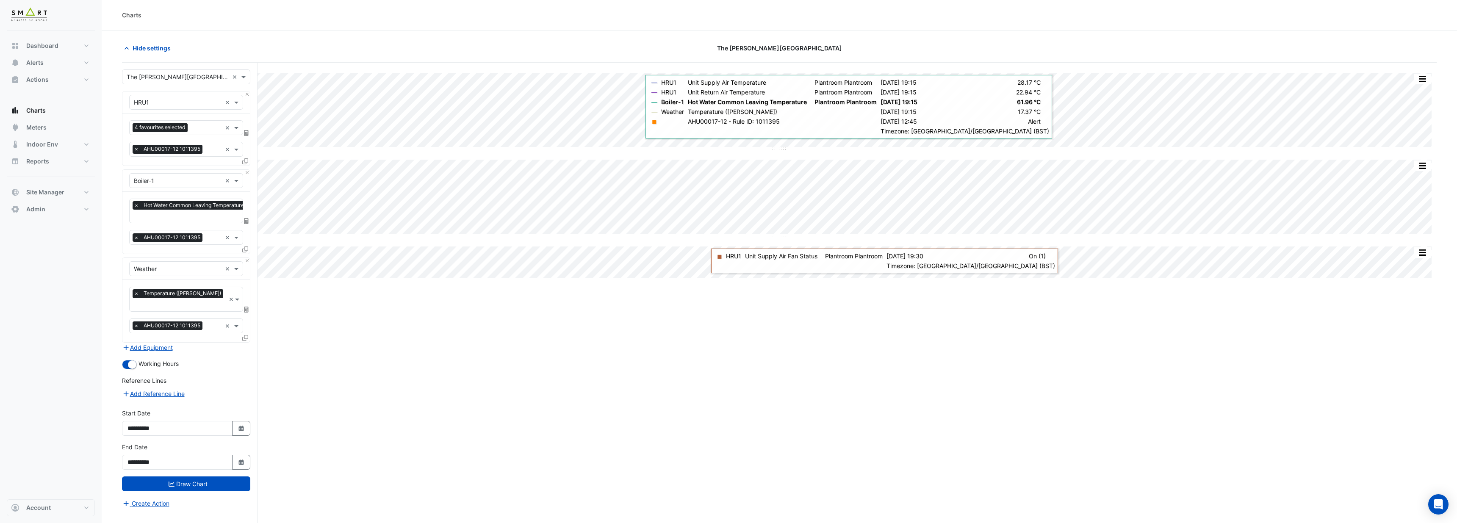
click at [247, 162] on icon at bounding box center [245, 161] width 6 height 6
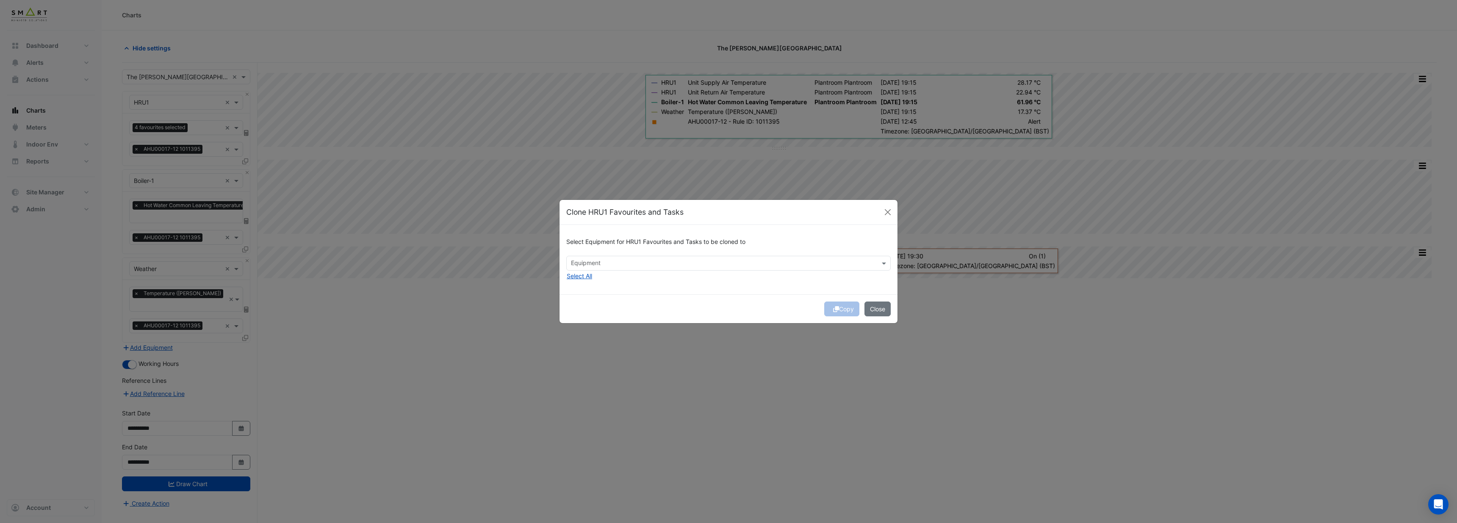
click at [612, 264] on input "text" at bounding box center [723, 264] width 305 height 9
click at [586, 362] on span "HRU2" at bounding box center [581, 363] width 16 height 7
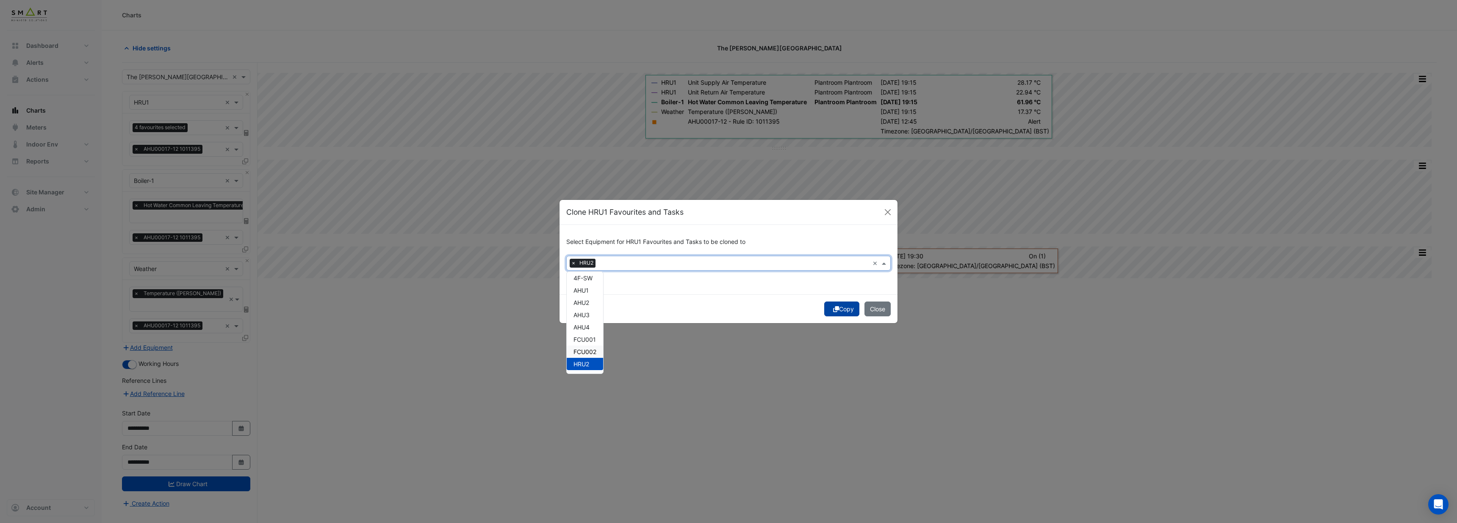
click at [843, 311] on button "Copy" at bounding box center [841, 308] width 35 height 15
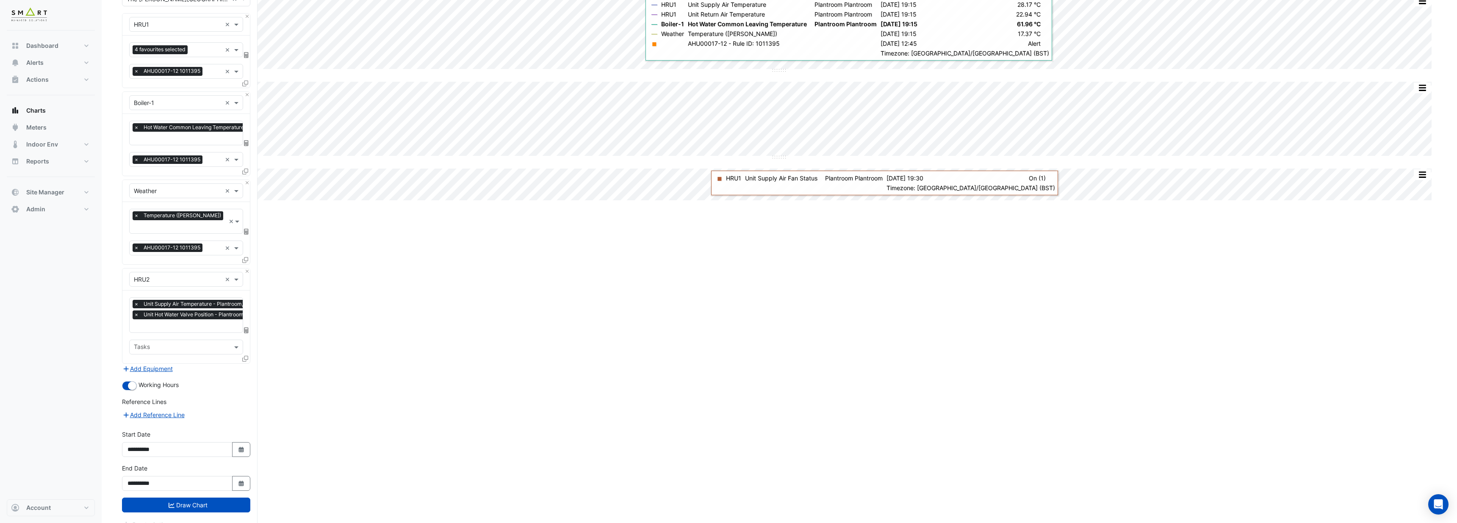
scroll to position [79, 0]
click at [224, 496] on button "Draw Chart" at bounding box center [186, 503] width 128 height 15
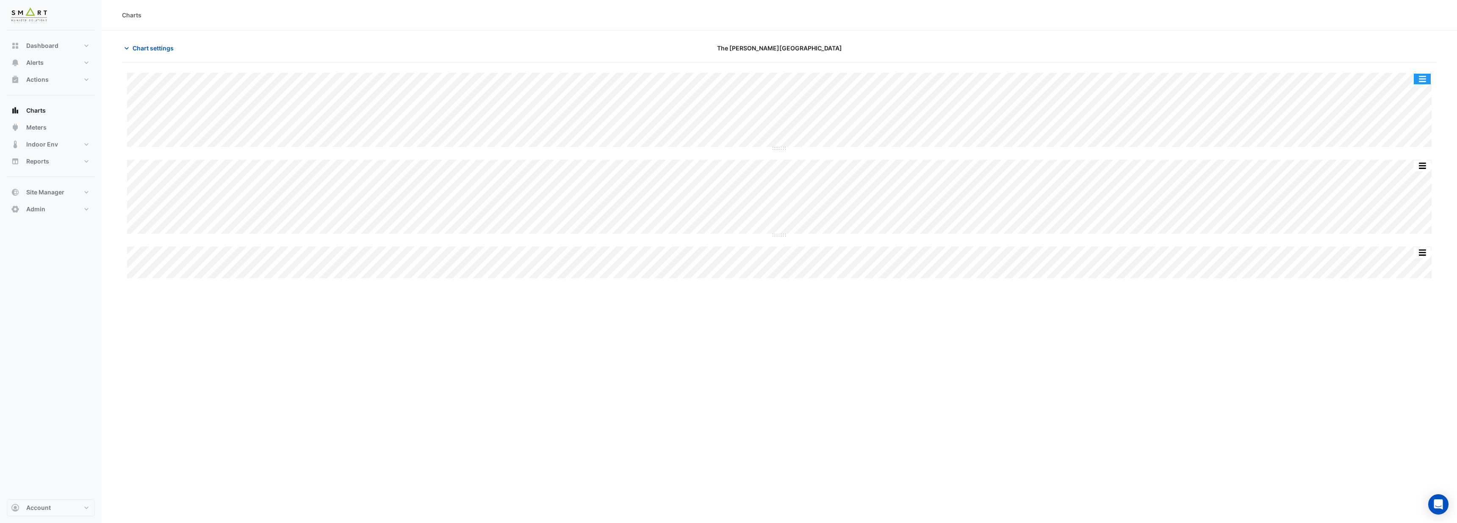
click at [1420, 77] on button "button" at bounding box center [1421, 79] width 17 height 11
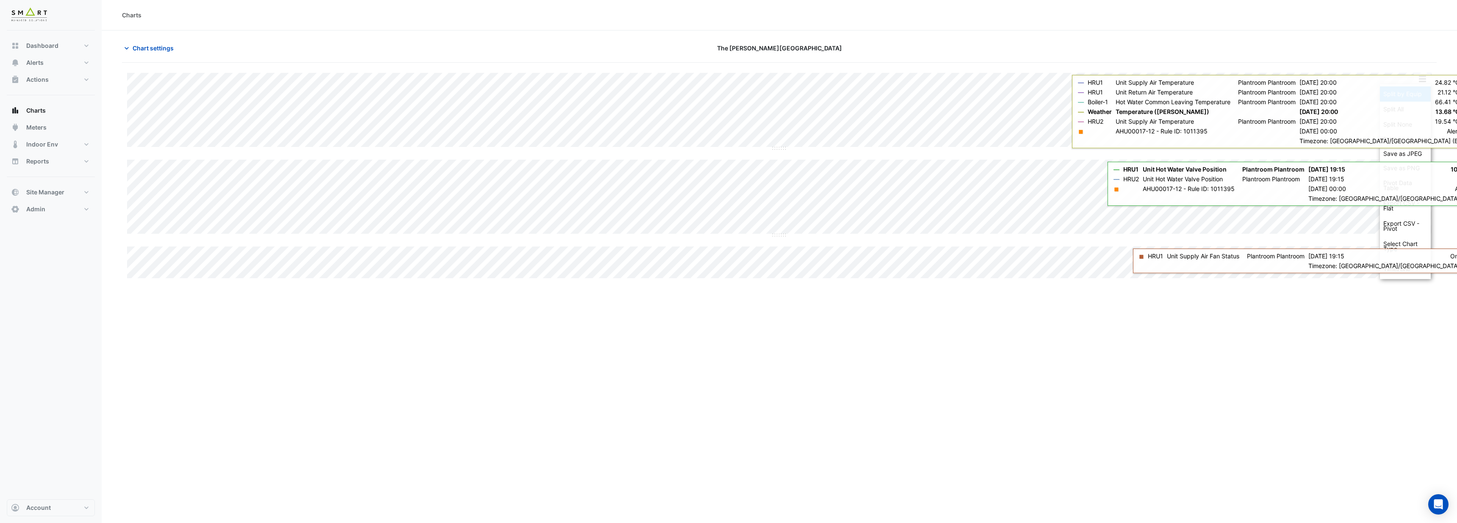
click at [1408, 91] on div "Split by Equip" at bounding box center [1404, 93] width 51 height 15
